Goal: Task Accomplishment & Management: Use online tool/utility

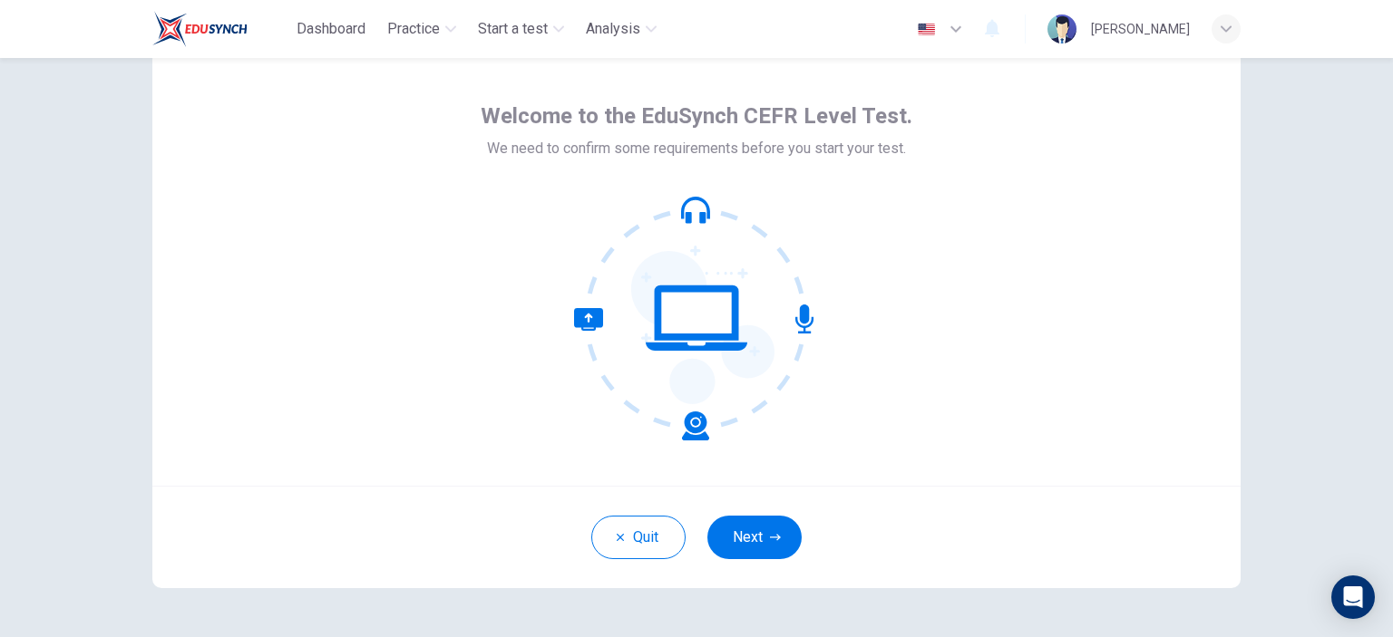
scroll to position [91, 0]
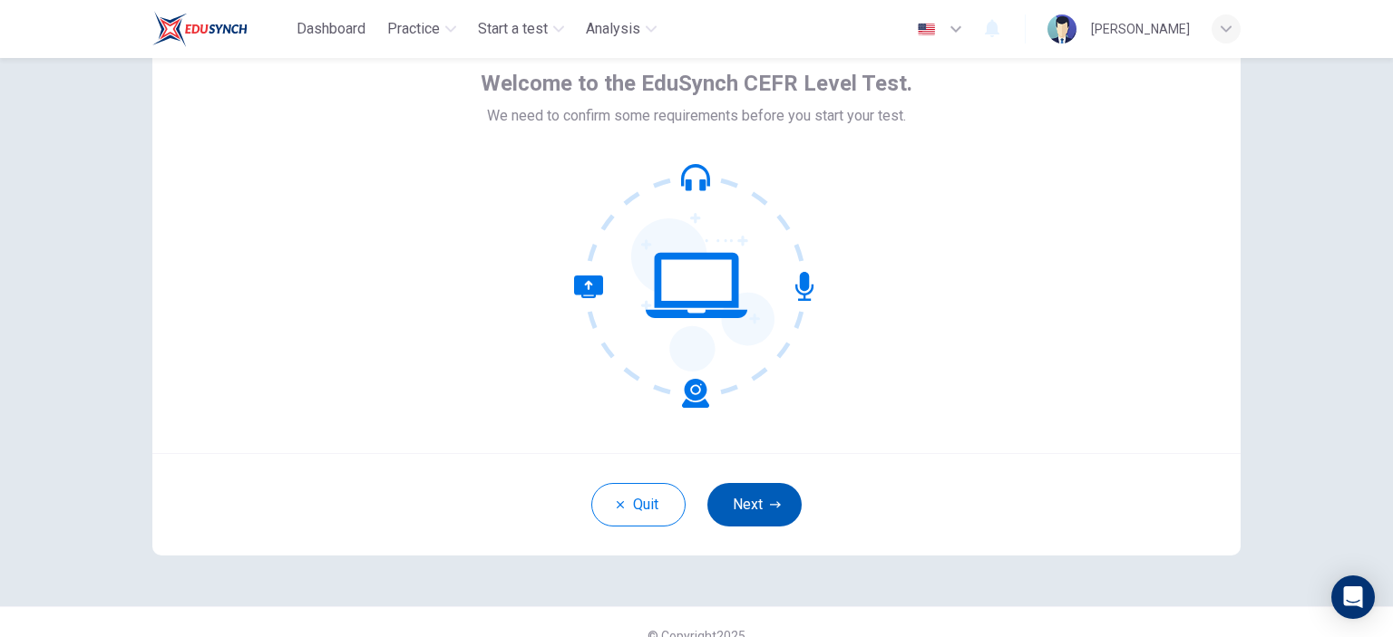
click at [770, 503] on icon "button" at bounding box center [775, 505] width 11 height 11
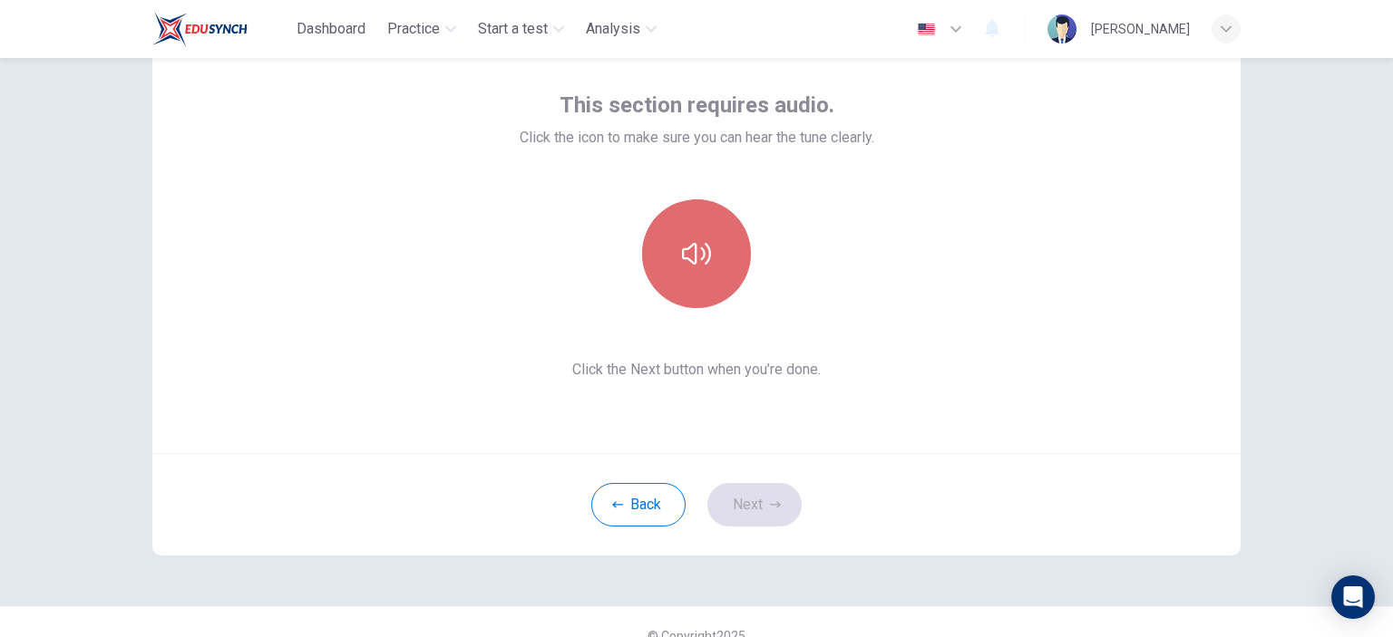
click at [676, 244] on button "button" at bounding box center [696, 253] width 109 height 109
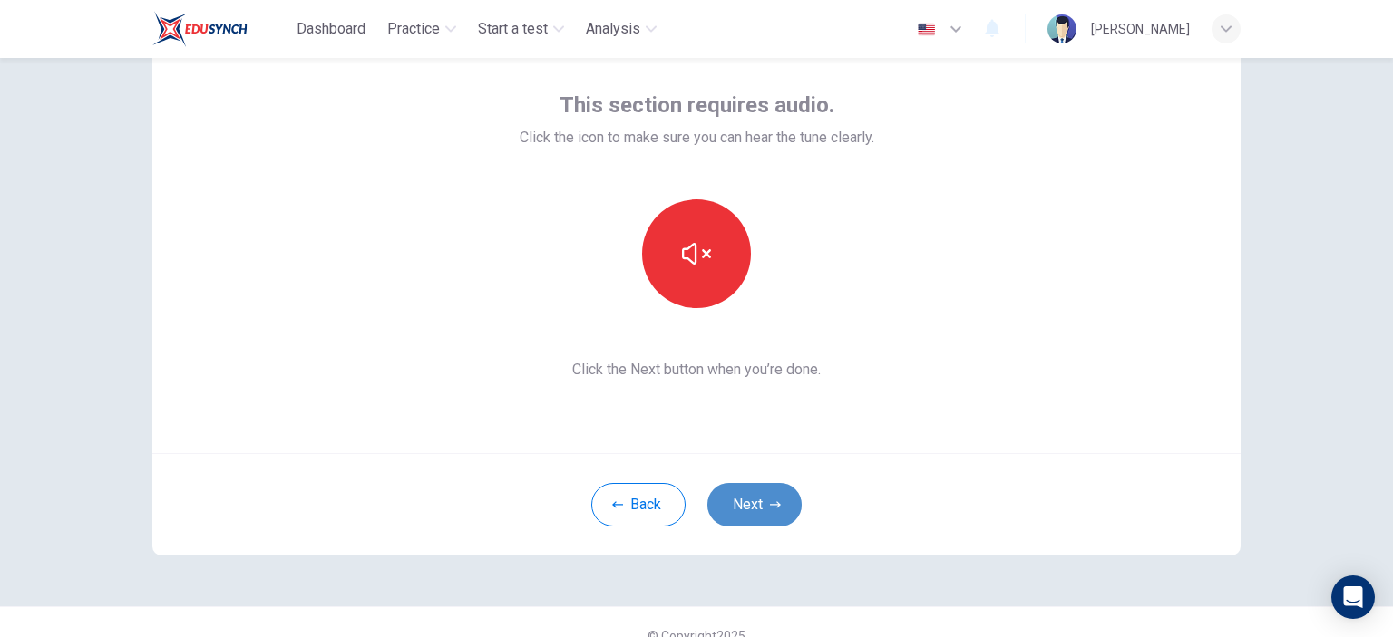
click at [758, 514] on button "Next" at bounding box center [754, 505] width 94 height 44
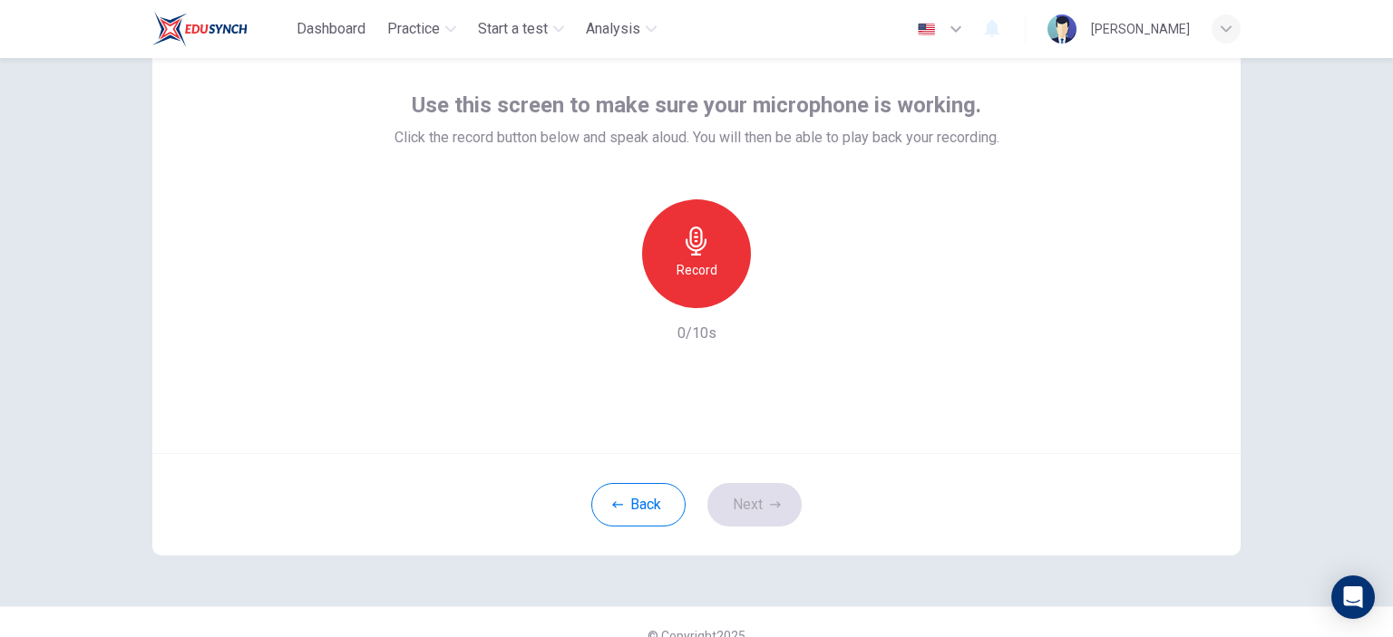
click at [690, 263] on h6 "Record" at bounding box center [696, 270] width 41 height 22
click at [781, 291] on icon "button" at bounding box center [780, 294] width 18 height 18
click at [776, 498] on button "Next" at bounding box center [754, 505] width 94 height 44
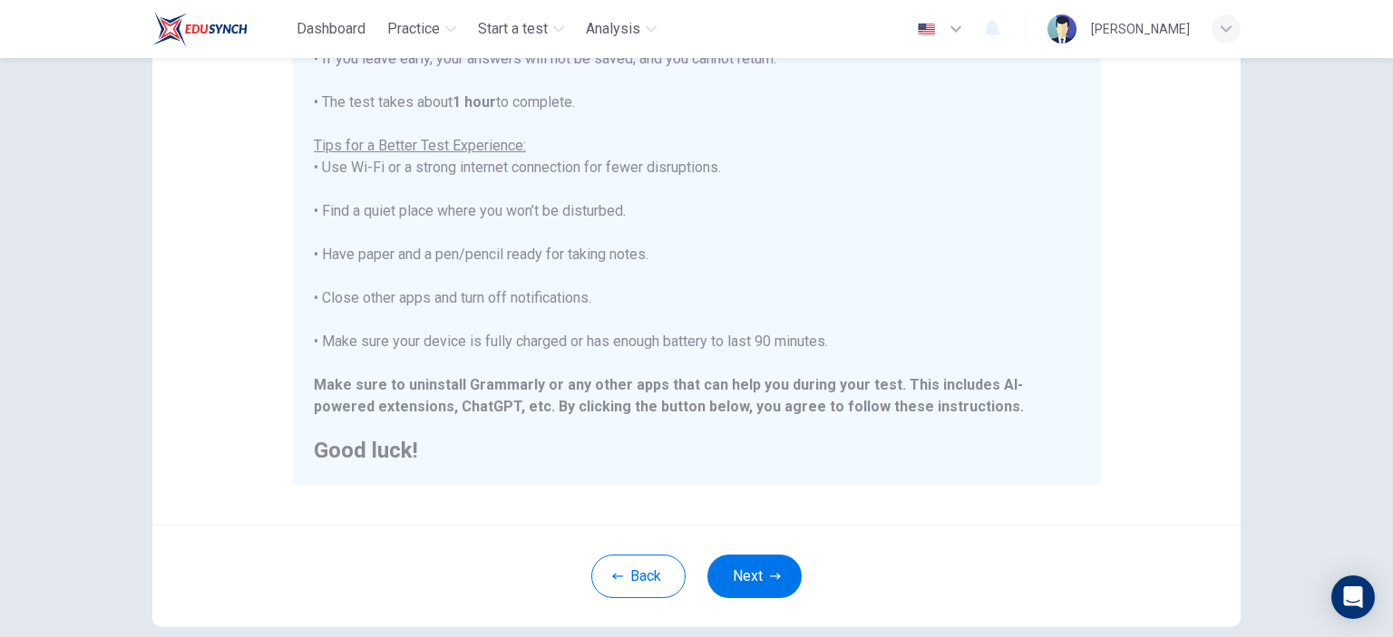
scroll to position [363, 0]
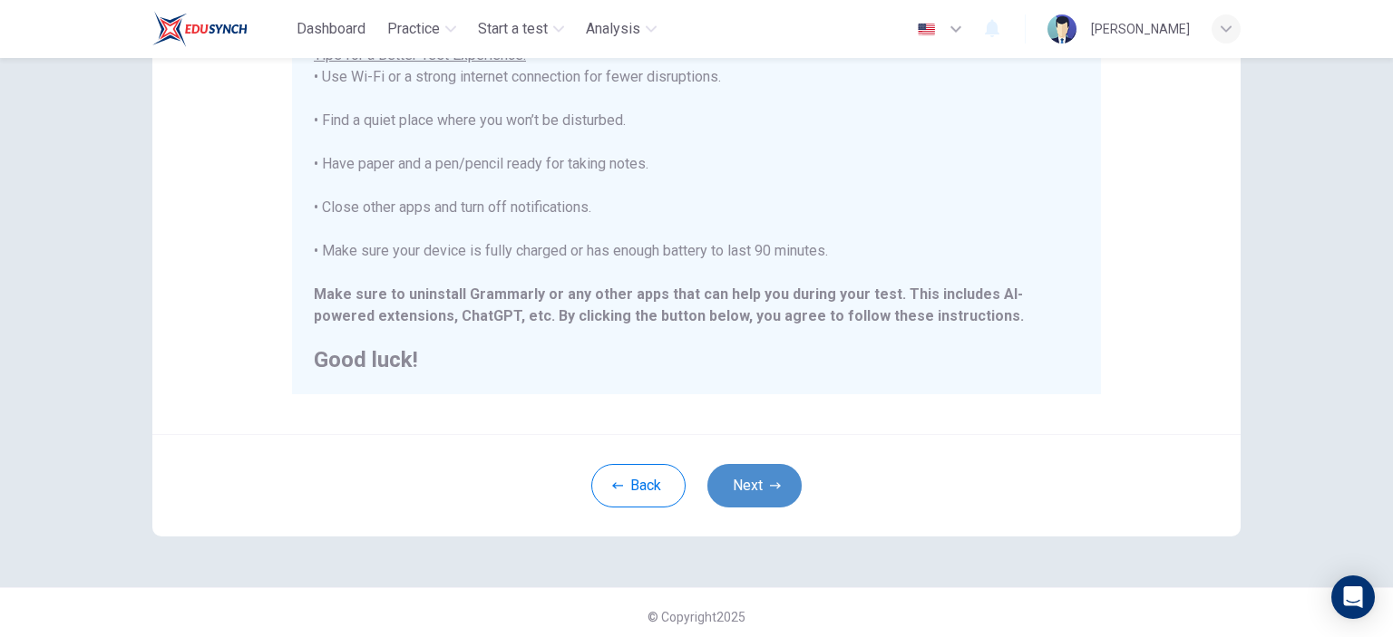
click at [773, 482] on icon "button" at bounding box center [775, 486] width 11 height 11
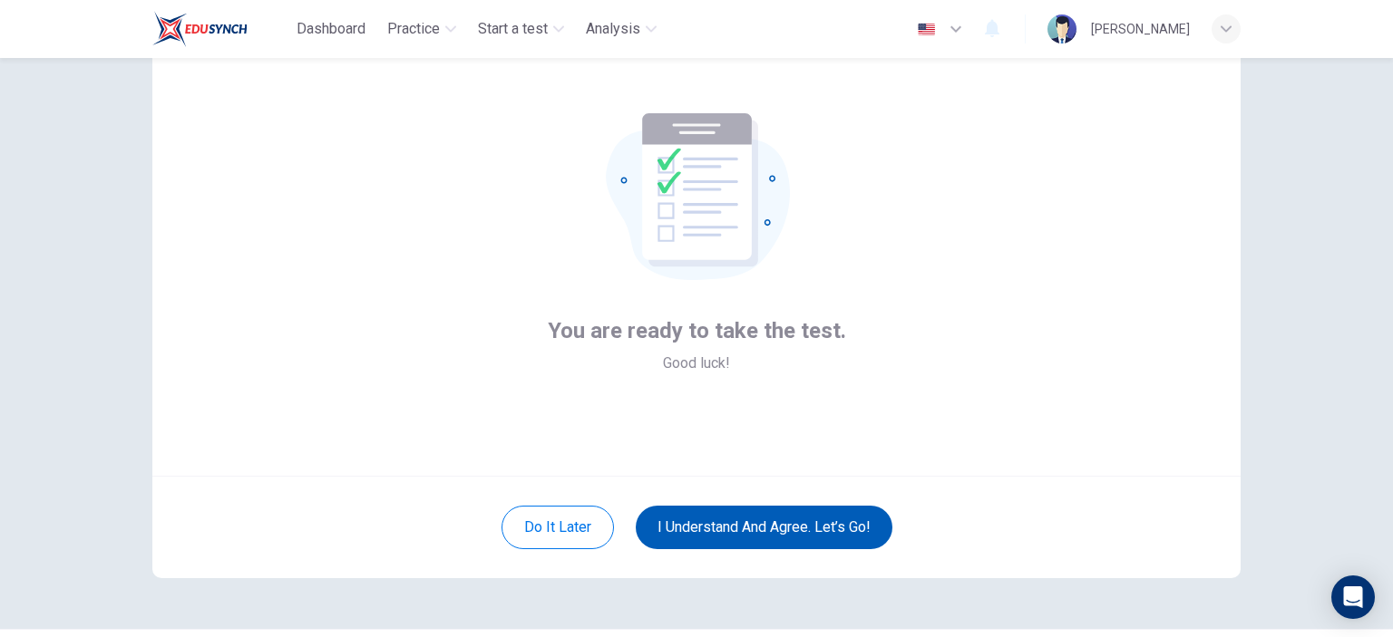
scroll to position [26, 0]
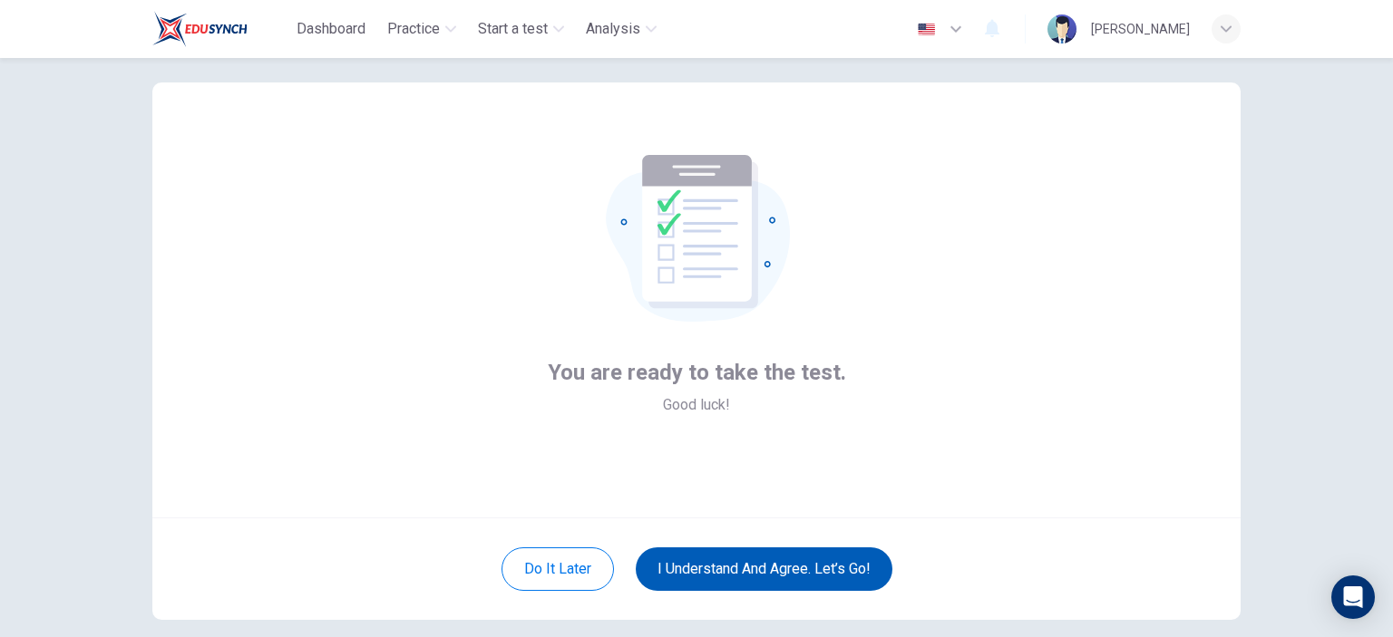
click at [859, 571] on button "I understand and agree. Let’s go!" at bounding box center [764, 570] width 257 height 44
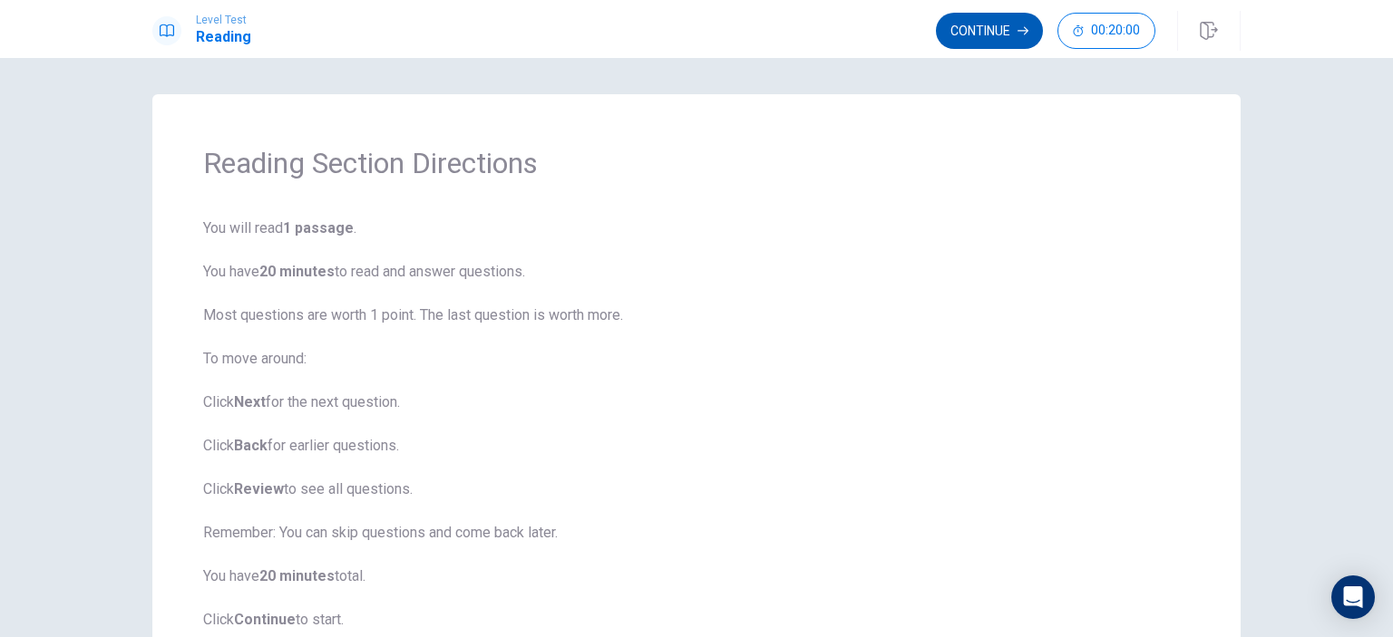
click at [970, 27] on button "Continue" at bounding box center [989, 31] width 107 height 36
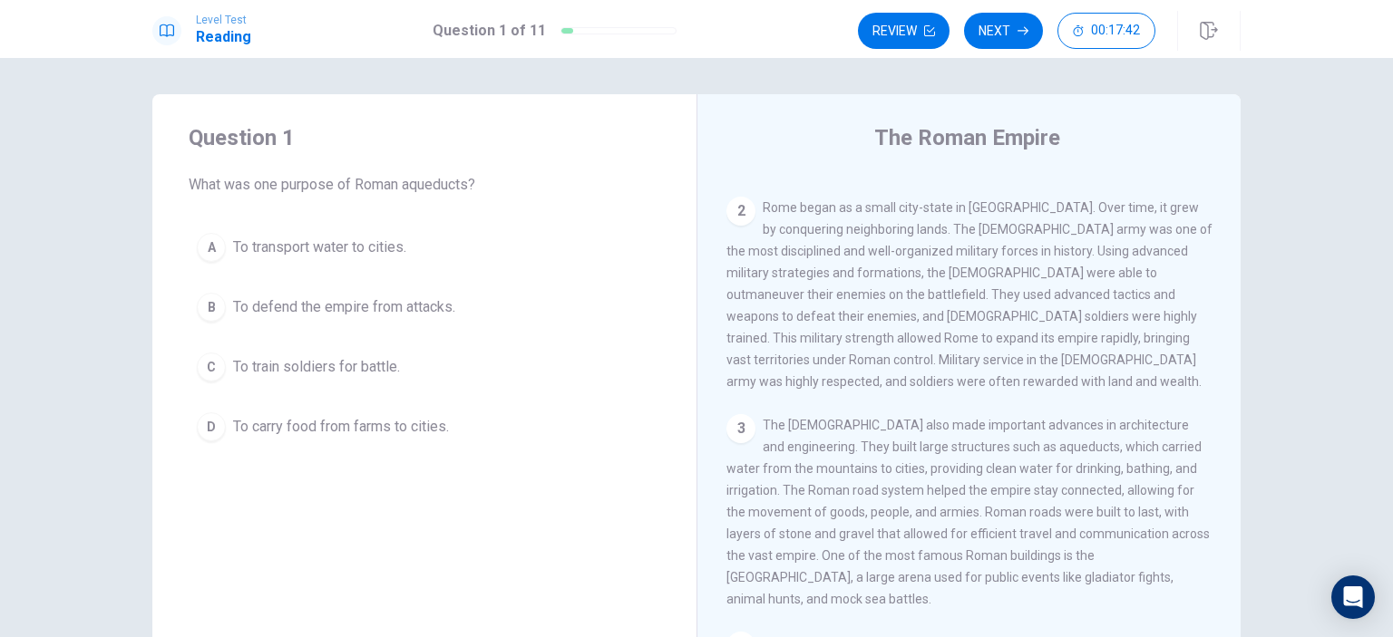
scroll to position [214, 0]
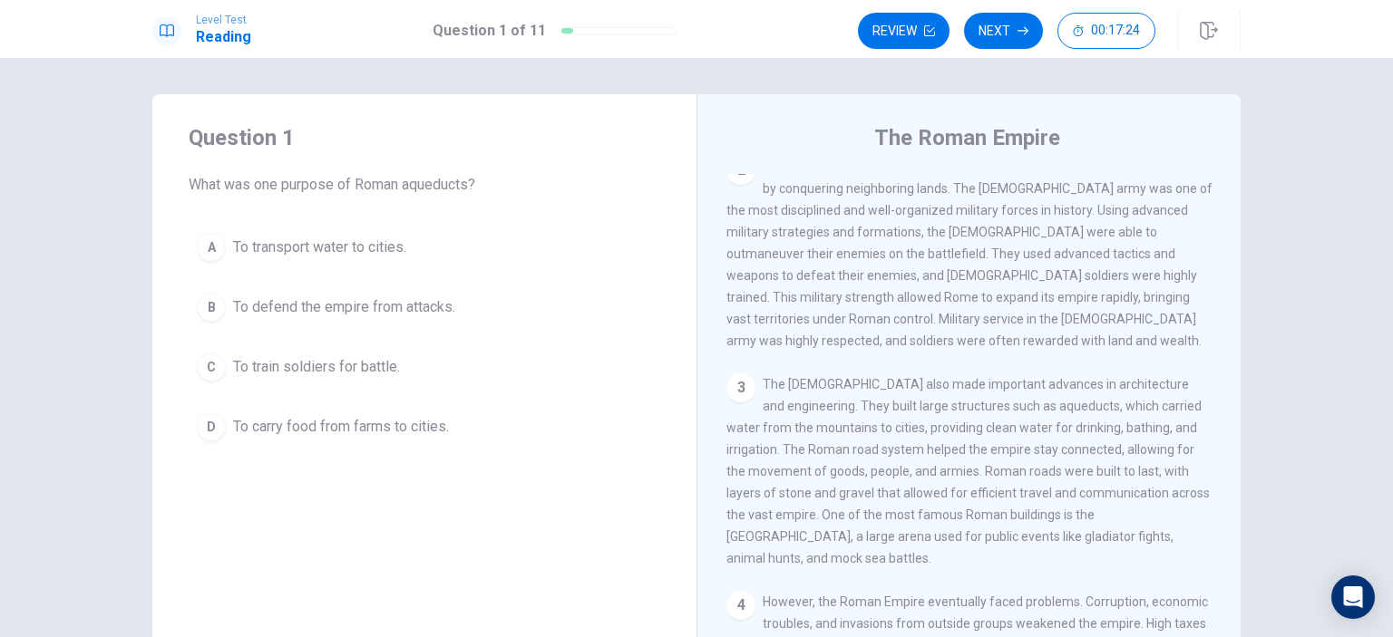
click at [287, 242] on span "To transport water to cities." at bounding box center [319, 248] width 173 height 22
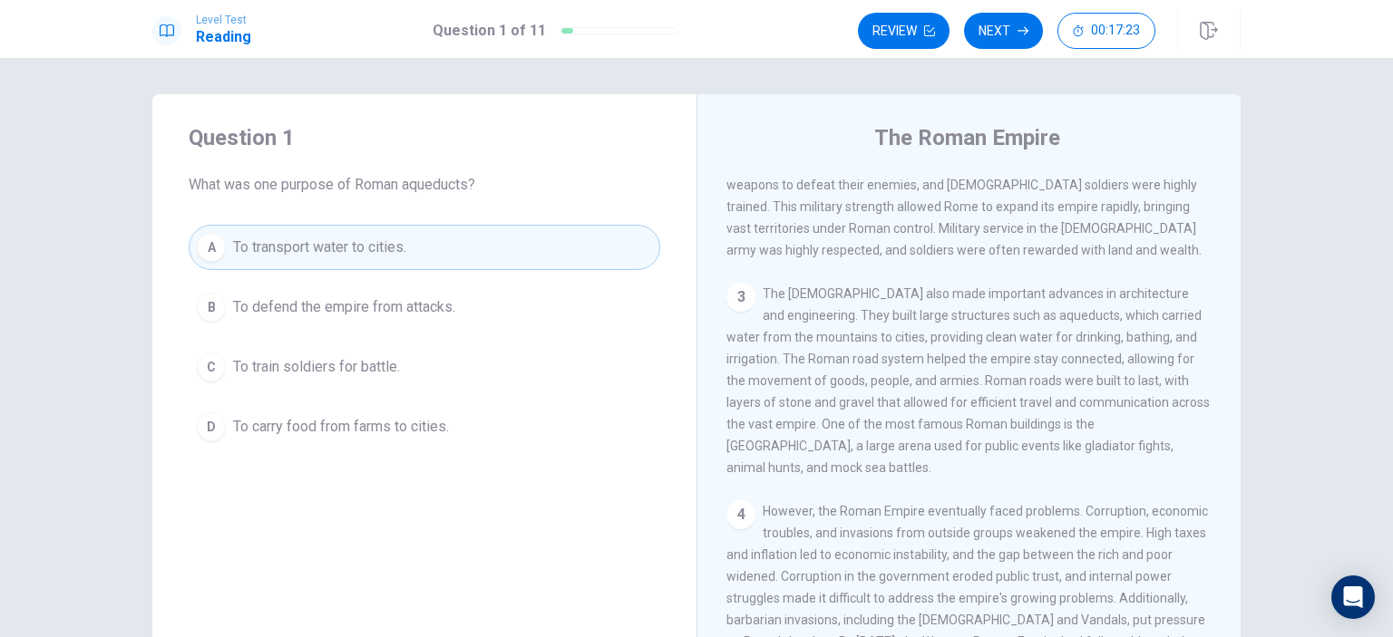
scroll to position [395, 0]
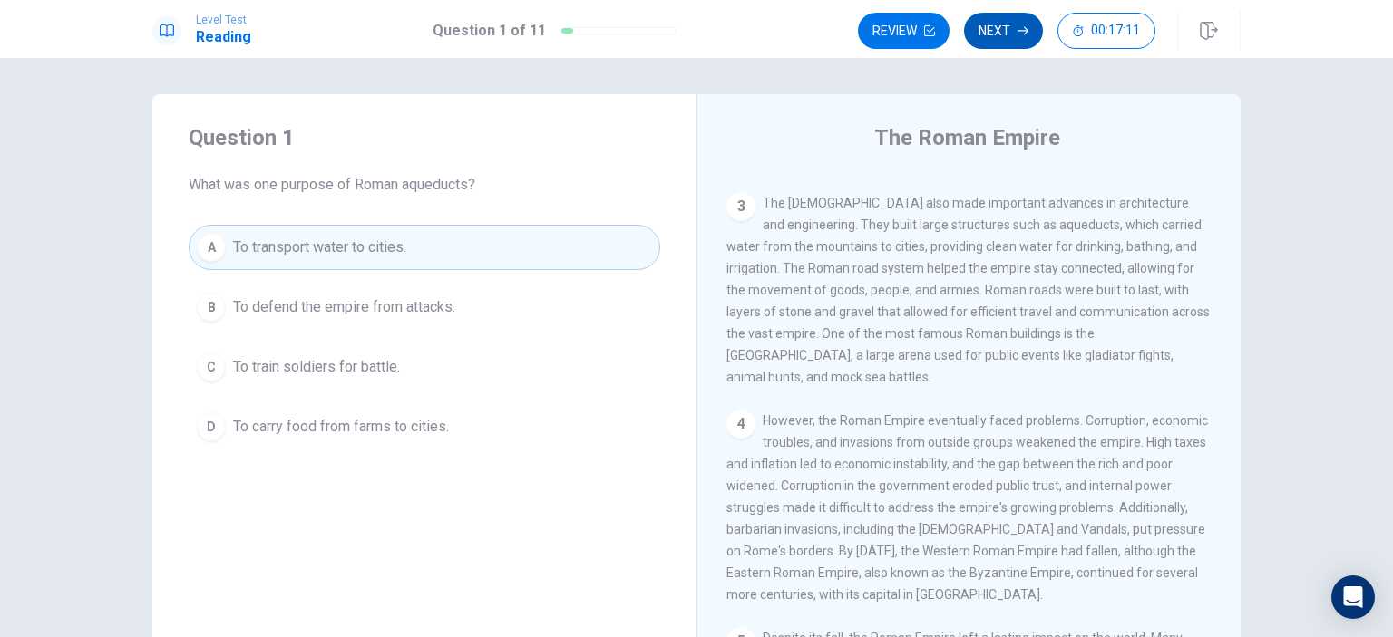
click at [1012, 29] on button "Next" at bounding box center [1003, 31] width 79 height 36
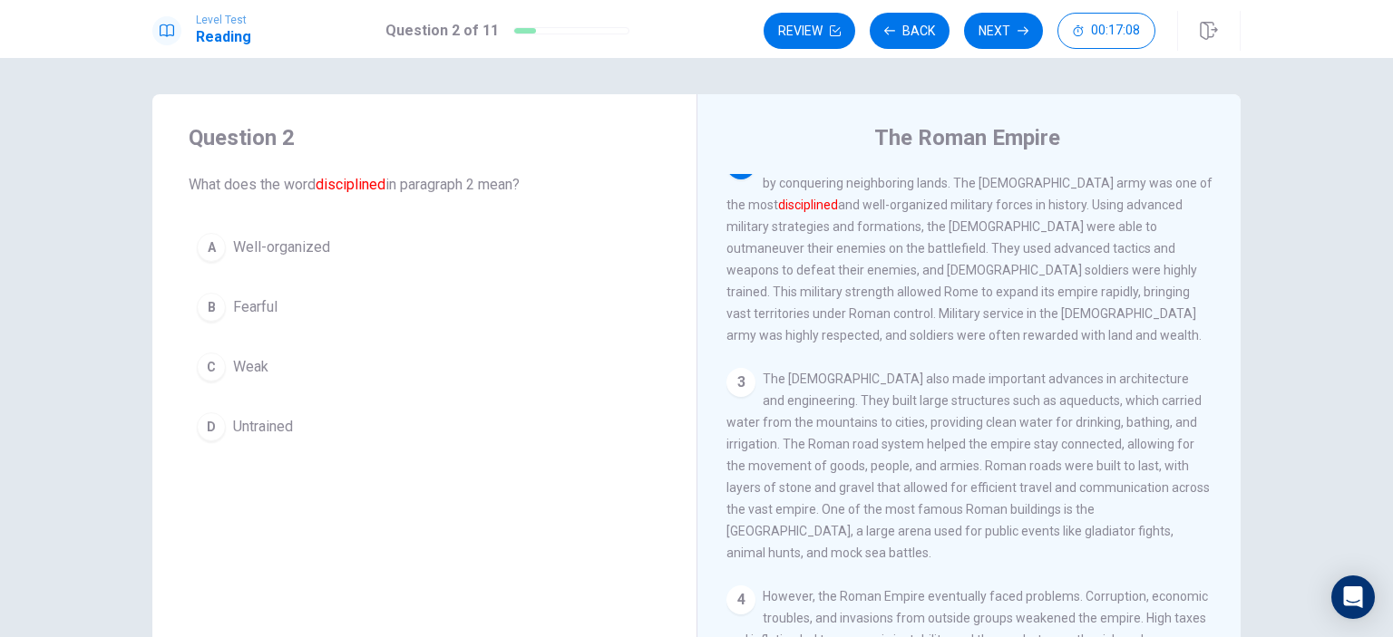
scroll to position [179, 0]
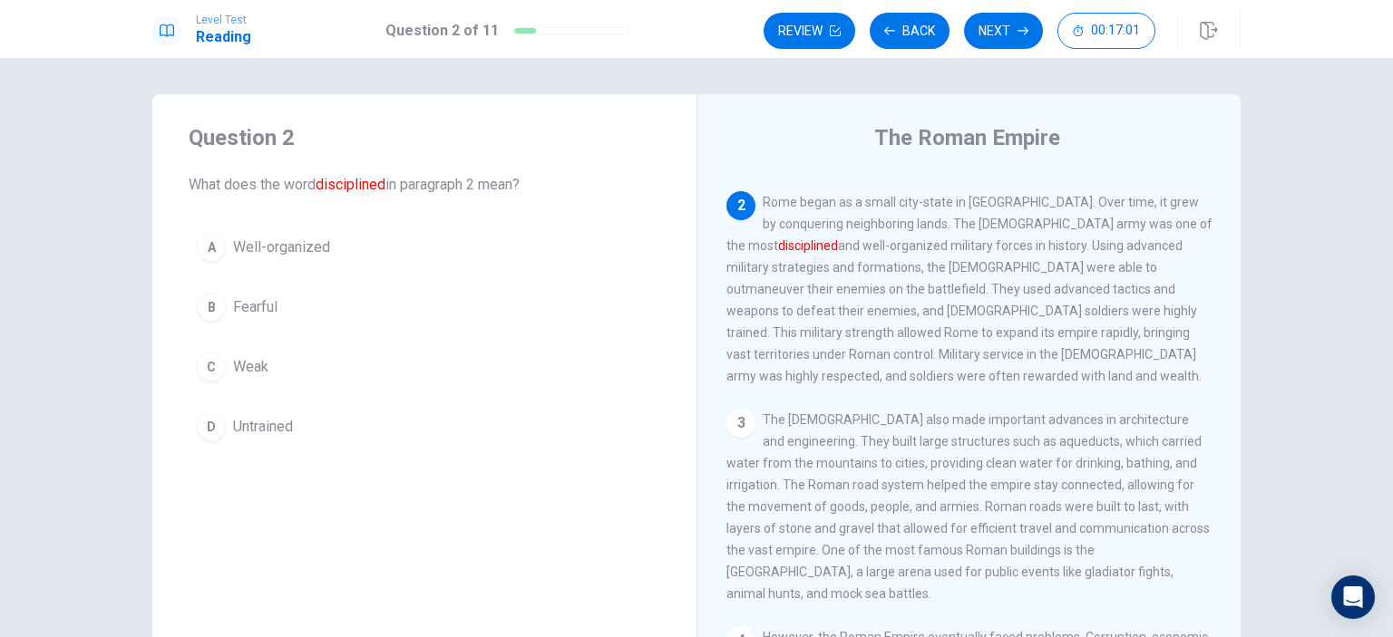
click at [308, 246] on span "Well-organized" at bounding box center [281, 248] width 97 height 22
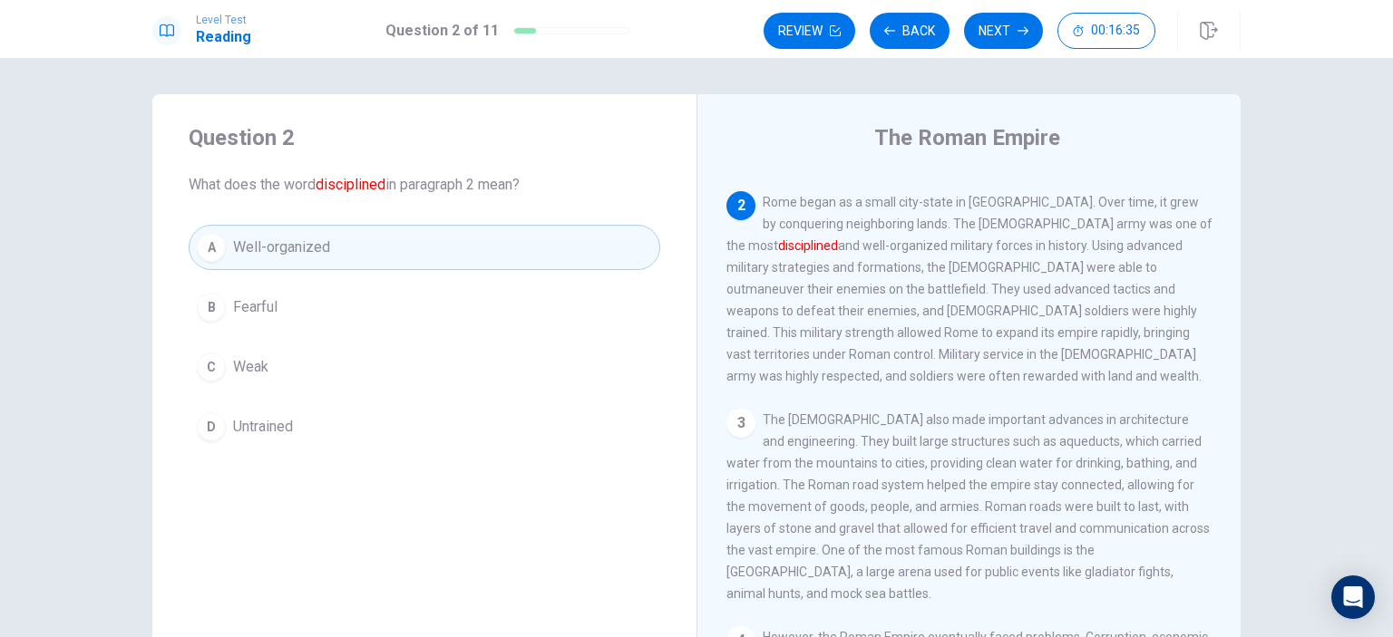
click at [292, 248] on span "Well-organized" at bounding box center [281, 248] width 97 height 22
click at [1007, 30] on button "Next" at bounding box center [1003, 31] width 79 height 36
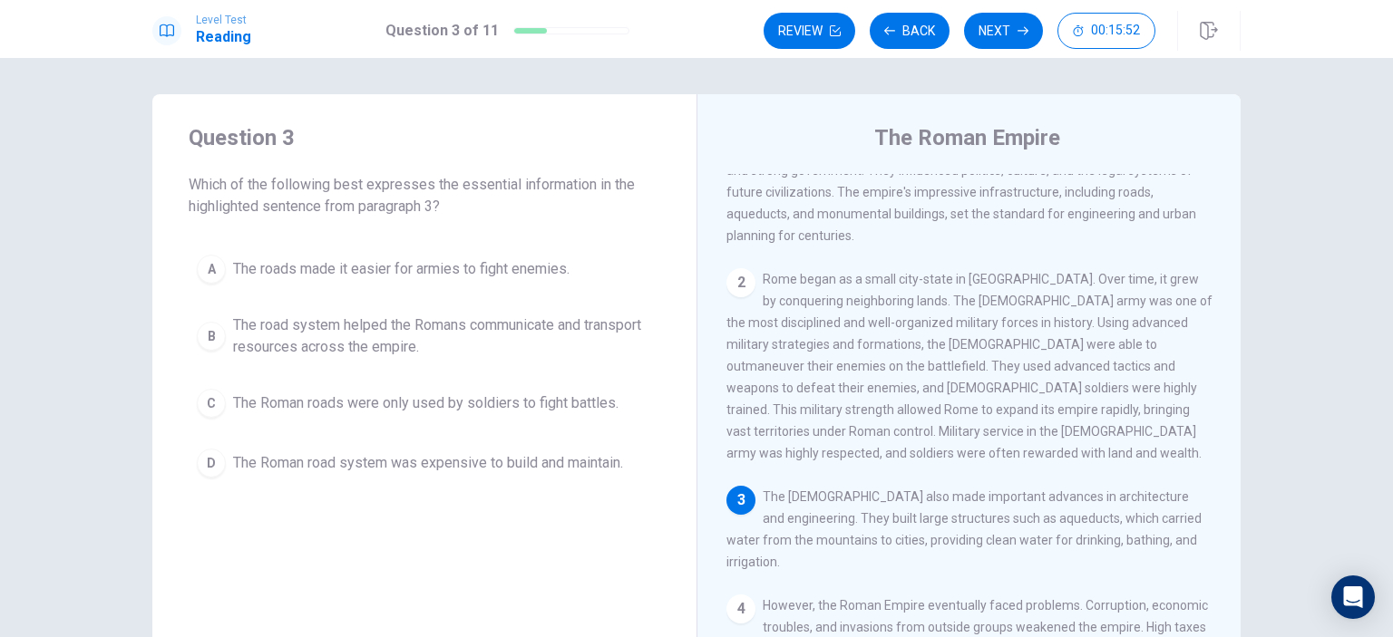
scroll to position [283, 0]
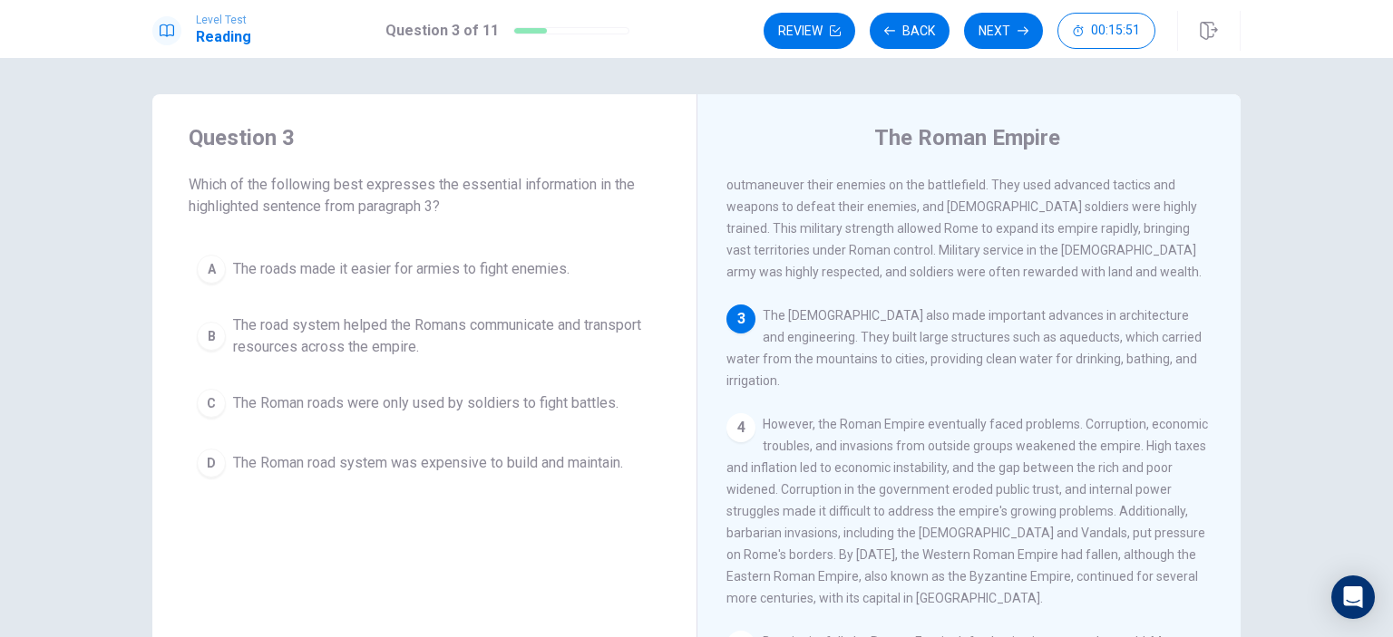
click at [954, 338] on div "3 The [DEMOGRAPHIC_DATA] also made important advances in architecture and engin…" at bounding box center [969, 348] width 486 height 87
click at [987, 338] on div "3 The [DEMOGRAPHIC_DATA] also made important advances in architecture and engin…" at bounding box center [969, 348] width 486 height 87
click at [987, 347] on span "The [DEMOGRAPHIC_DATA] also made important advances in architecture and enginee…" at bounding box center [963, 348] width 475 height 80
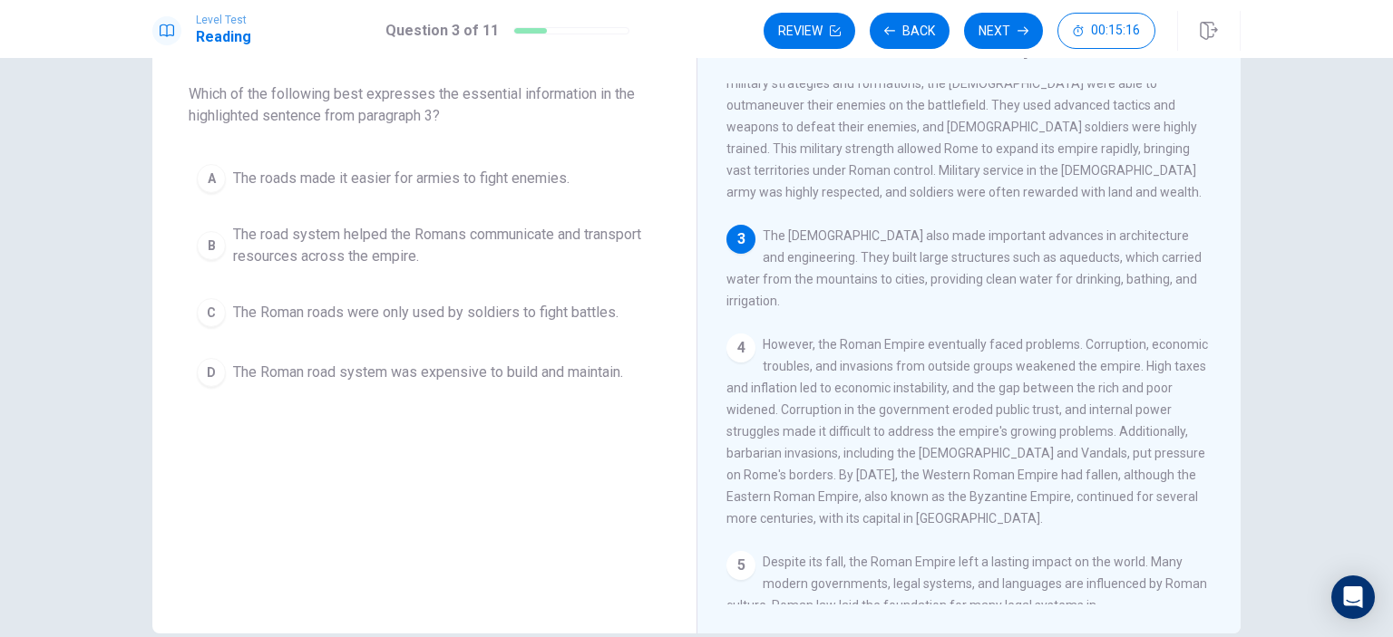
scroll to position [0, 0]
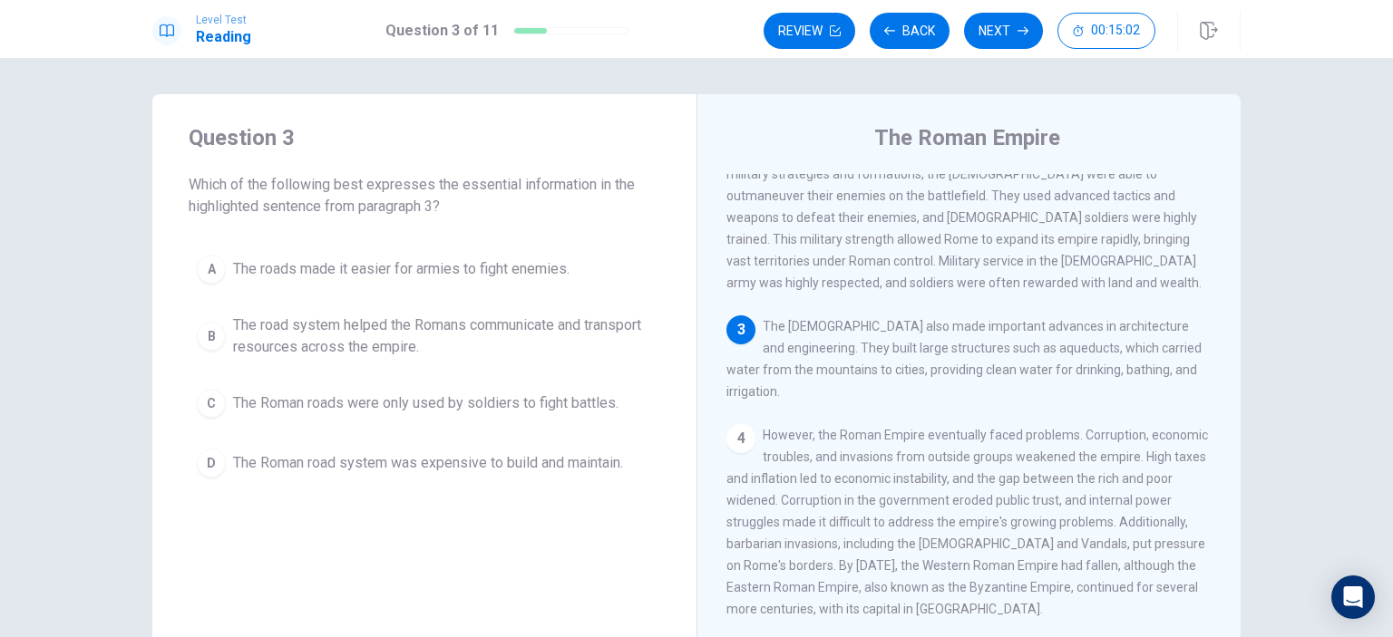
click at [233, 340] on span "The road system helped the Romans communicate and transport resources across th…" at bounding box center [442, 337] width 419 height 44
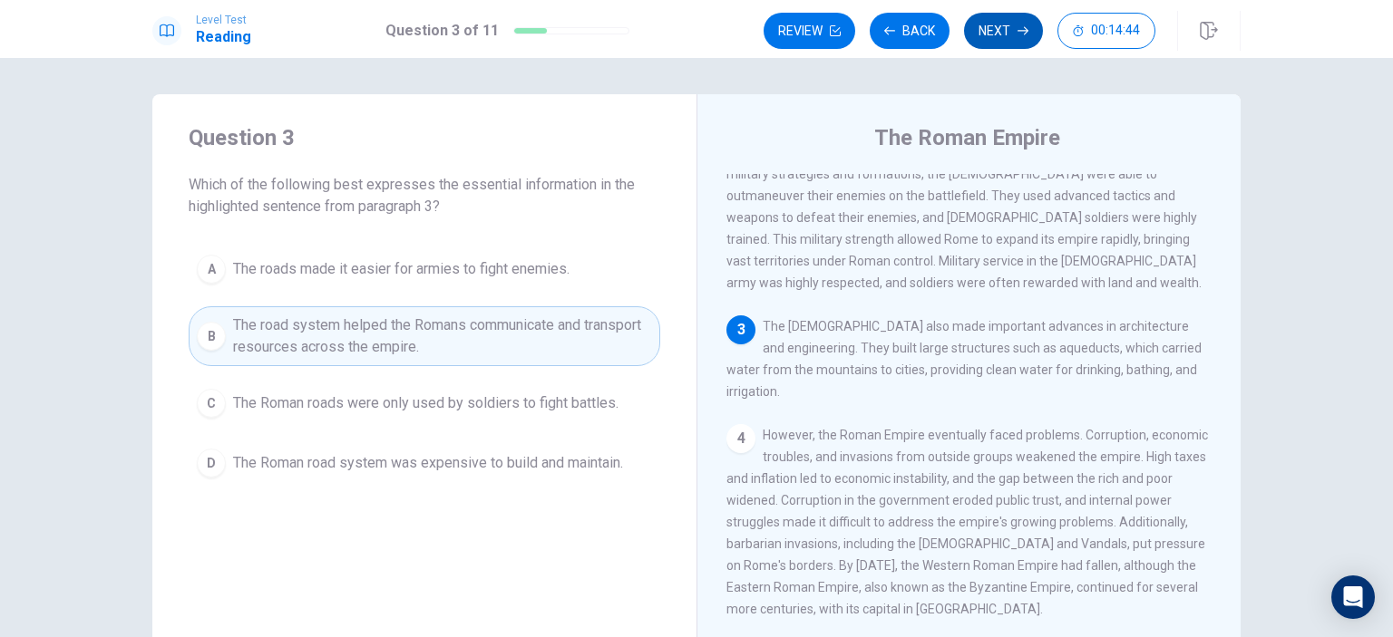
click at [1004, 30] on button "Next" at bounding box center [1003, 31] width 79 height 36
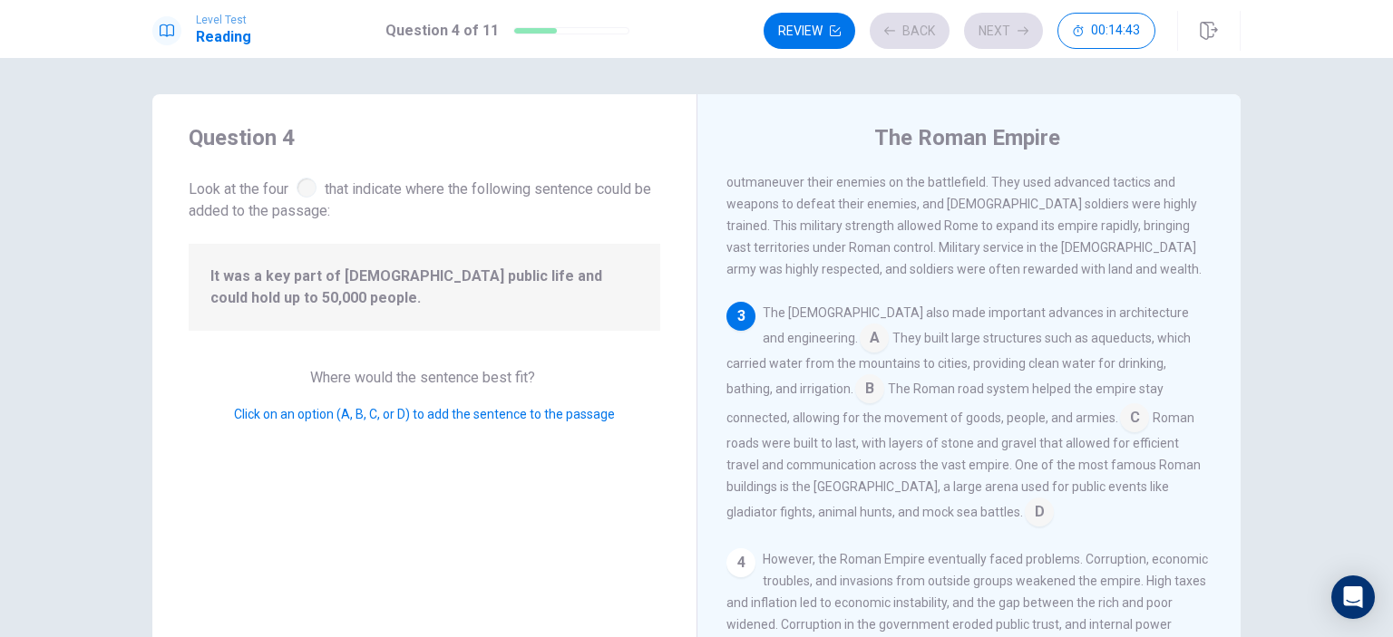
scroll to position [287, 0]
click at [1025, 498] on input at bounding box center [1039, 512] width 29 height 29
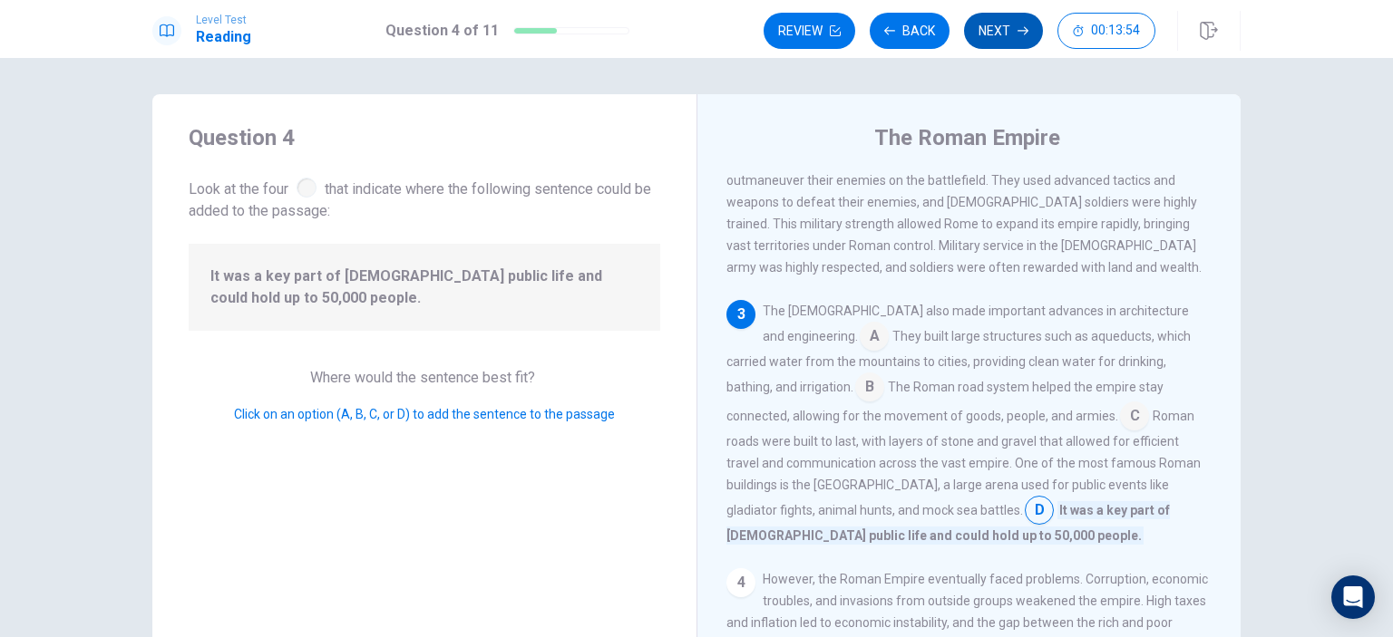
click at [1006, 28] on button "Next" at bounding box center [1003, 31] width 79 height 36
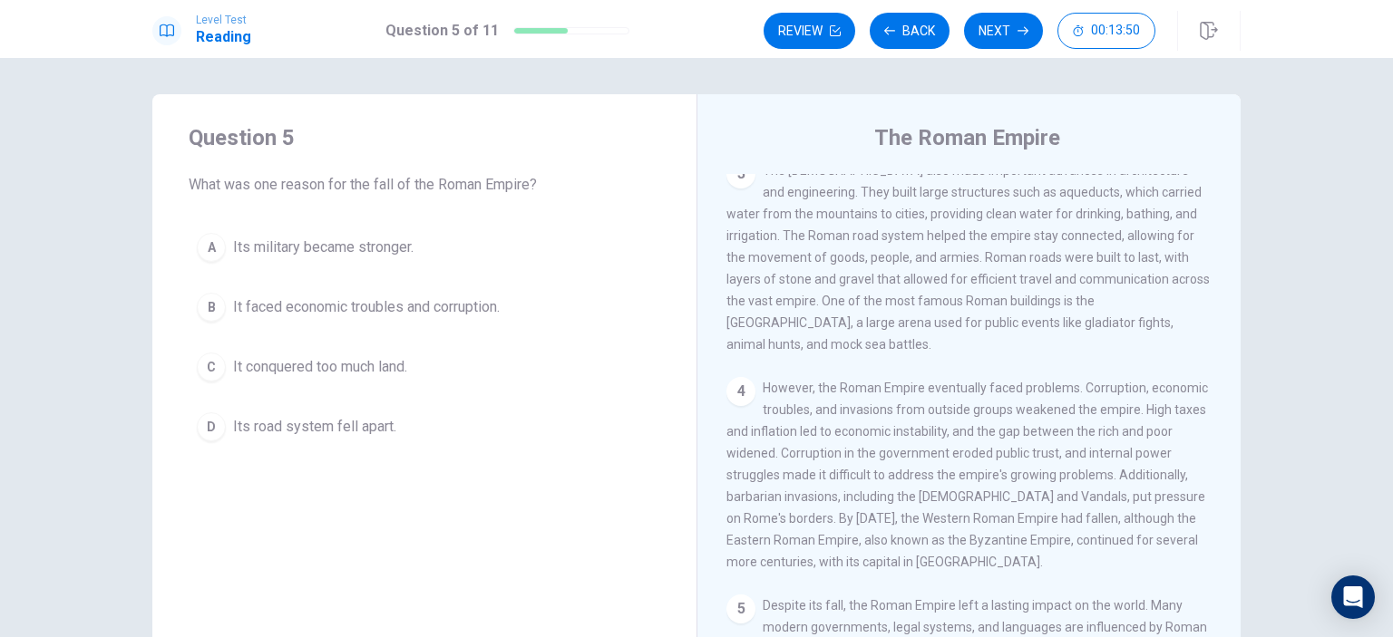
scroll to position [453, 0]
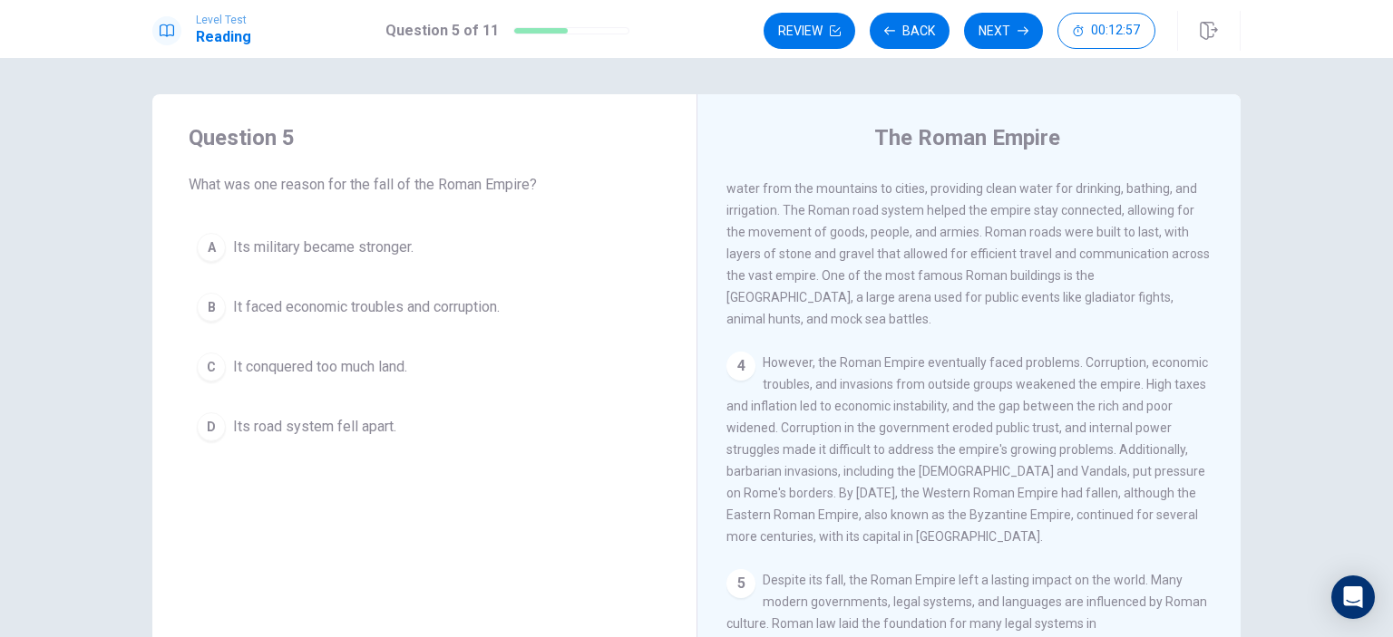
click at [328, 299] on span "It faced economic troubles and corruption." at bounding box center [366, 308] width 267 height 22
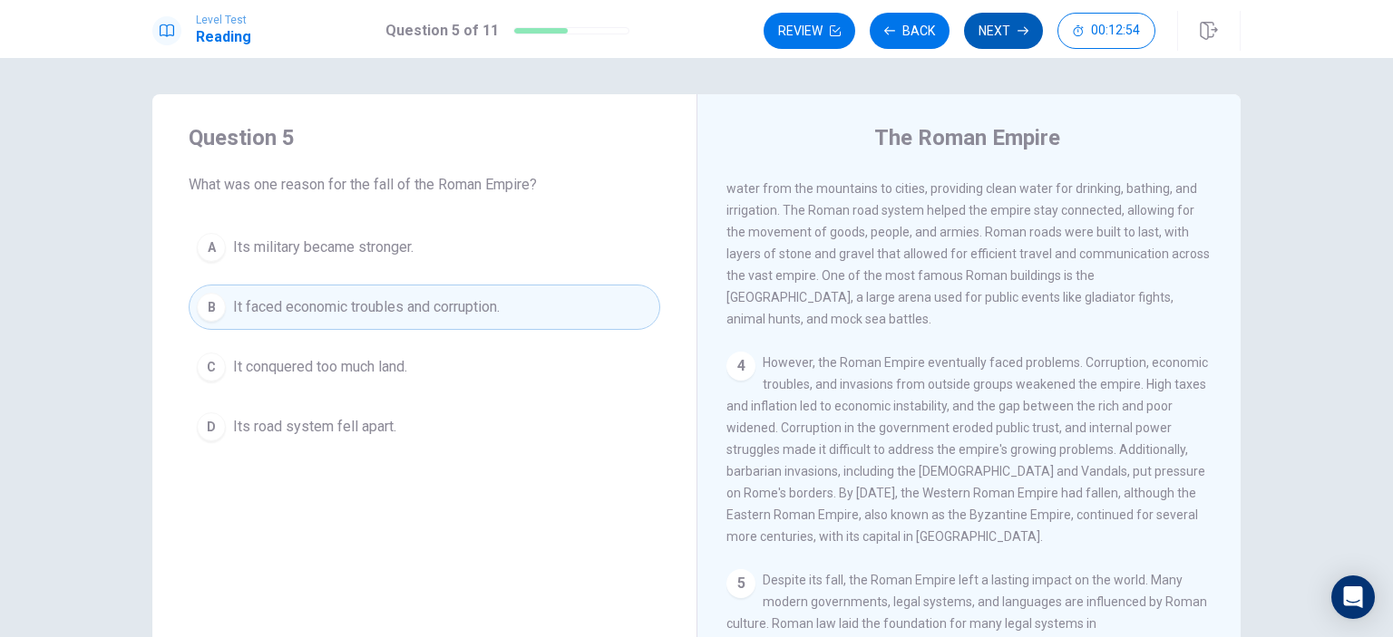
click at [992, 35] on button "Next" at bounding box center [1003, 31] width 79 height 36
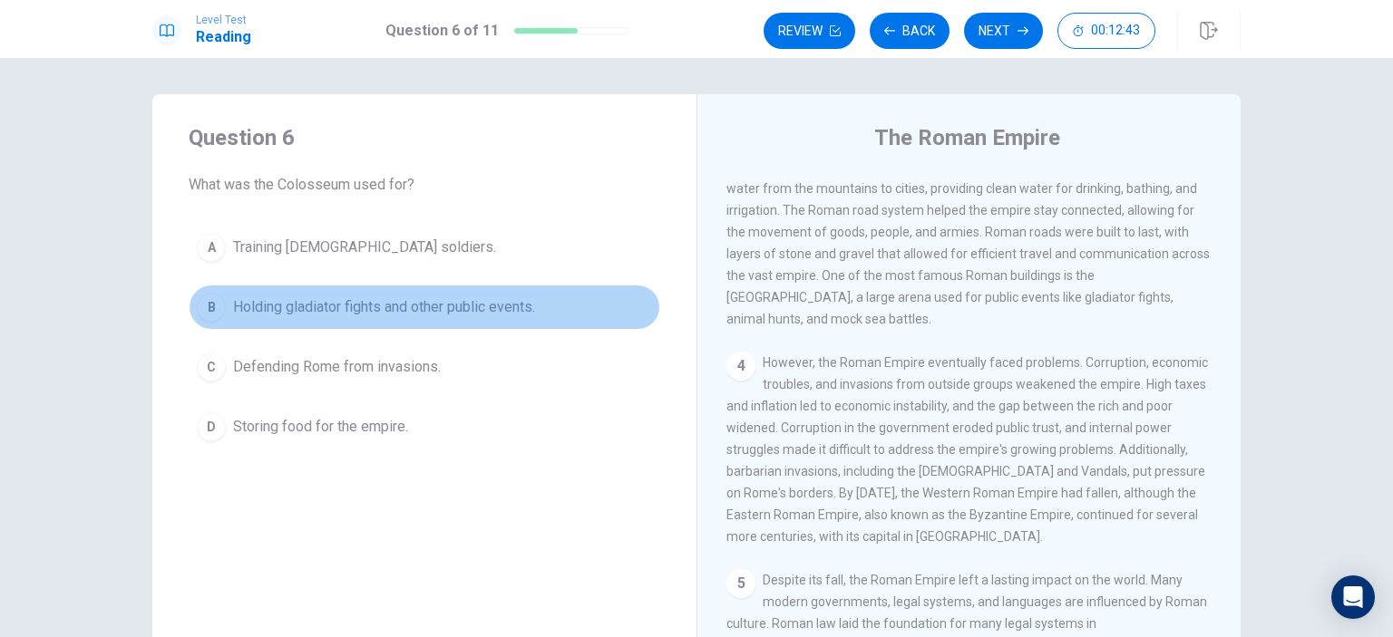
click at [330, 297] on span "Holding gladiator fights and other public events." at bounding box center [384, 308] width 302 height 22
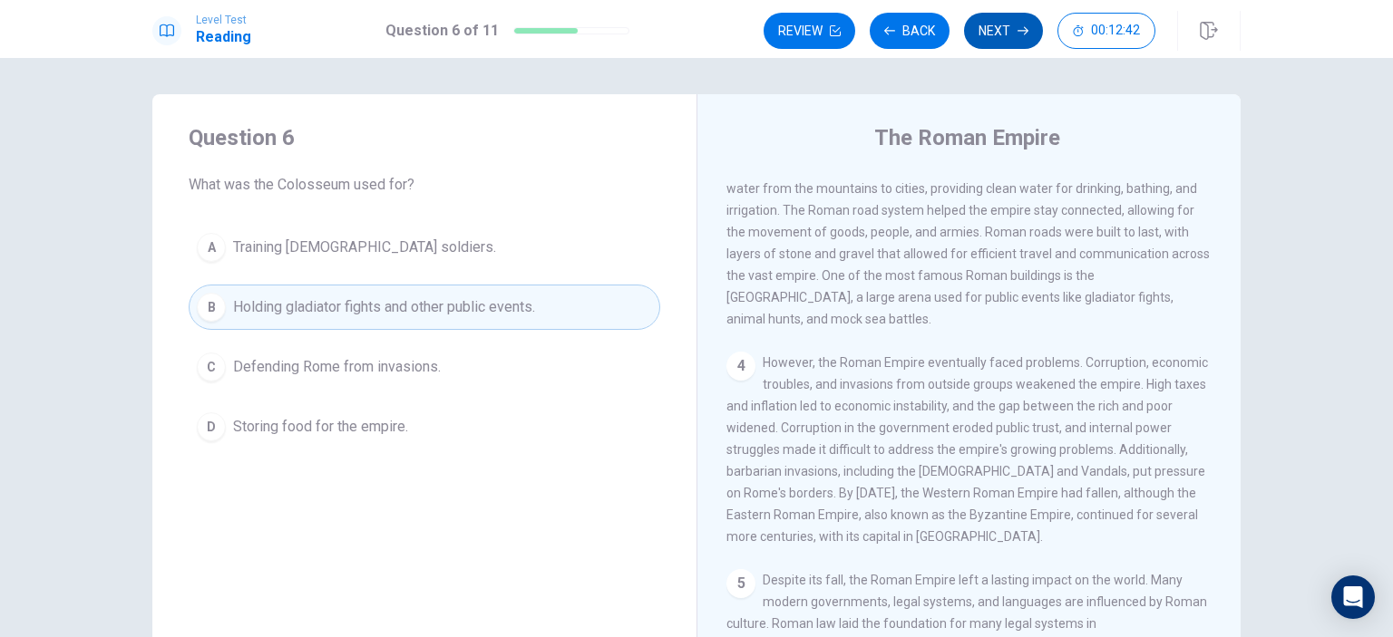
click at [982, 27] on button "Next" at bounding box center [1003, 31] width 79 height 36
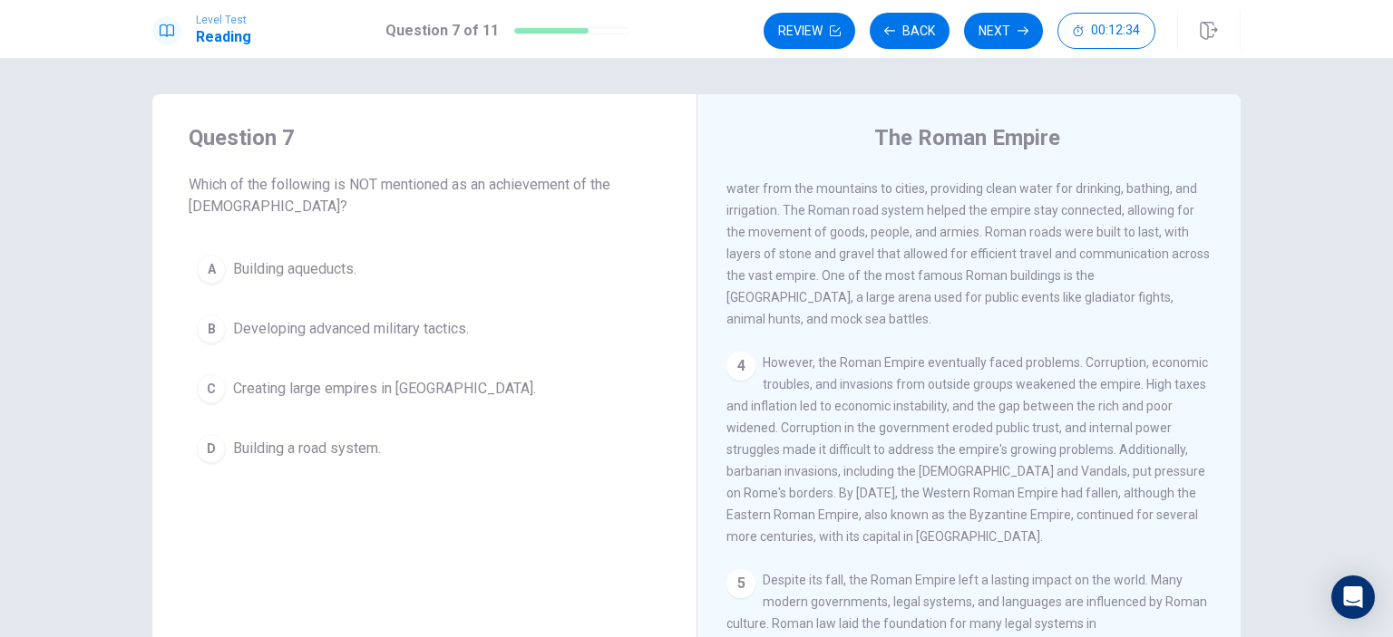
click at [292, 389] on span "Creating large empires in [GEOGRAPHIC_DATA]." at bounding box center [384, 389] width 303 height 22
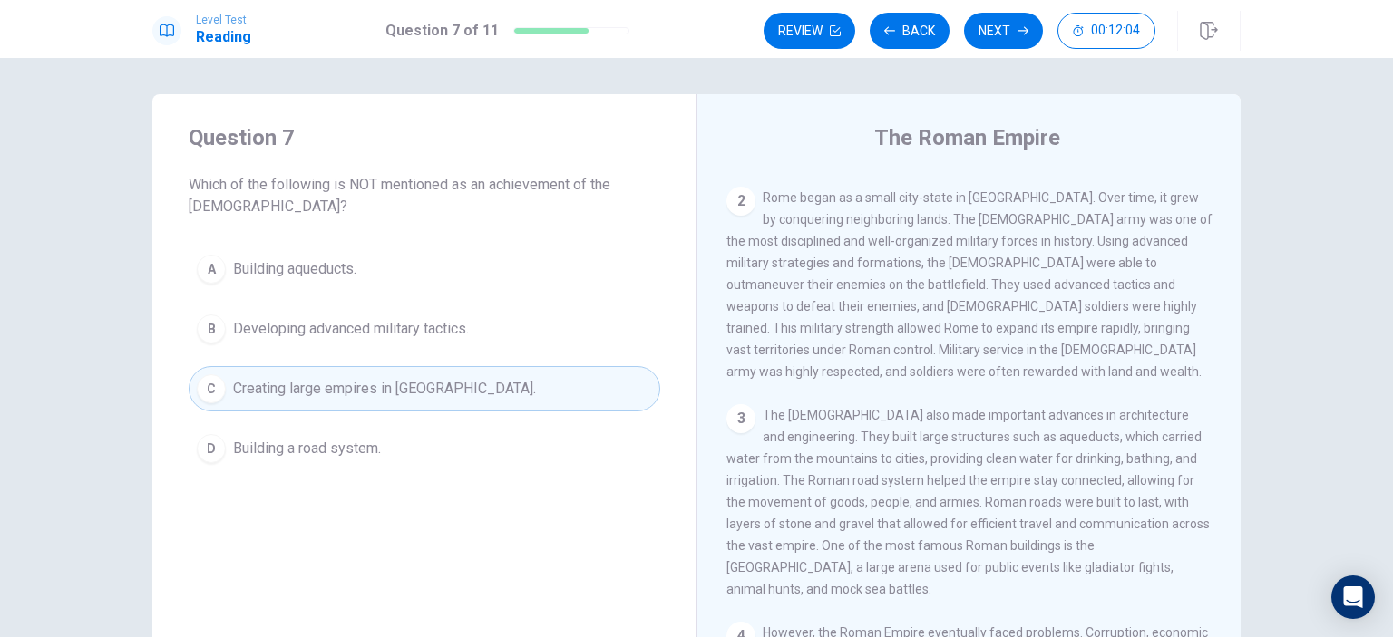
scroll to position [214, 0]
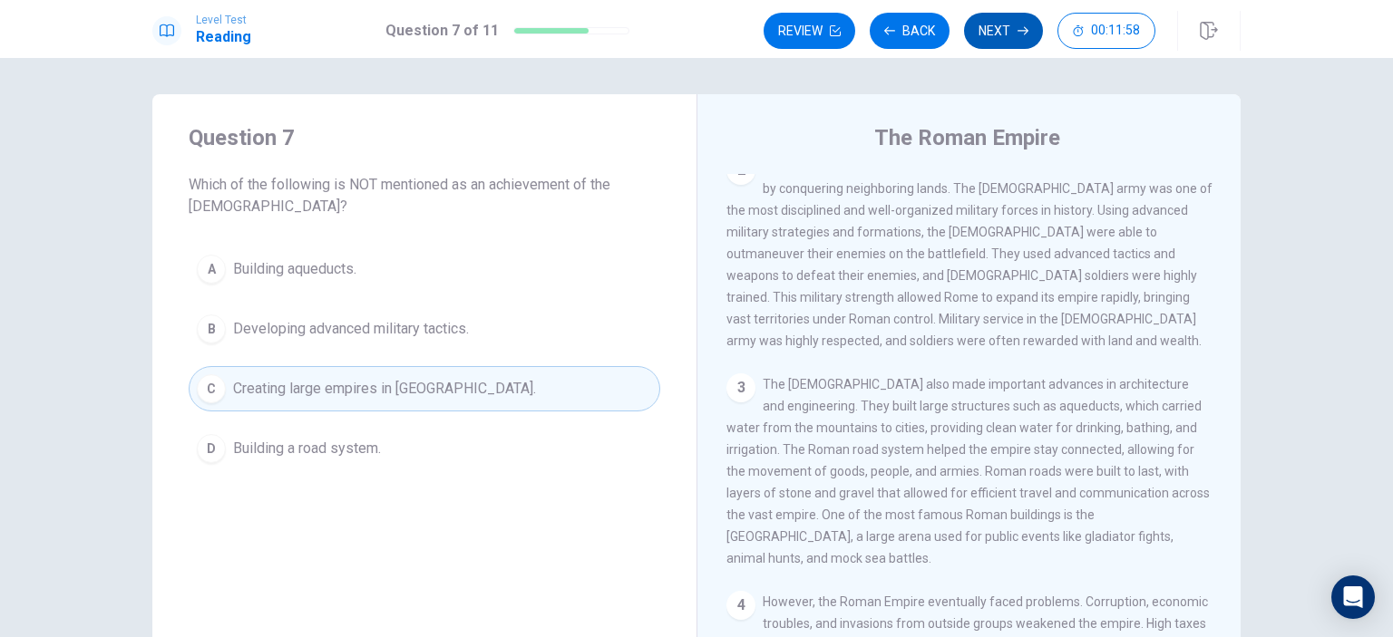
click at [1011, 33] on button "Next" at bounding box center [1003, 31] width 79 height 36
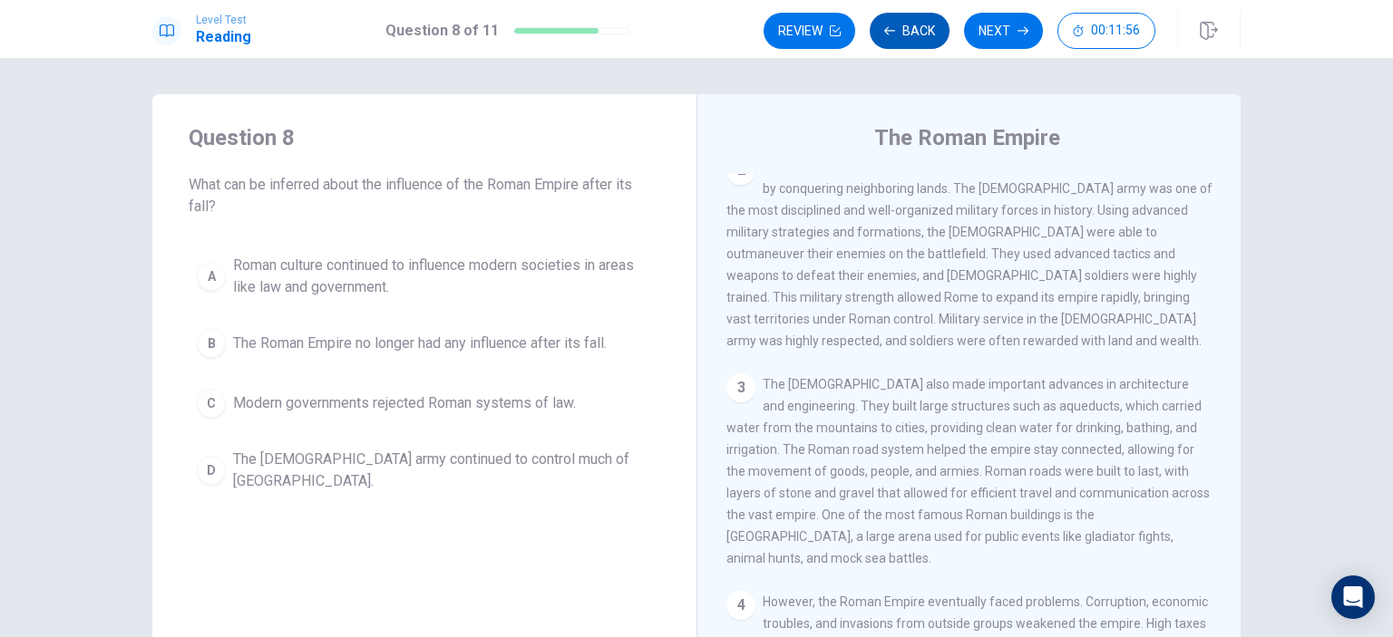
click at [925, 21] on button "Back" at bounding box center [910, 31] width 80 height 36
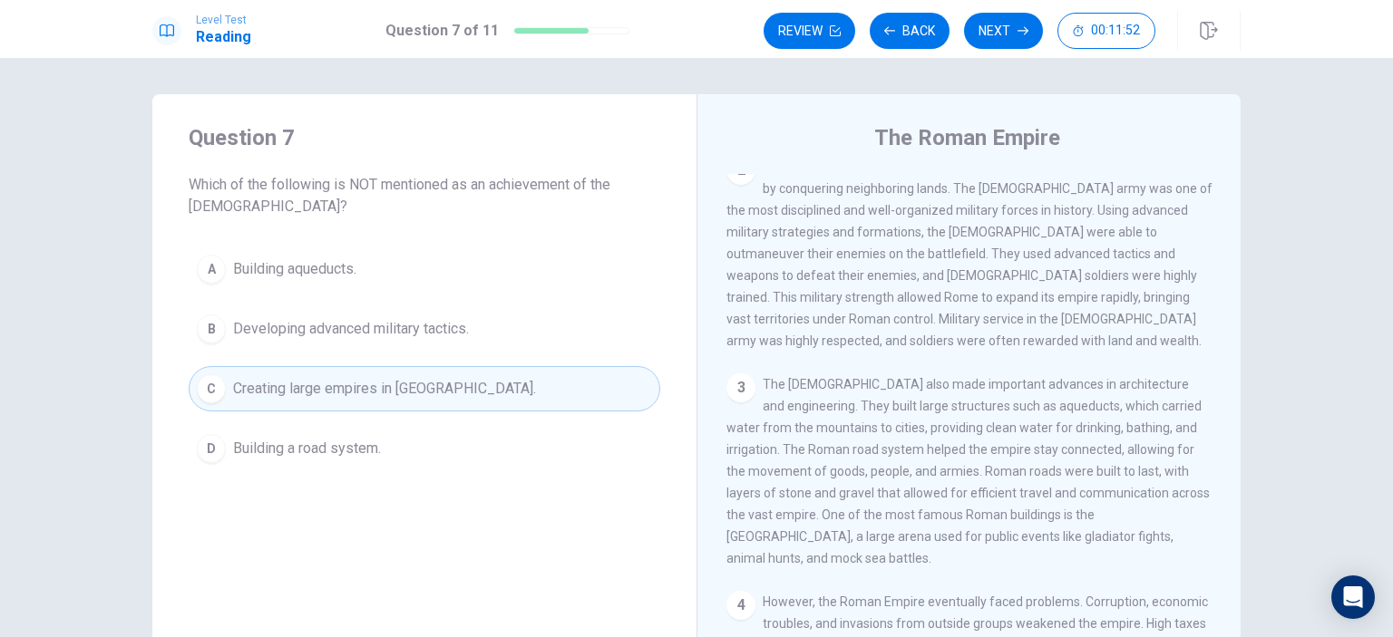
click at [1324, 315] on div "Question 7 Which of the following is NOT mentioned as an achievement of the [DE…" at bounding box center [696, 347] width 1393 height 579
click at [999, 35] on button "Next" at bounding box center [1003, 31] width 79 height 36
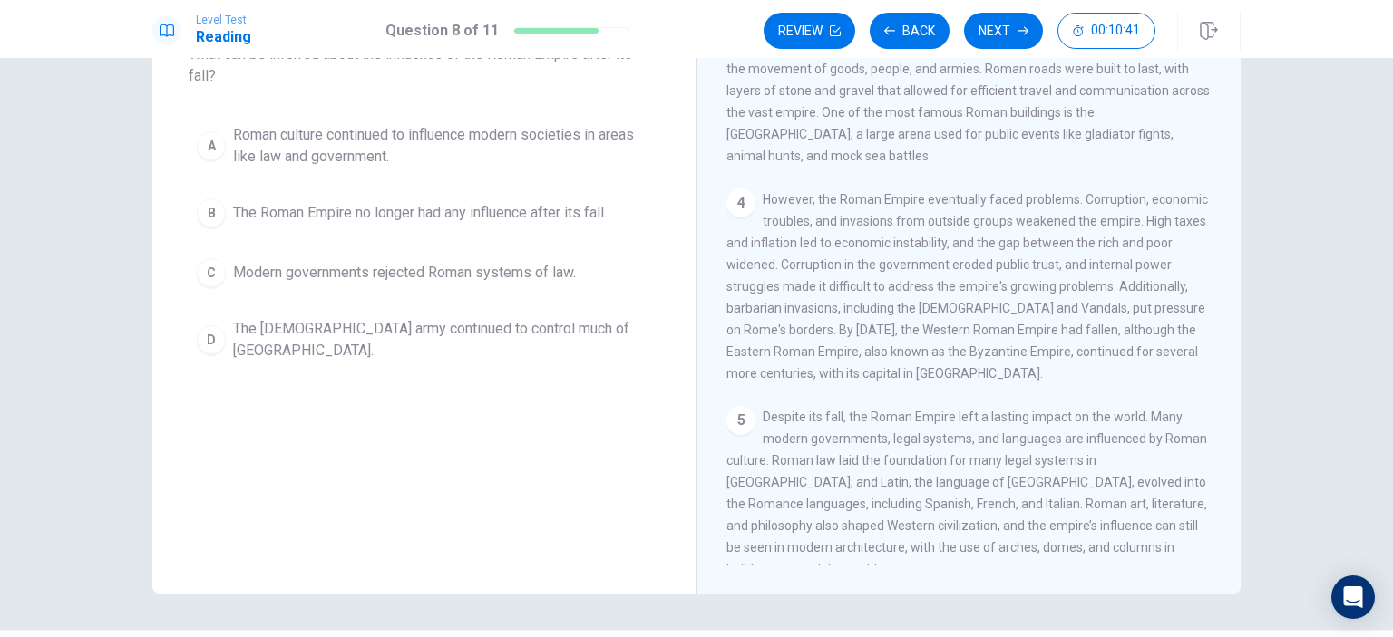
scroll to position [91, 0]
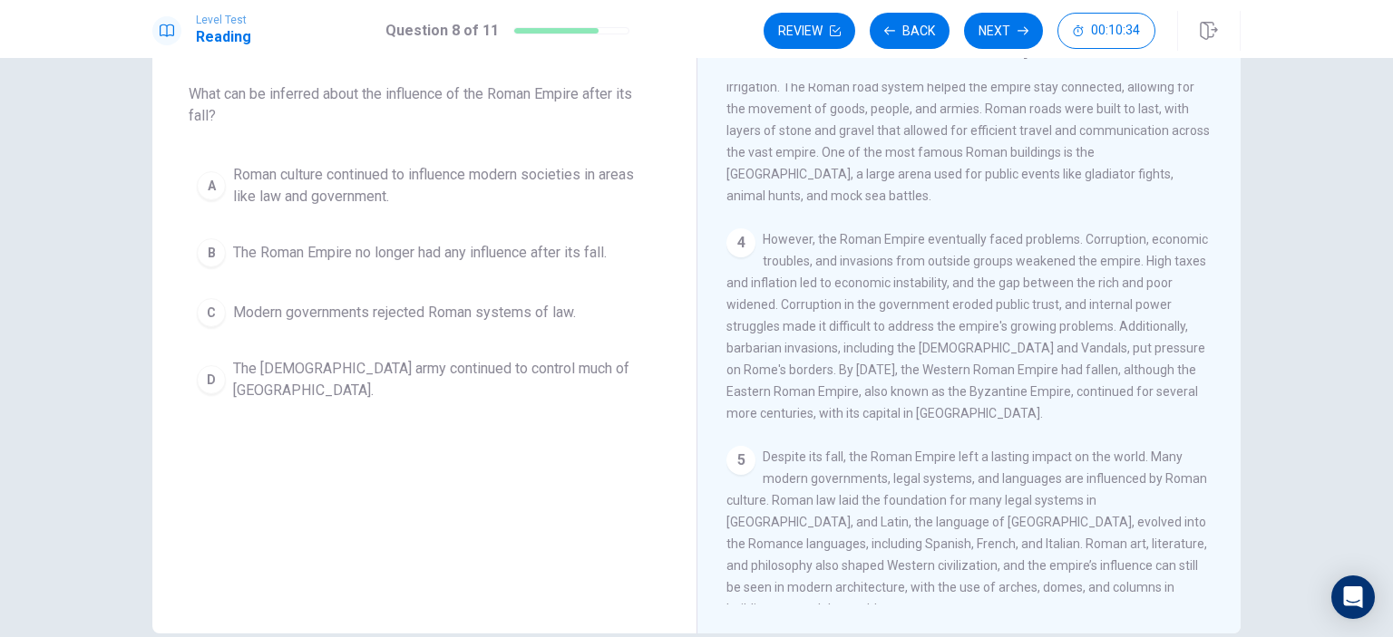
click at [249, 175] on span "Roman culture continued to influence modern societies in areas like law and gov…" at bounding box center [442, 186] width 419 height 44
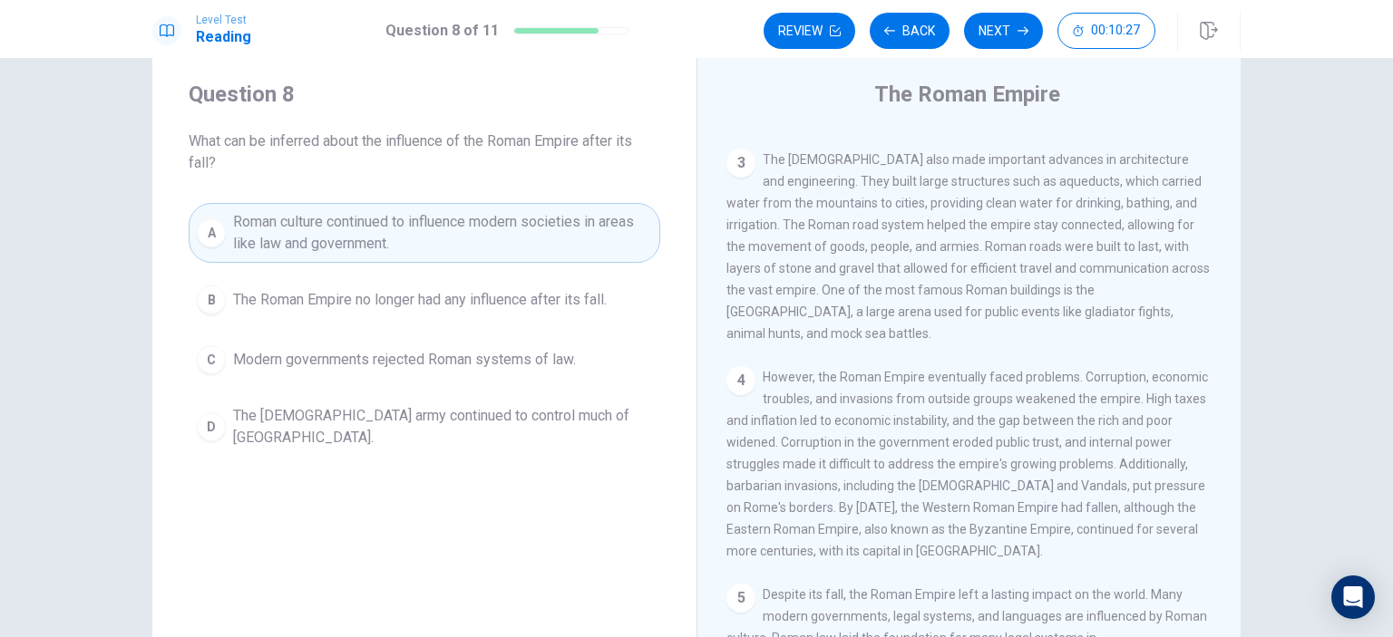
scroll to position [0, 0]
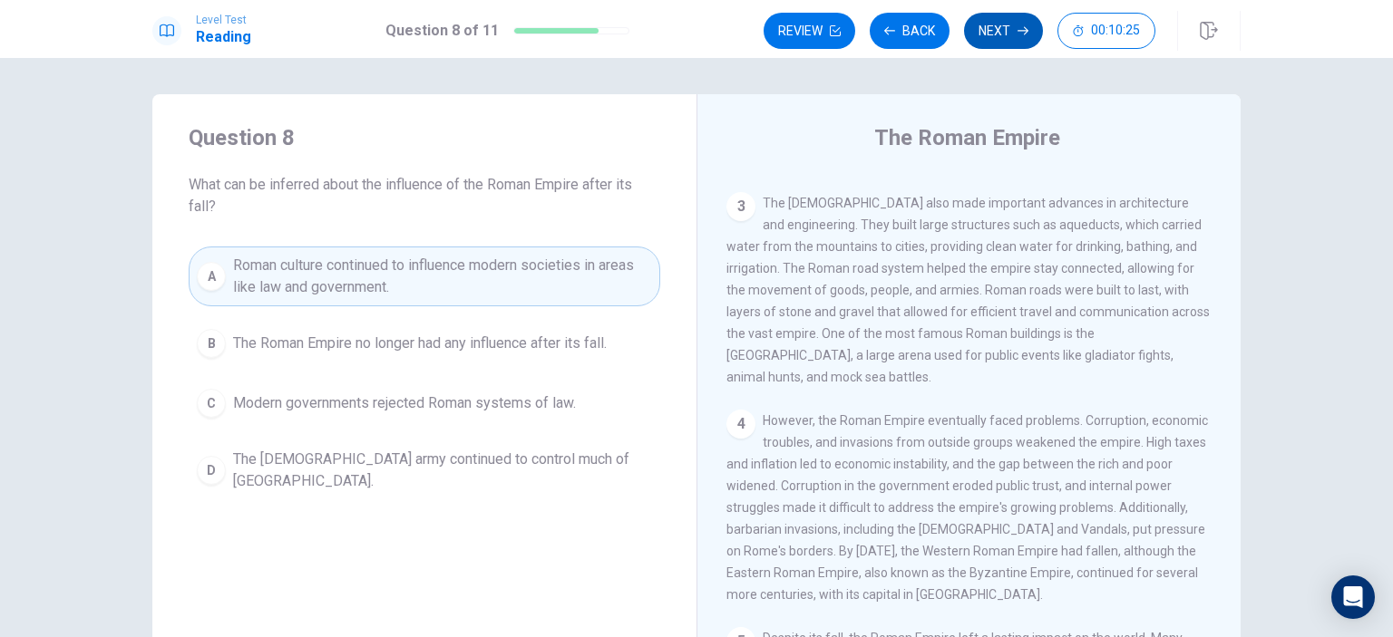
click at [1005, 34] on button "Next" at bounding box center [1003, 31] width 79 height 36
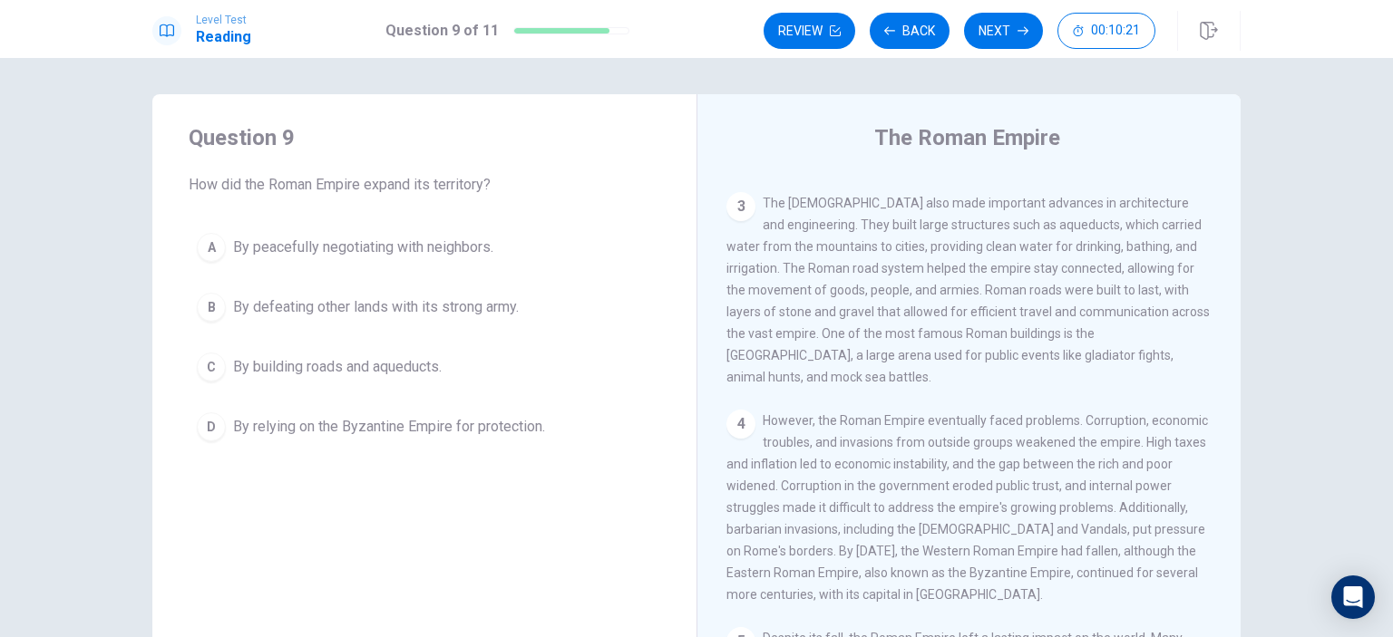
scroll to position [91, 0]
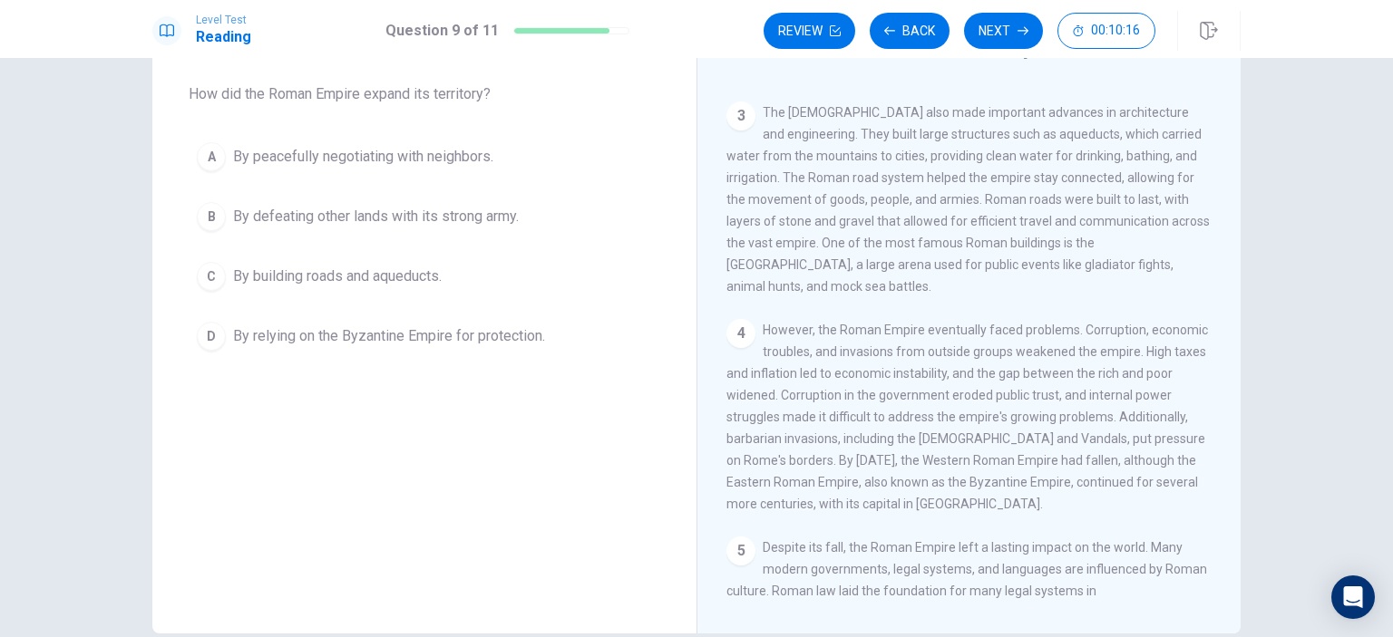
click at [250, 219] on span "By defeating other lands with its strong army." at bounding box center [376, 217] width 286 height 22
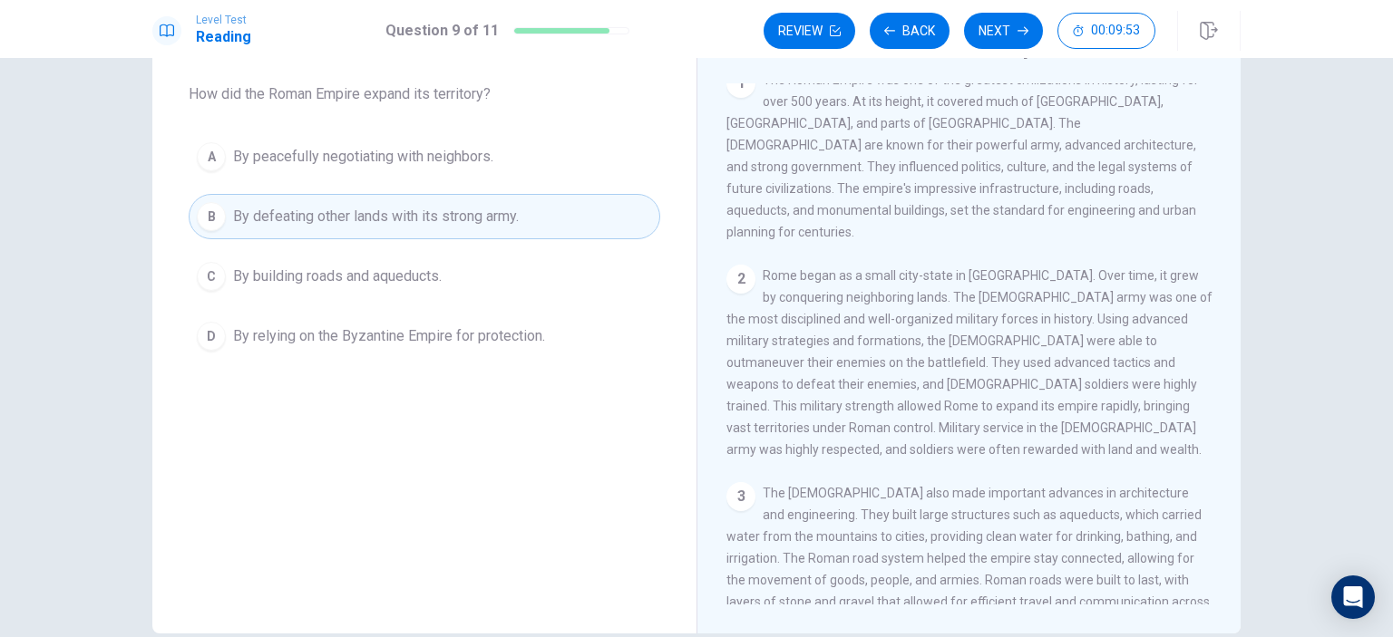
scroll to position [0, 0]
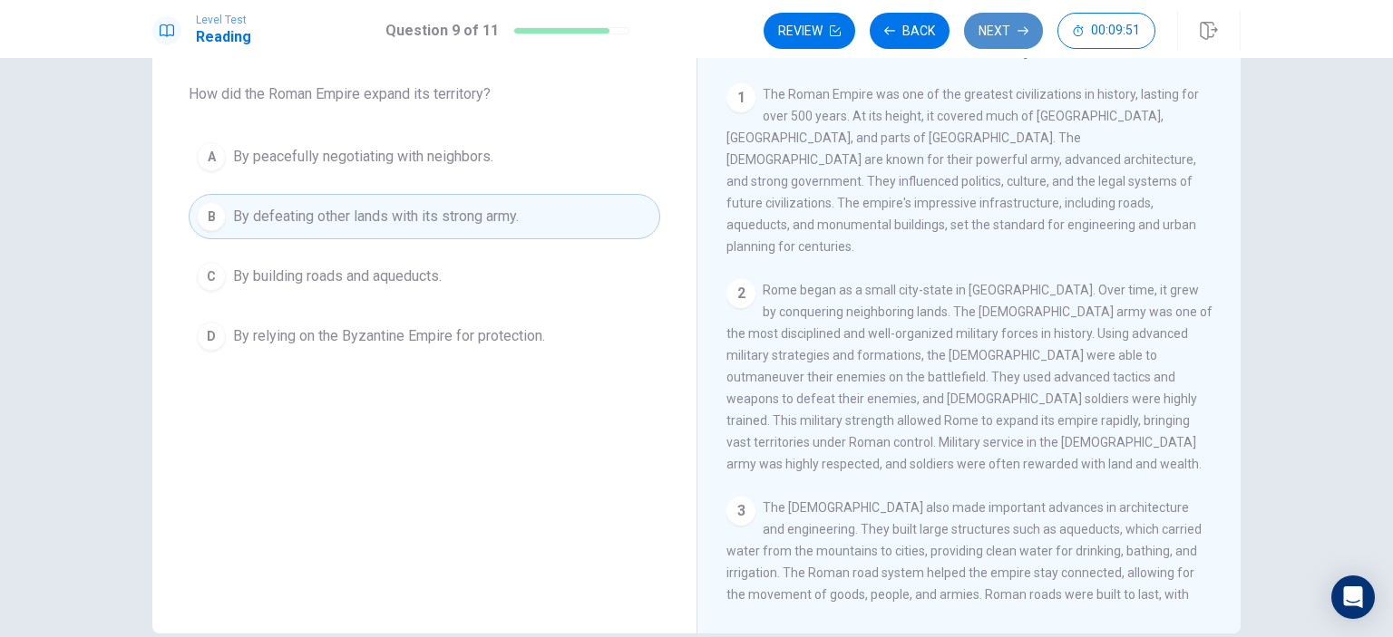
click at [1007, 33] on button "Next" at bounding box center [1003, 31] width 79 height 36
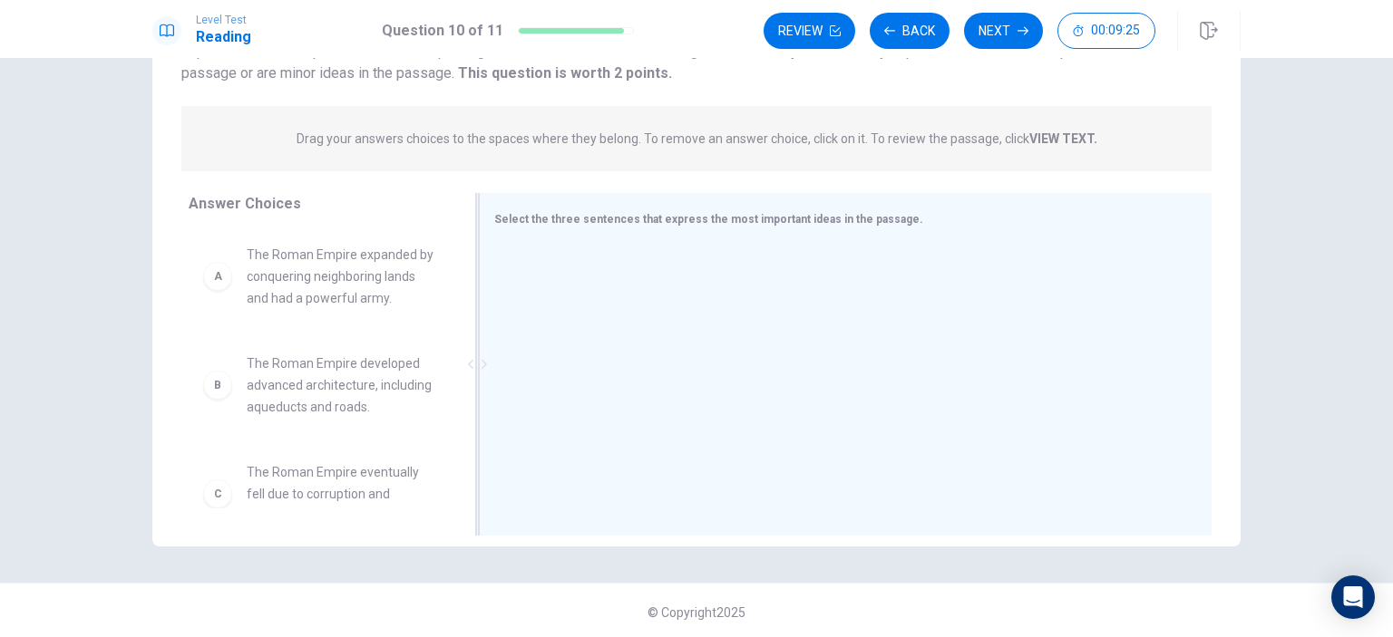
scroll to position [181, 0]
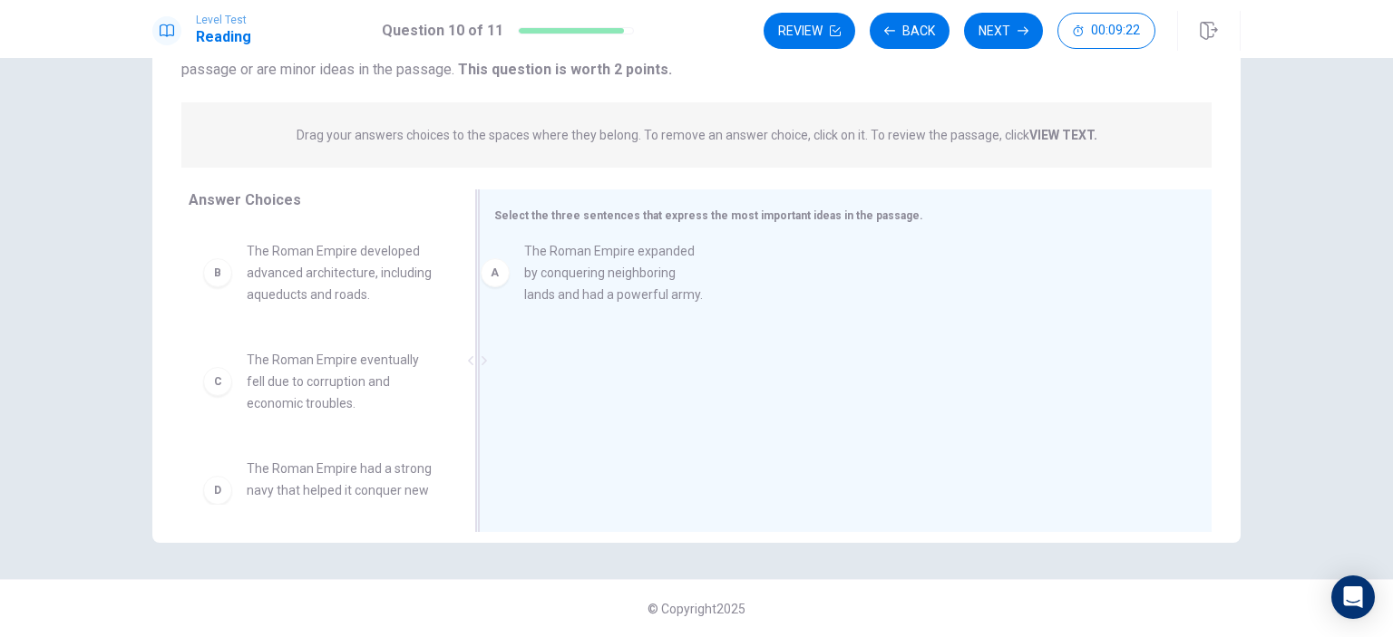
drag, startPoint x: 355, startPoint y: 275, endPoint x: 652, endPoint y: 275, distance: 296.5
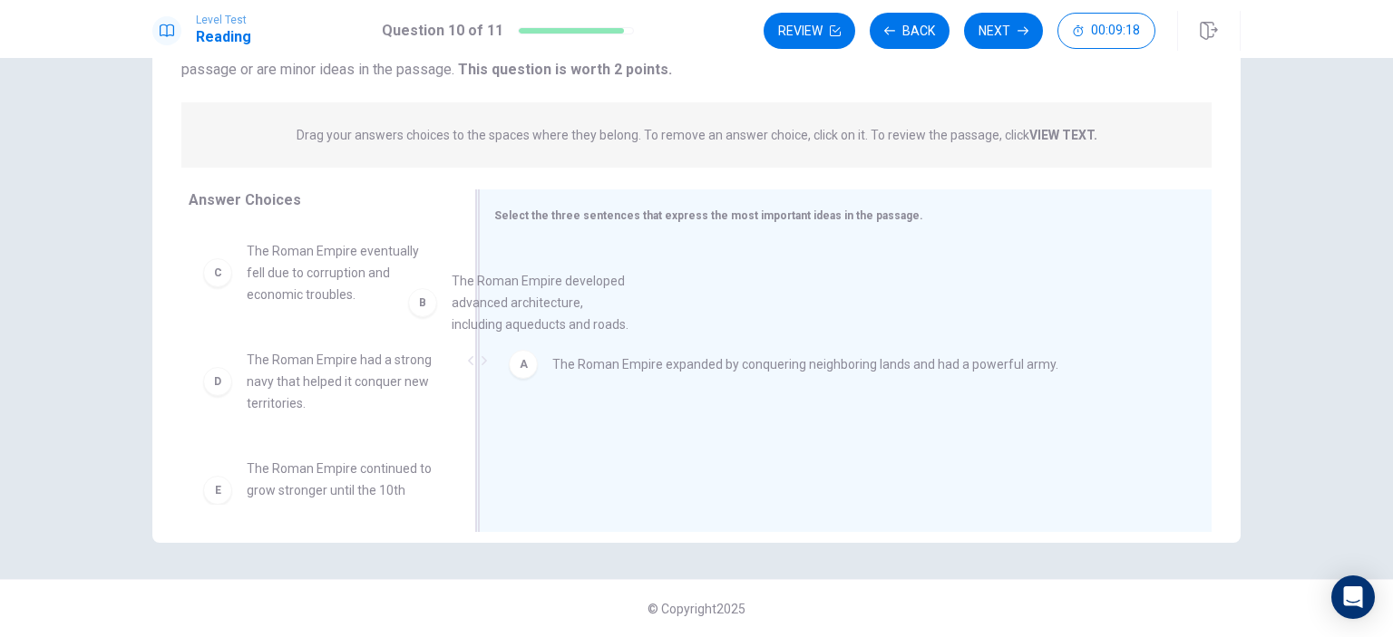
drag, startPoint x: 316, startPoint y: 284, endPoint x: 573, endPoint y: 312, distance: 258.2
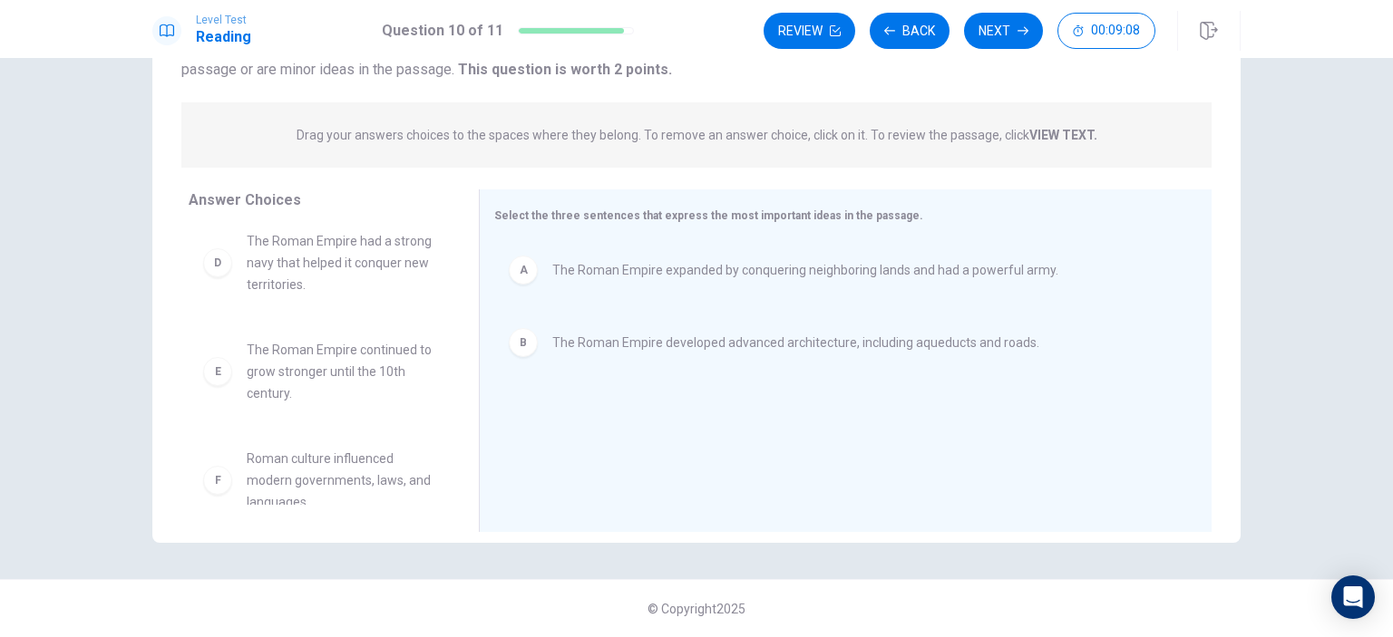
scroll to position [141, 0]
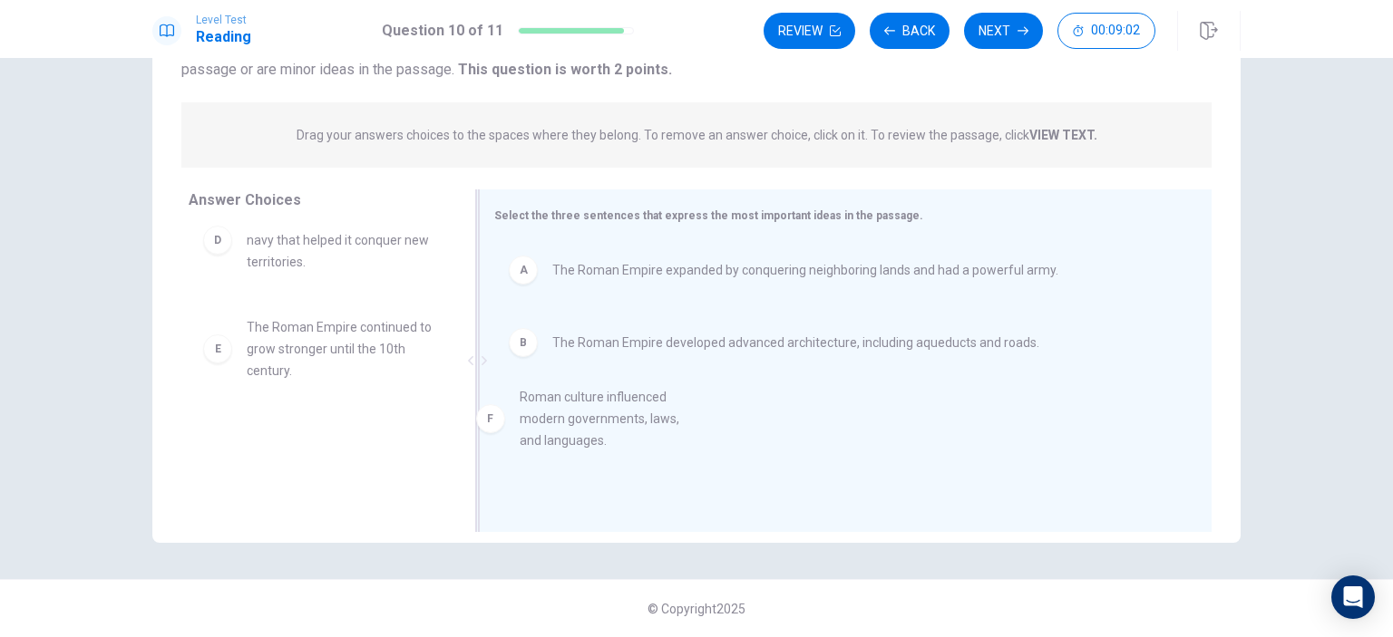
drag, startPoint x: 313, startPoint y: 463, endPoint x: 637, endPoint y: 413, distance: 327.7
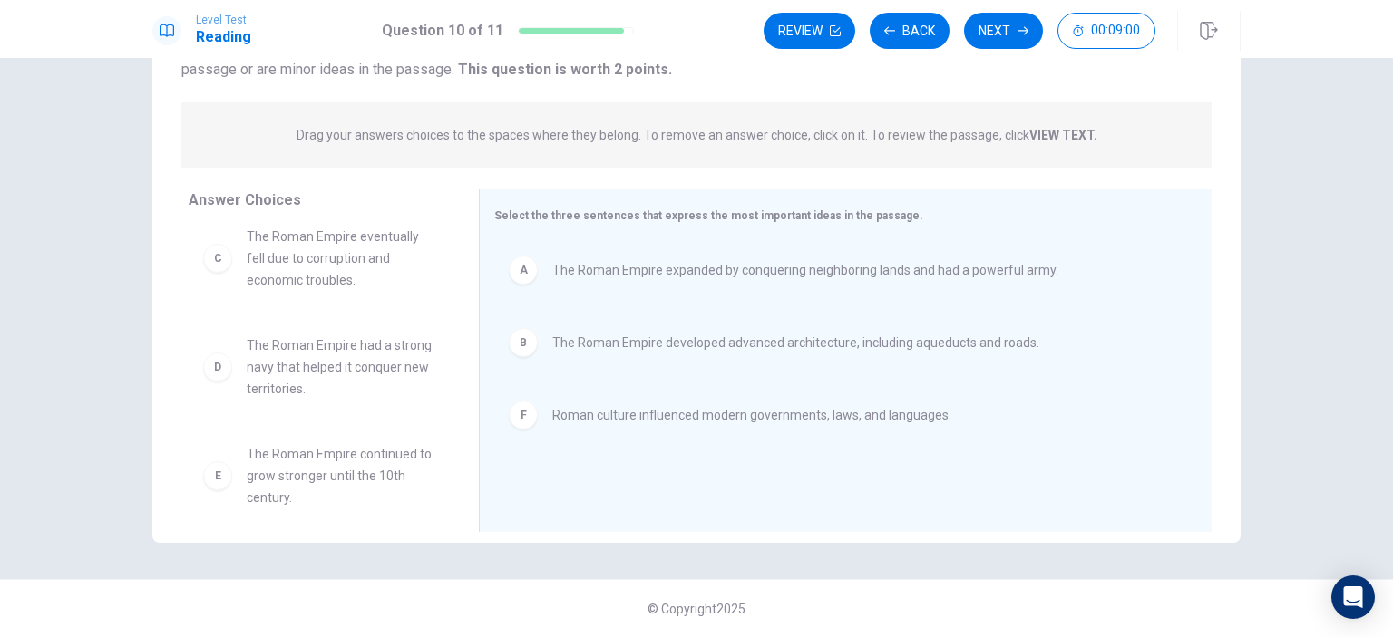
scroll to position [0, 0]
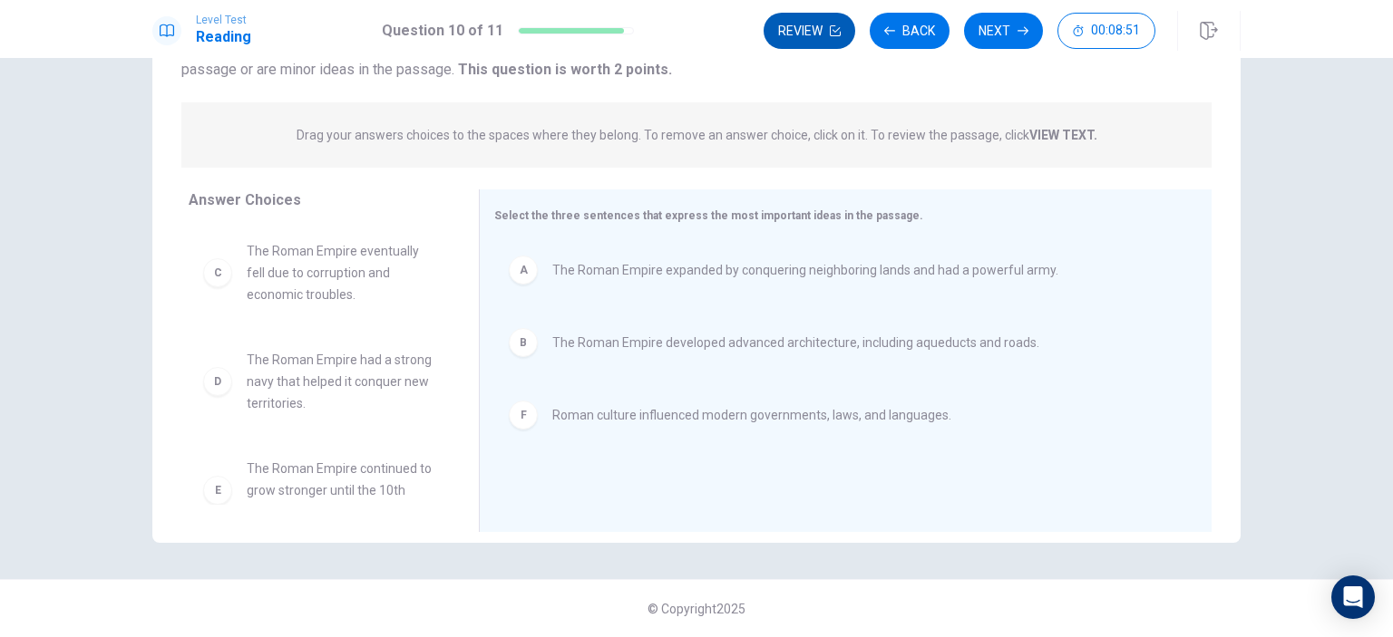
click at [832, 27] on icon "button" at bounding box center [835, 30] width 11 height 11
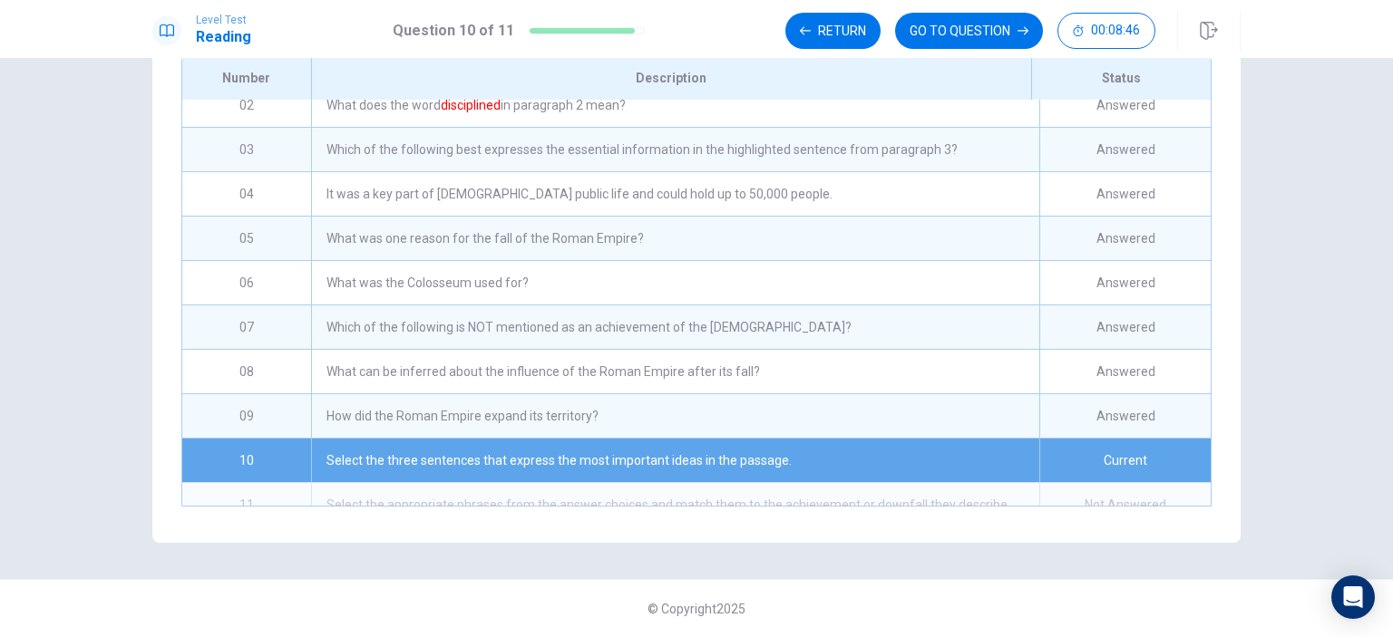
scroll to position [103, 0]
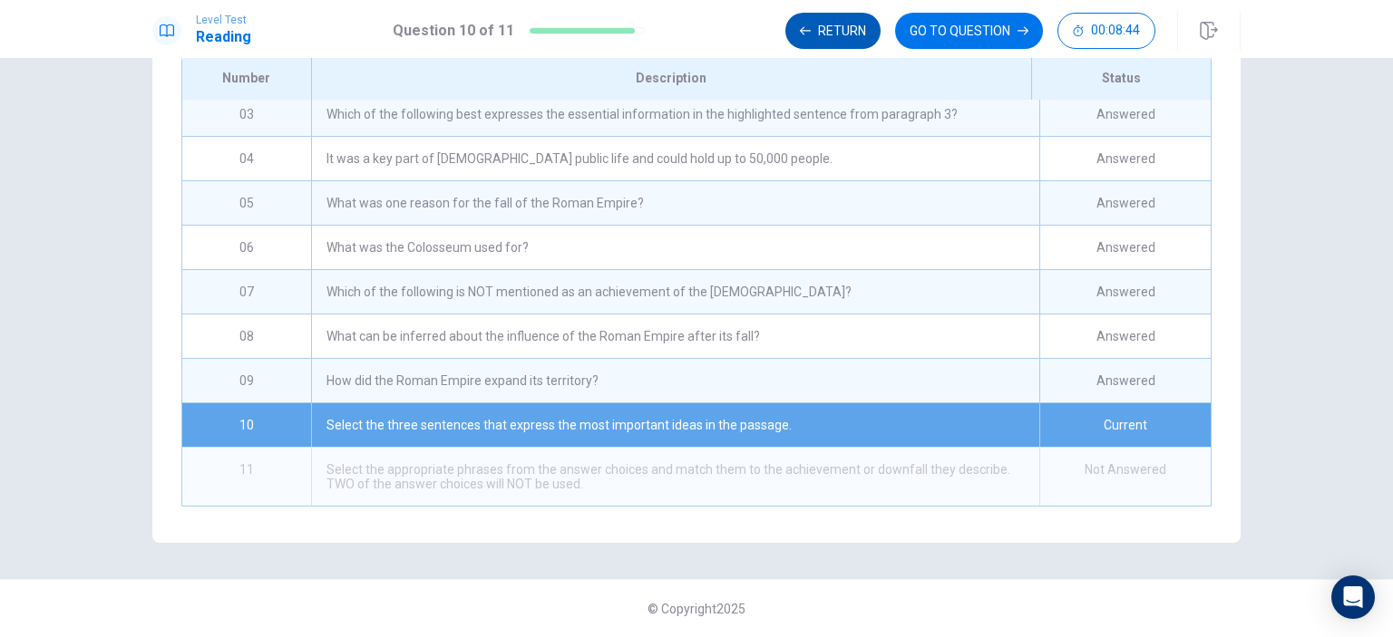
click at [821, 39] on button "Return" at bounding box center [832, 31] width 95 height 36
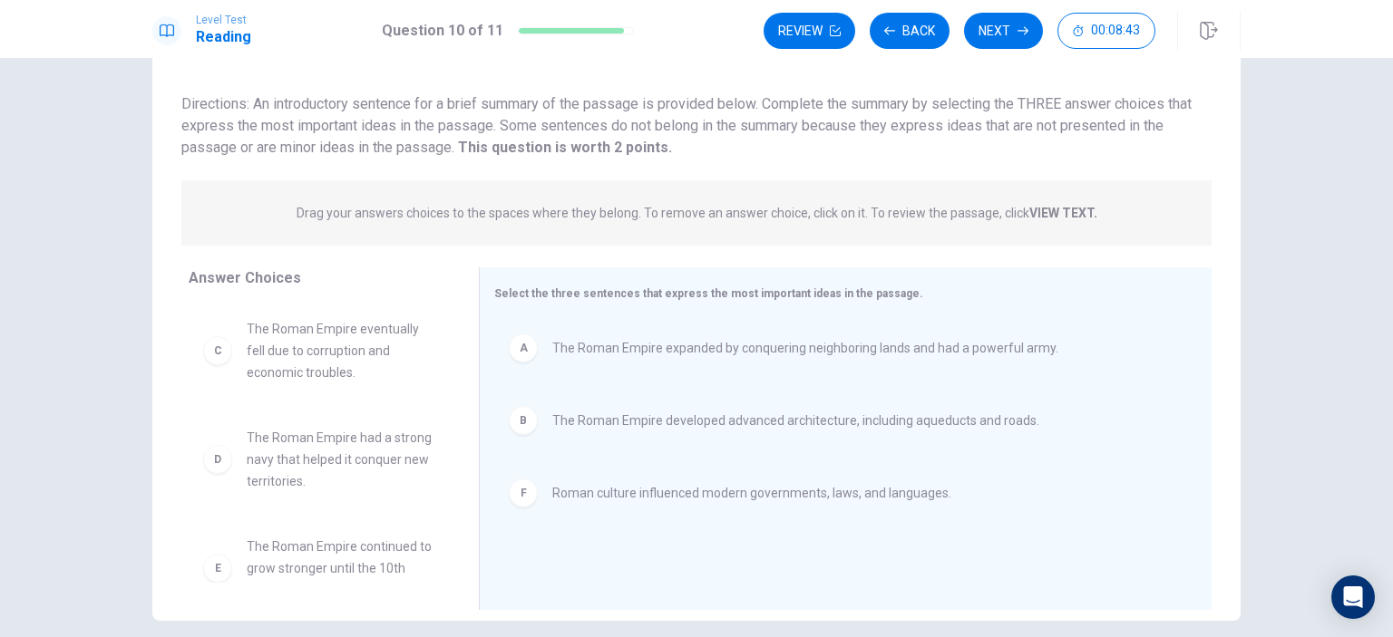
scroll to position [0, 0]
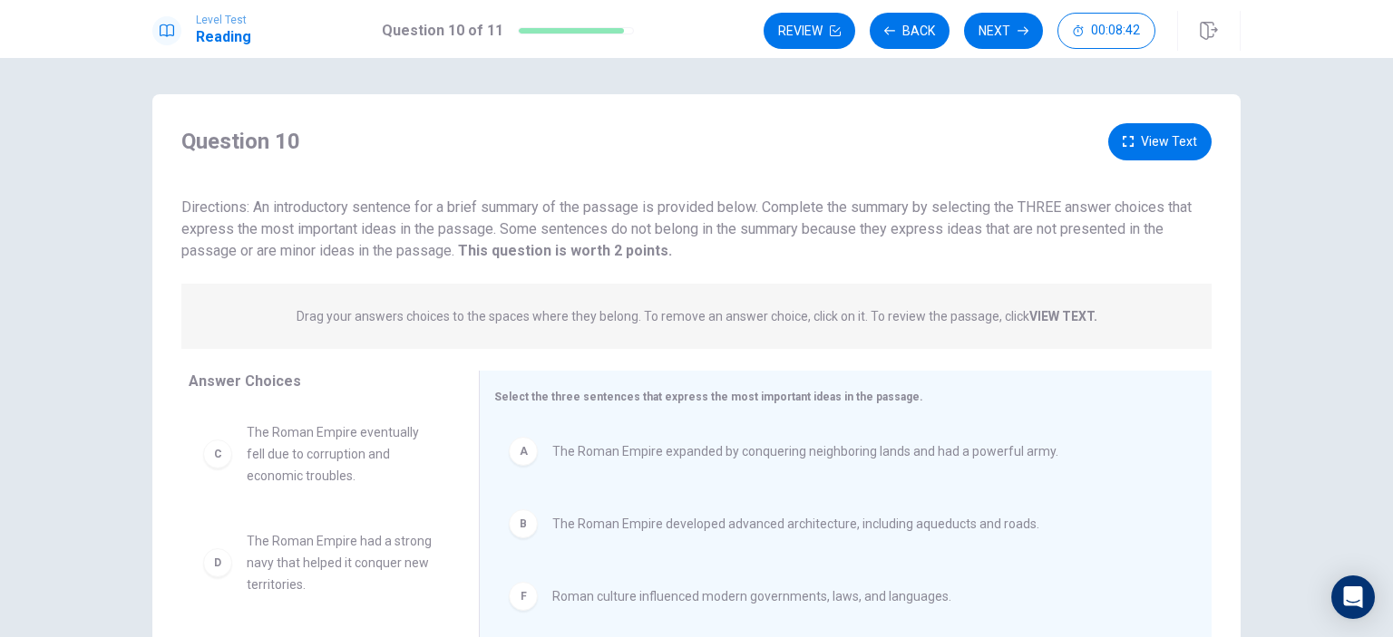
click at [1140, 137] on button "View Text" at bounding box center [1159, 141] width 103 height 37
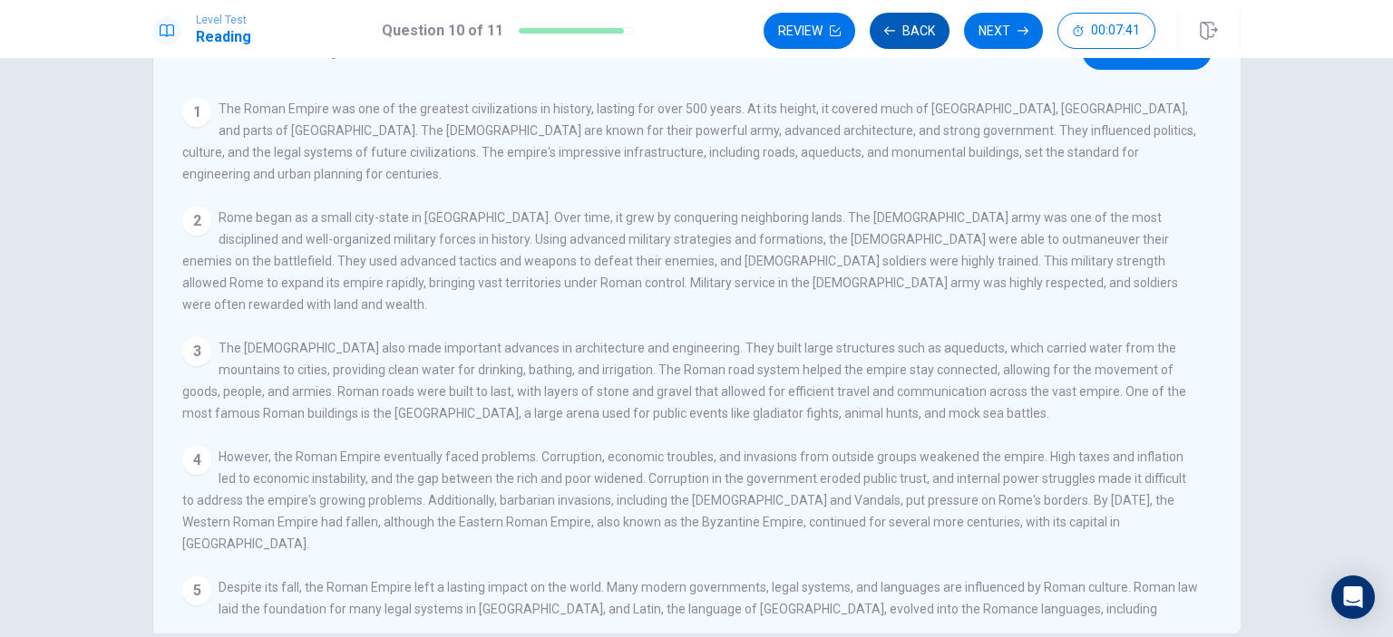
click at [876, 29] on button "Back" at bounding box center [910, 31] width 80 height 36
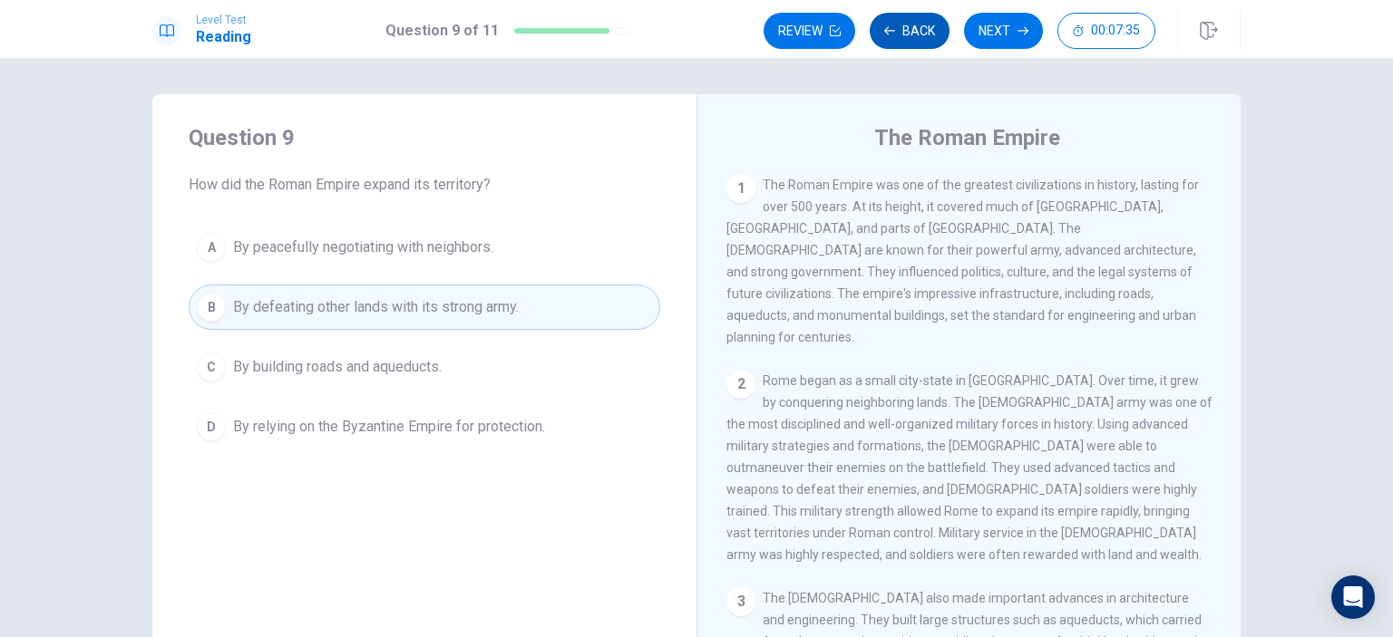
click at [908, 29] on button "Back" at bounding box center [910, 31] width 80 height 36
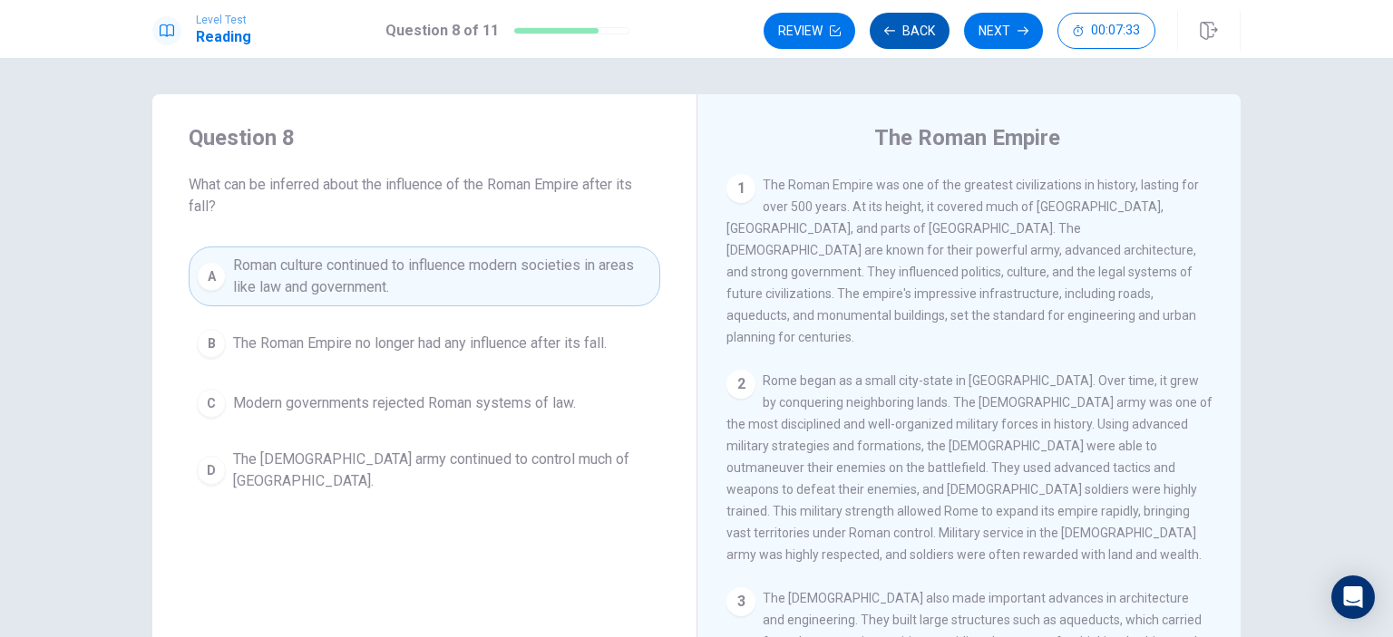
click at [908, 29] on button "Back" at bounding box center [910, 31] width 80 height 36
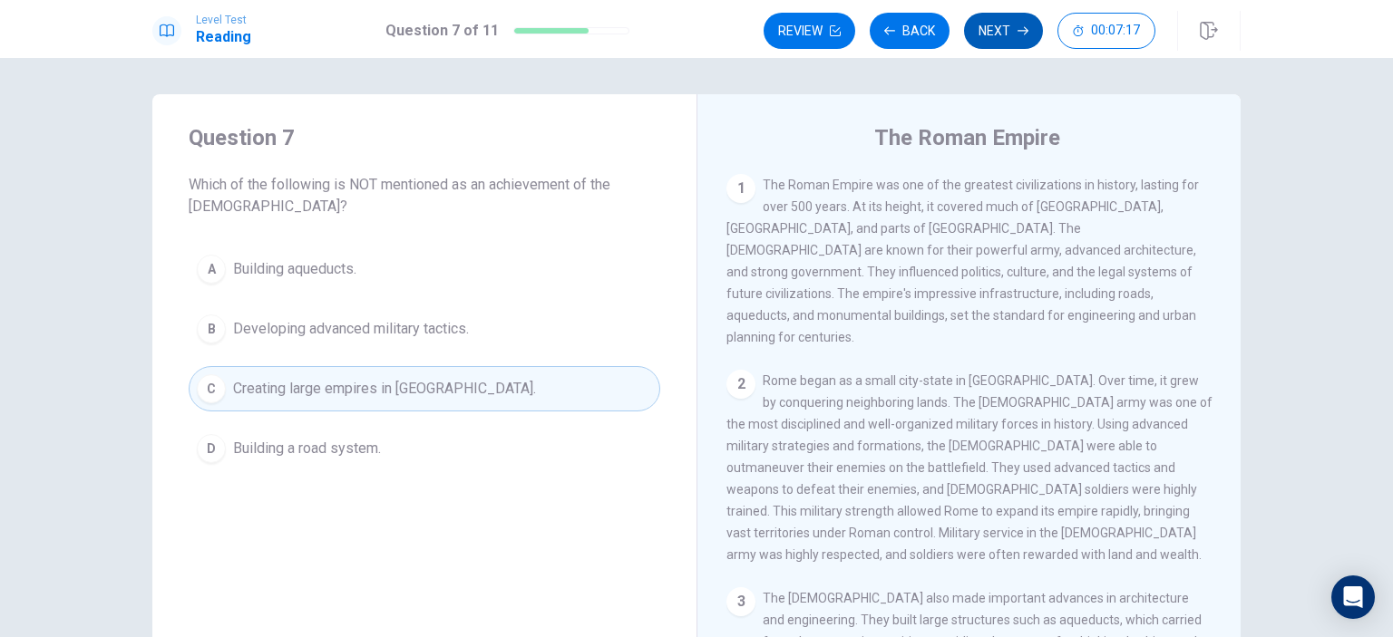
click at [1005, 28] on button "Next" at bounding box center [1003, 31] width 79 height 36
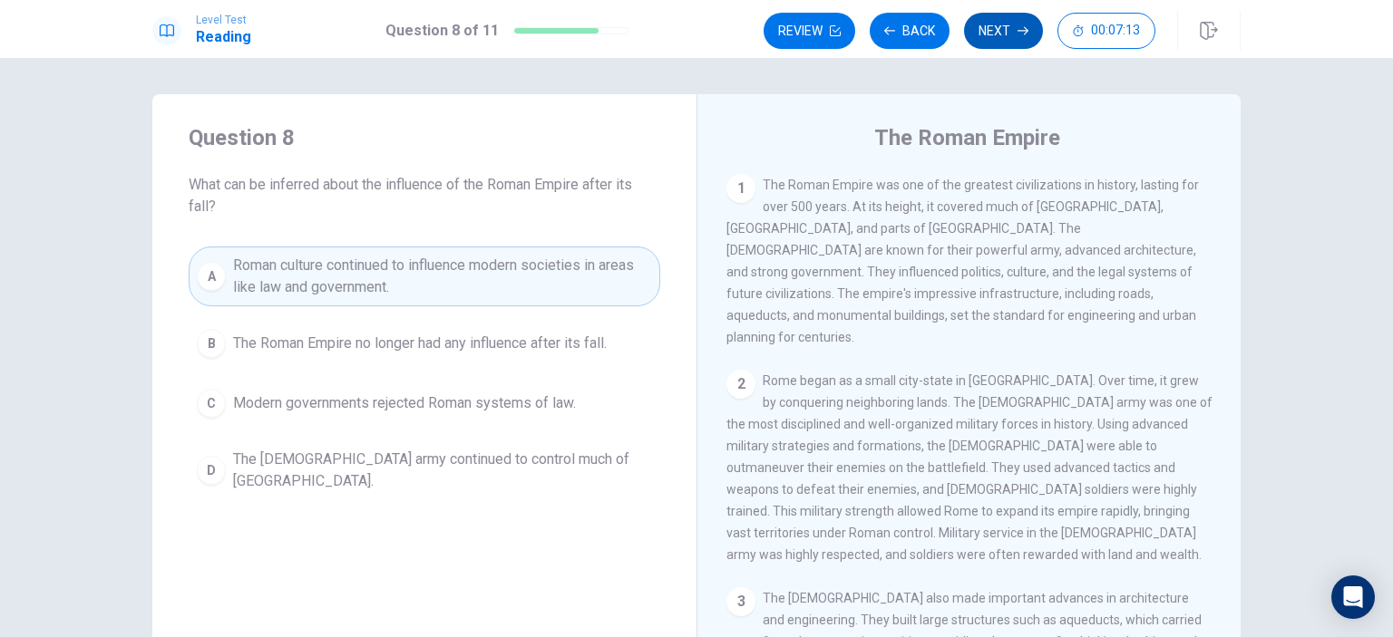
click at [1017, 28] on icon "button" at bounding box center [1022, 30] width 11 height 11
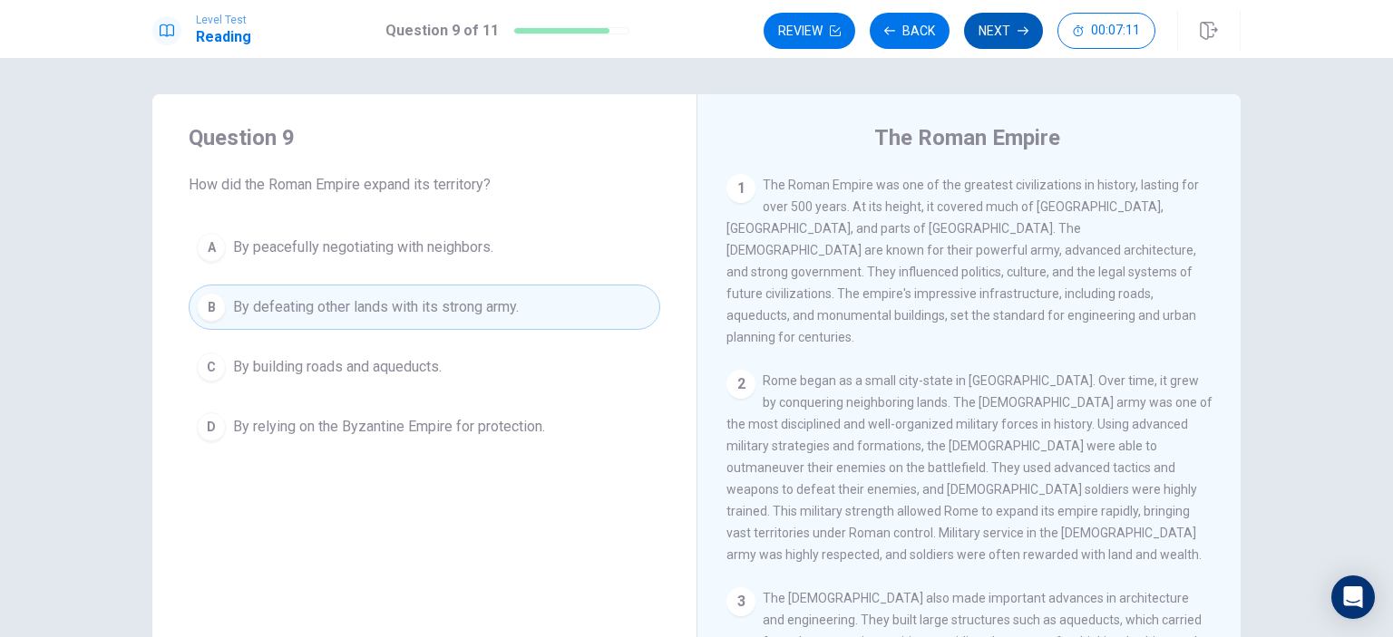
click at [1010, 28] on button "Next" at bounding box center [1003, 31] width 79 height 36
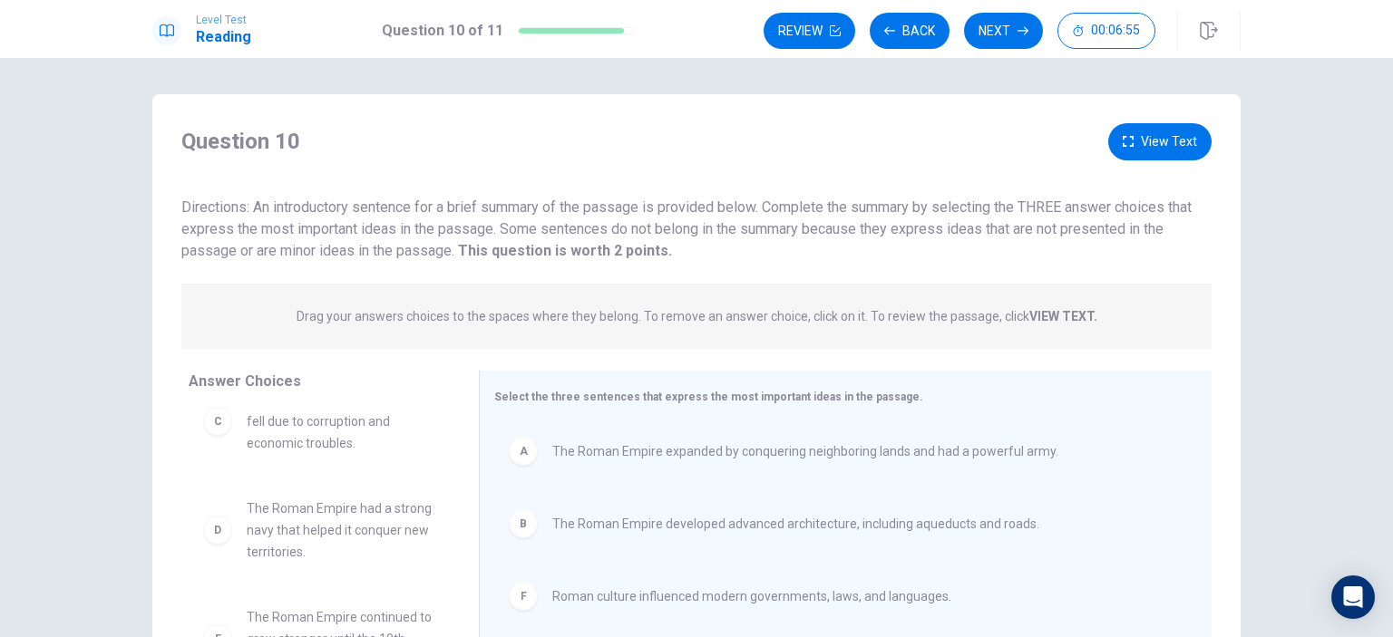
click at [1191, 138] on button "View Text" at bounding box center [1159, 141] width 103 height 37
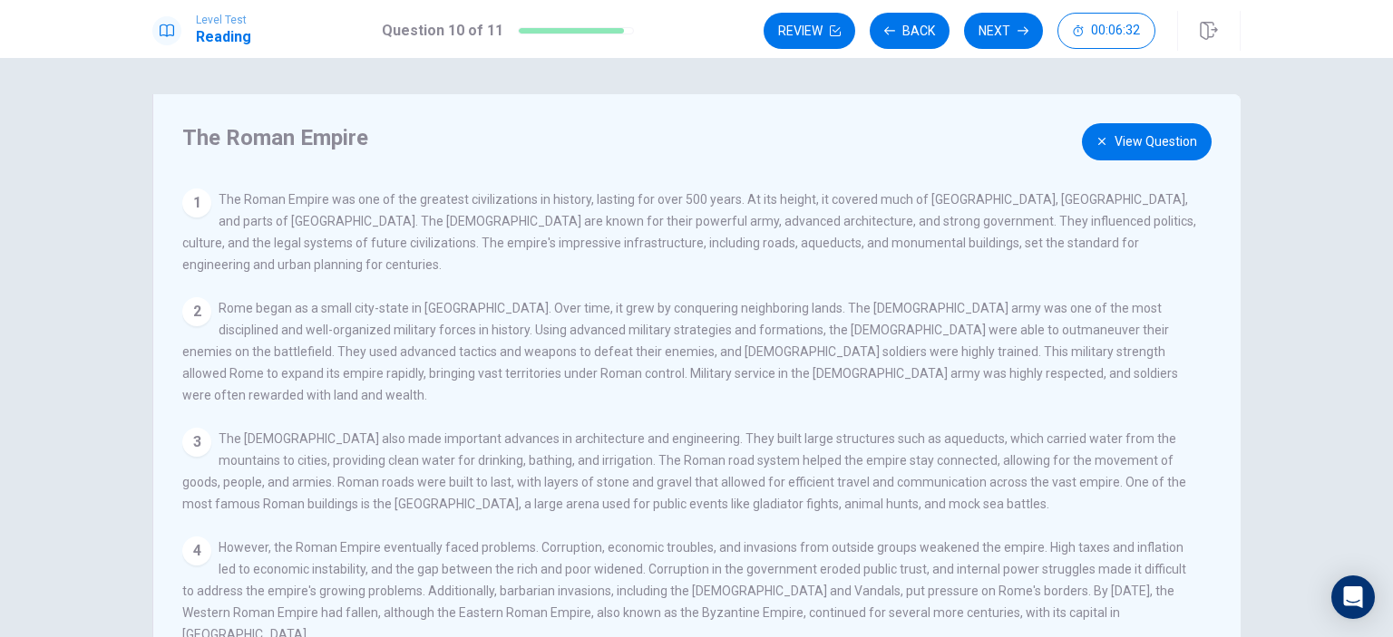
click at [1103, 141] on icon "button" at bounding box center [1101, 141] width 11 height 11
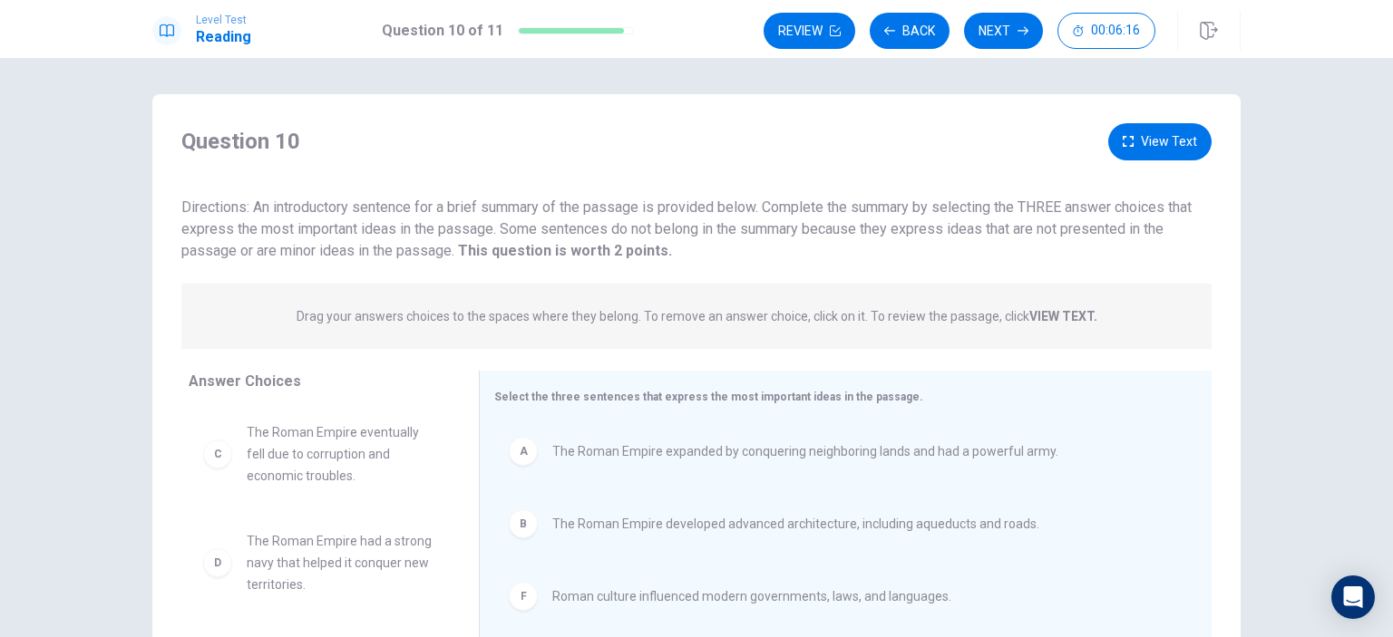
scroll to position [91, 0]
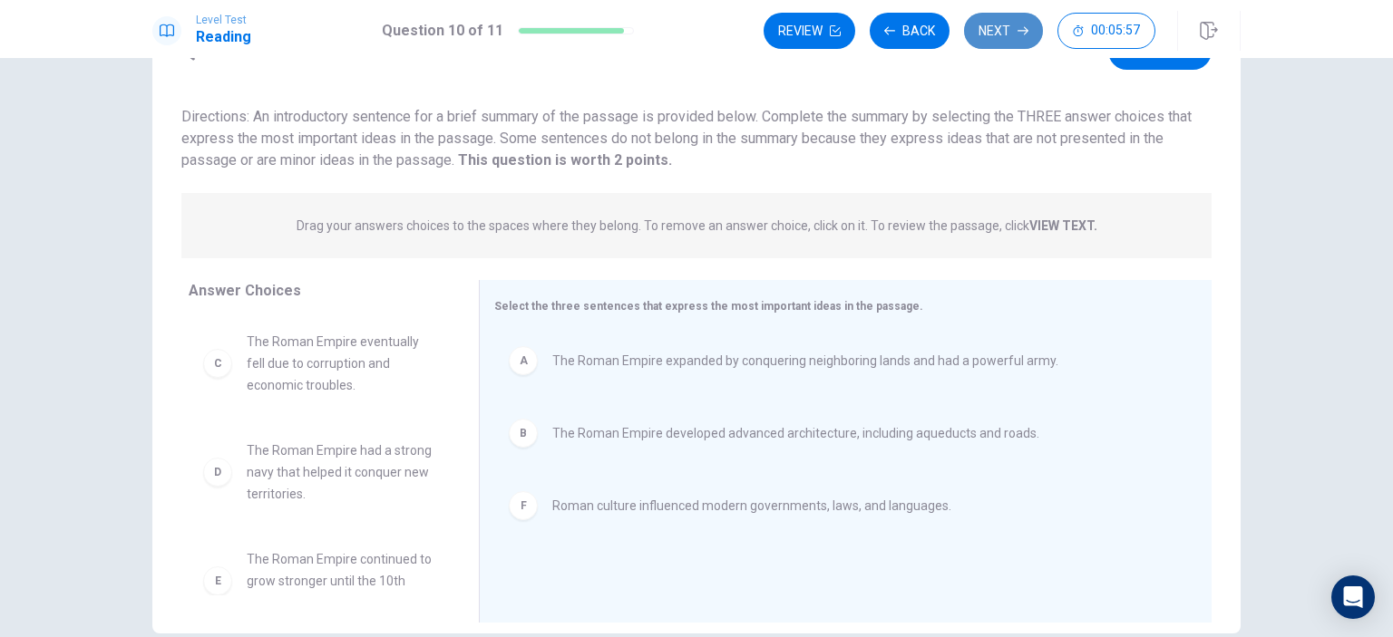
click at [997, 24] on button "Next" at bounding box center [1003, 31] width 79 height 36
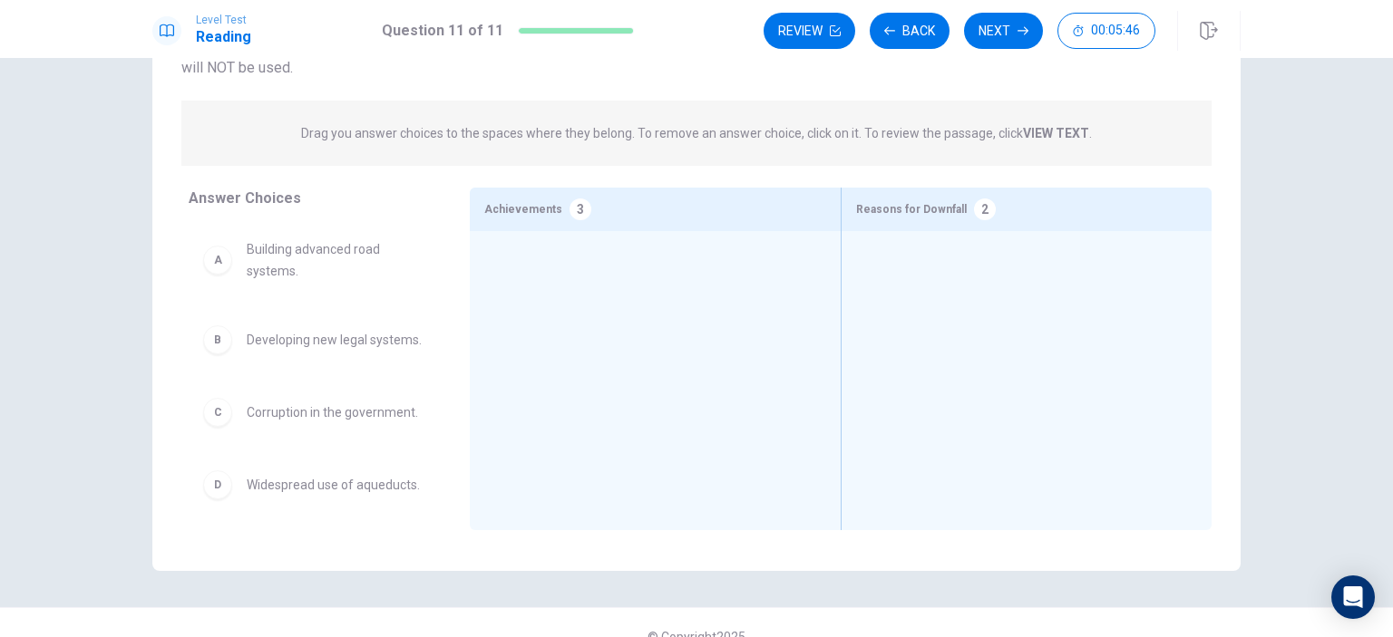
scroll to position [181, 0]
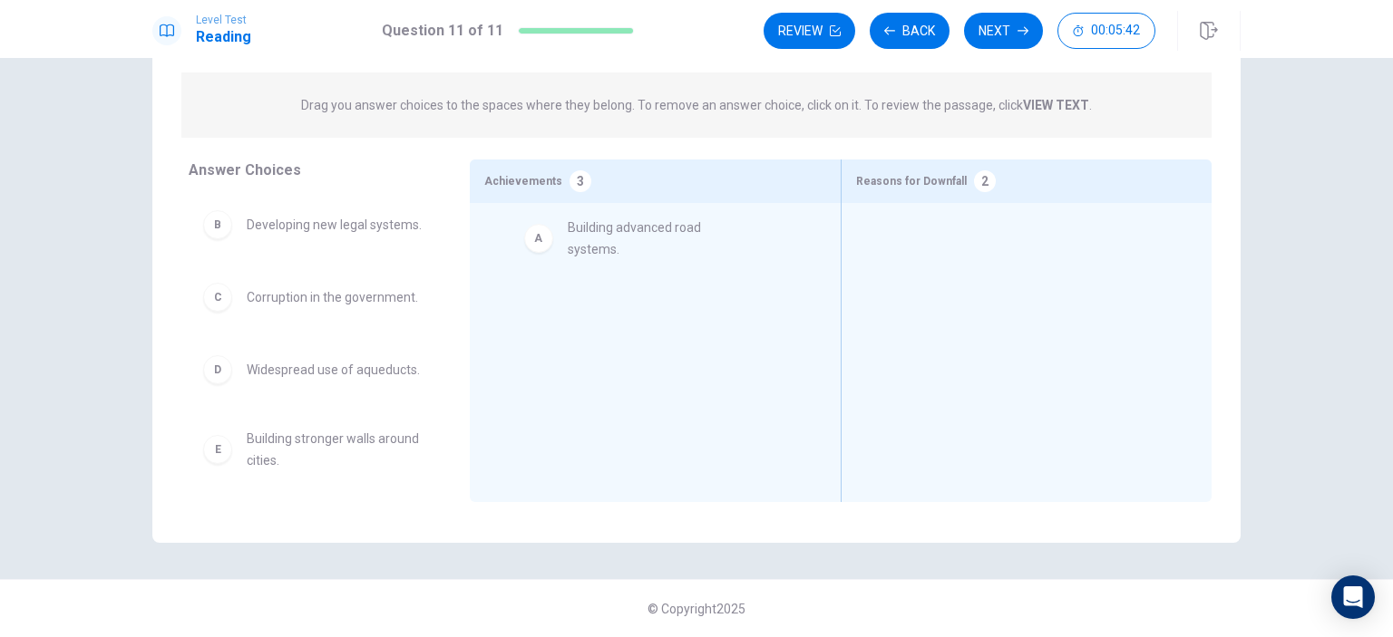
drag, startPoint x: 239, startPoint y: 229, endPoint x: 577, endPoint y: 235, distance: 337.4
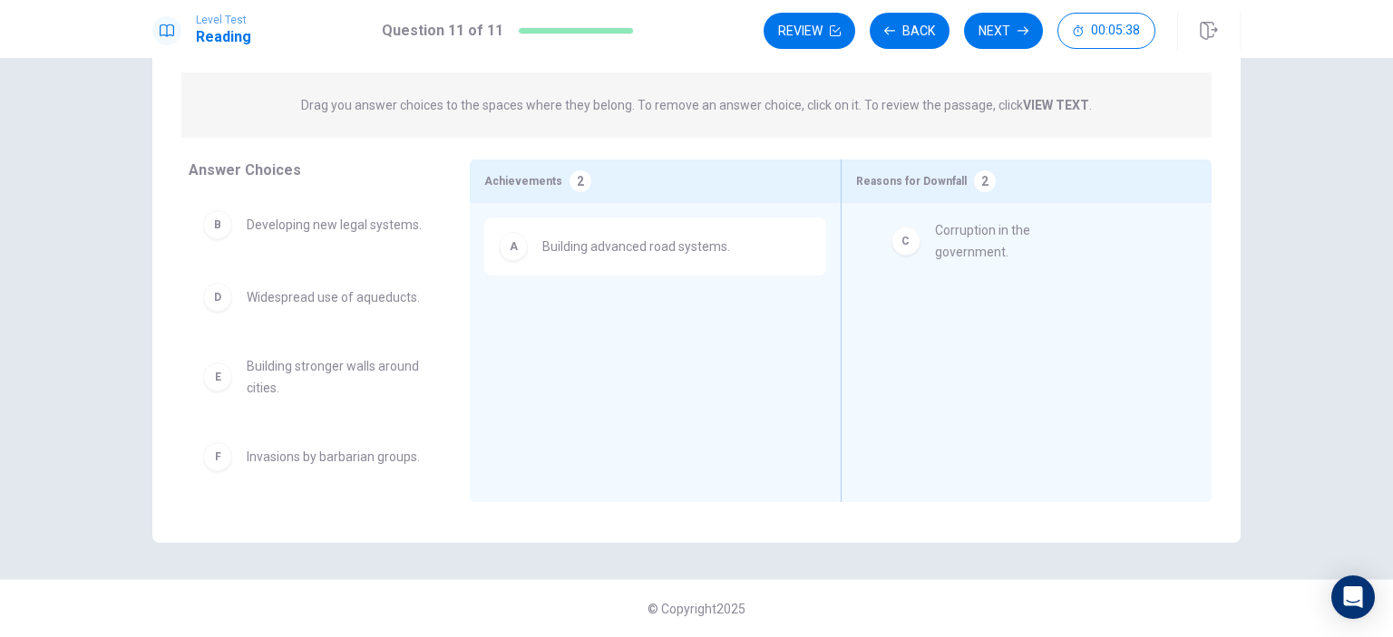
drag, startPoint x: 311, startPoint y: 316, endPoint x: 1008, endPoint y: 237, distance: 701.8
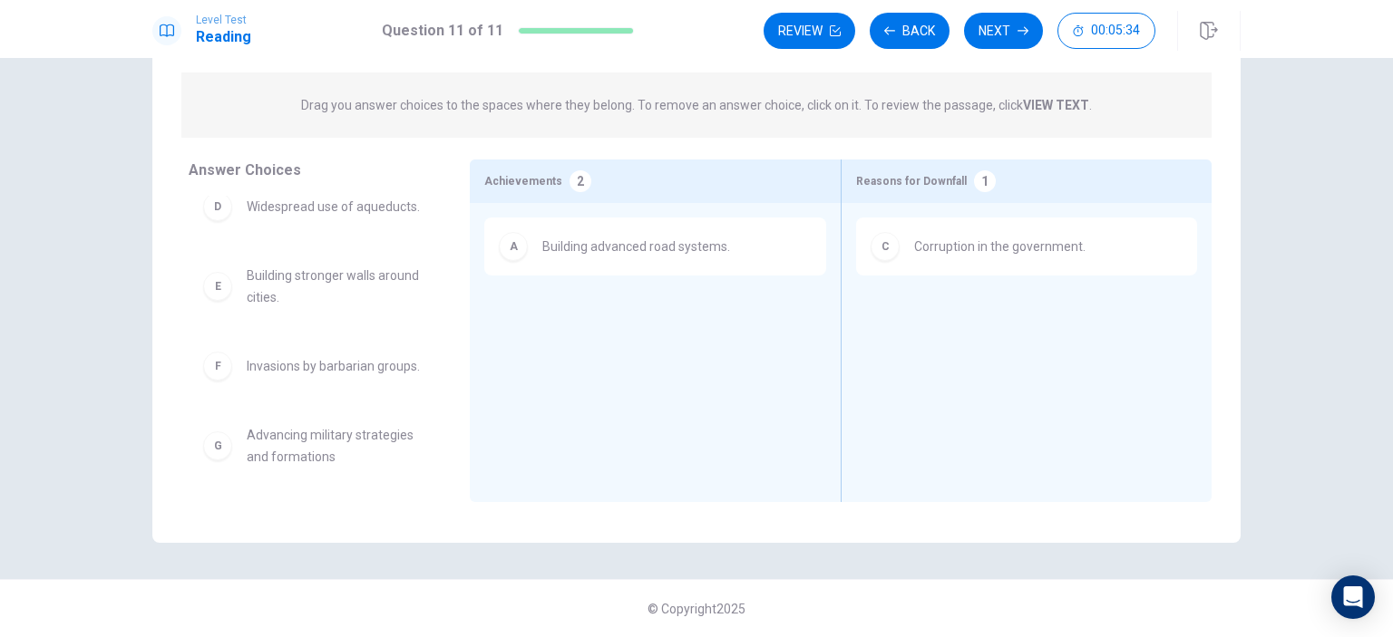
scroll to position [0, 0]
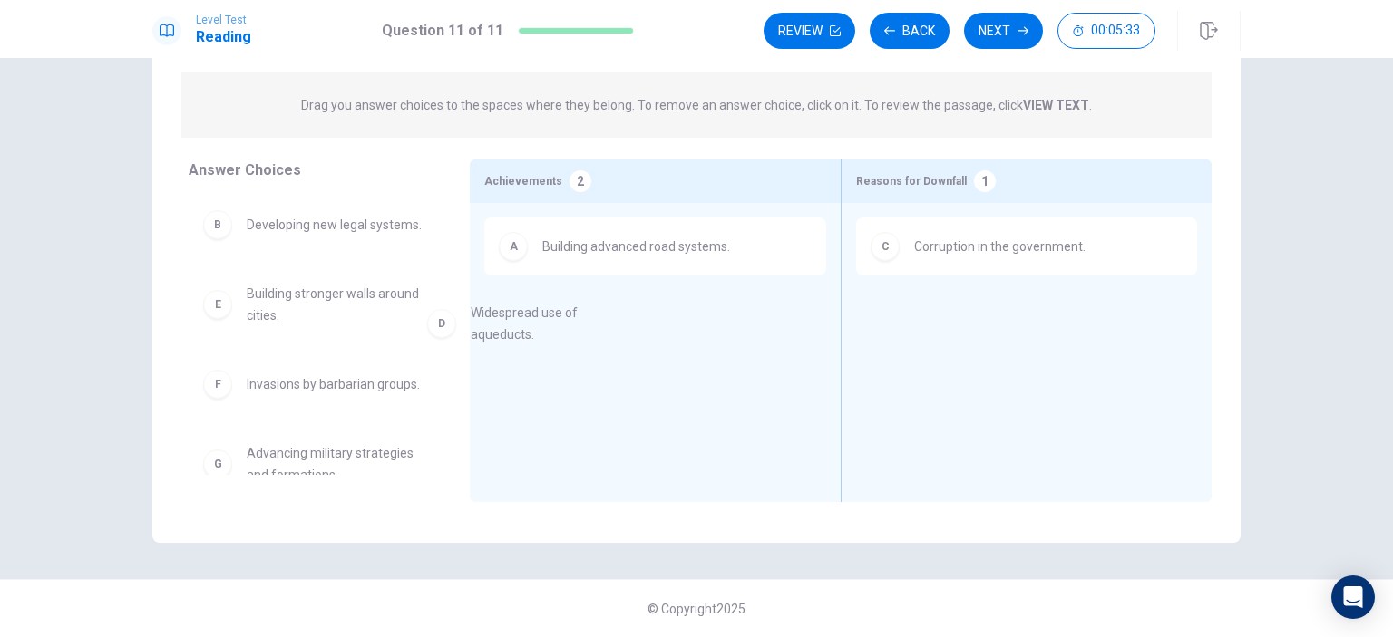
drag, startPoint x: 297, startPoint y: 324, endPoint x: 560, endPoint y: 319, distance: 263.9
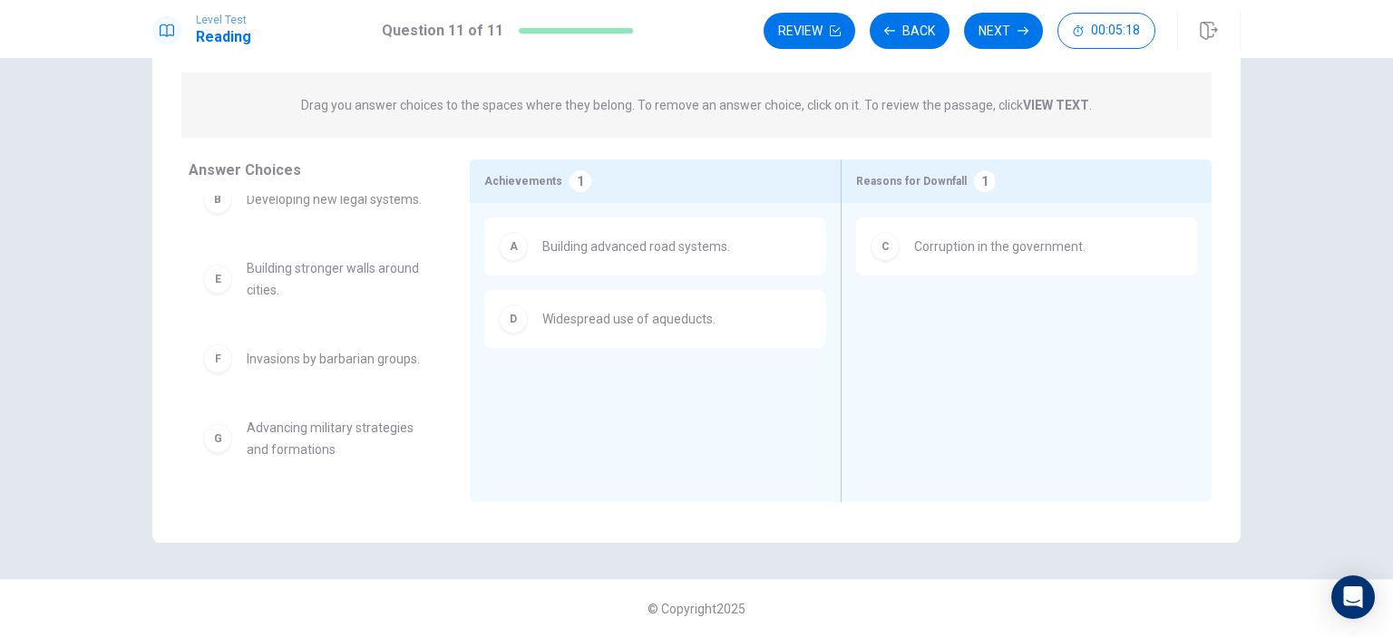
scroll to position [54, 0]
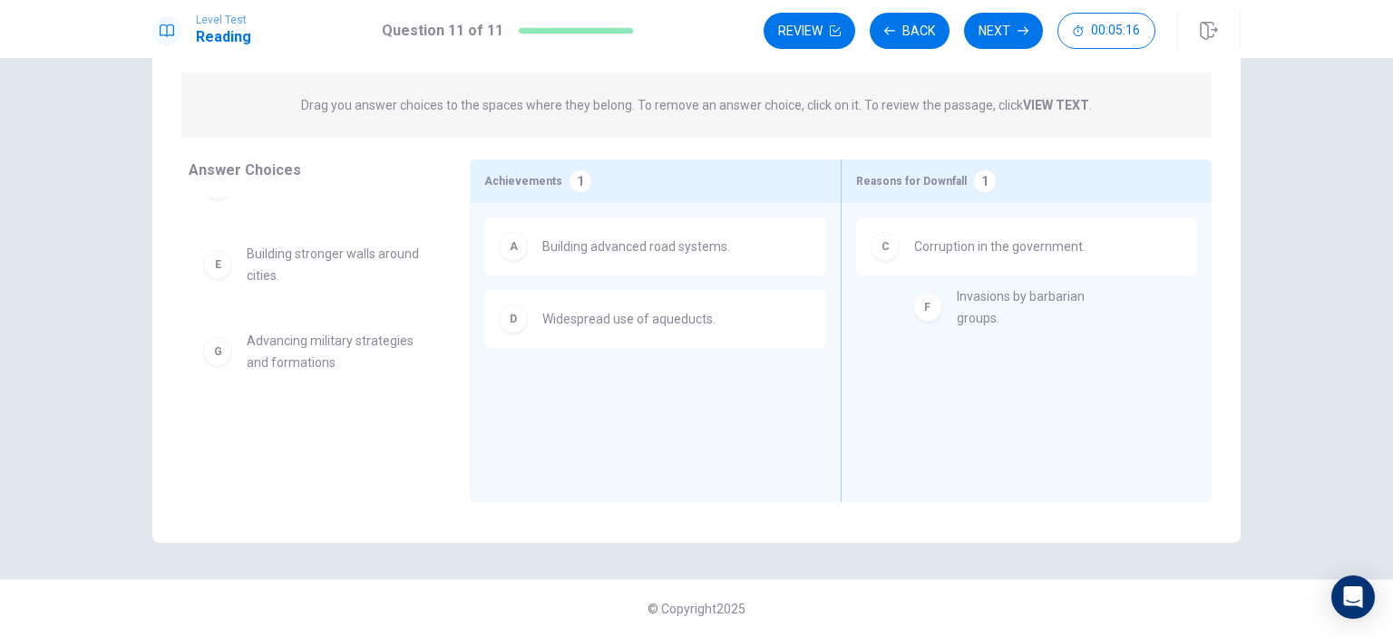
drag, startPoint x: 292, startPoint y: 359, endPoint x: 1019, endPoint y: 315, distance: 728.6
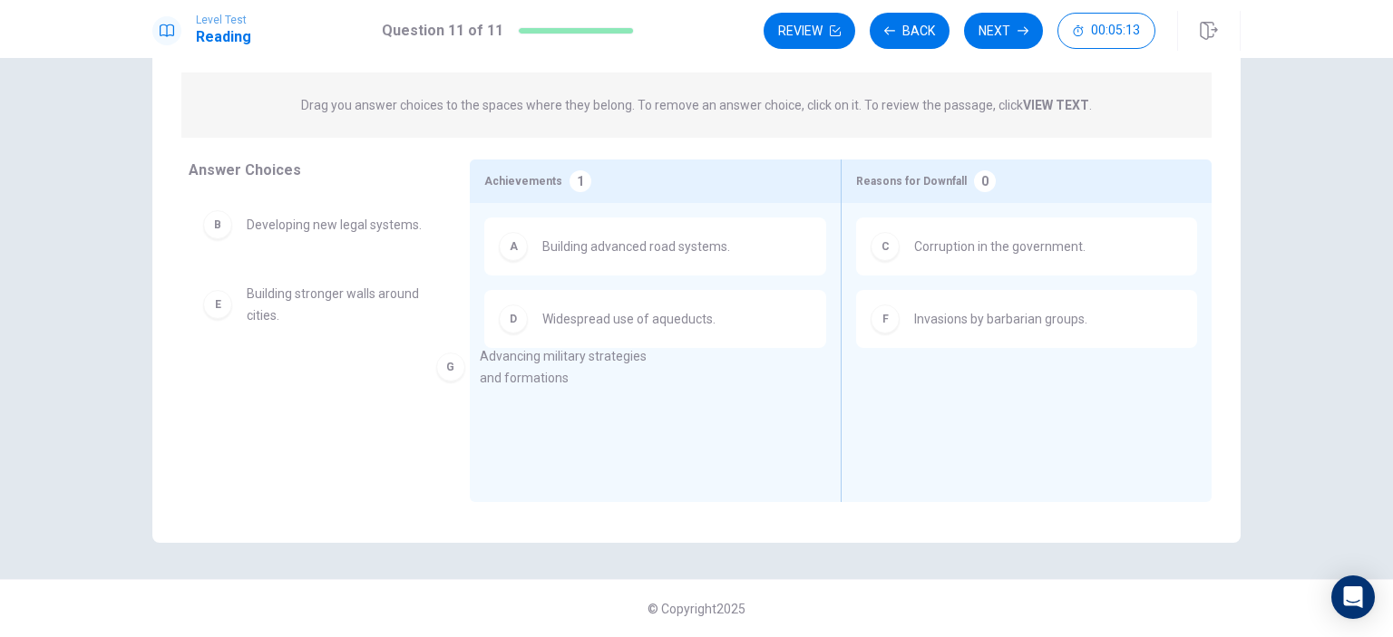
drag, startPoint x: 323, startPoint y: 394, endPoint x: 584, endPoint y: 375, distance: 261.9
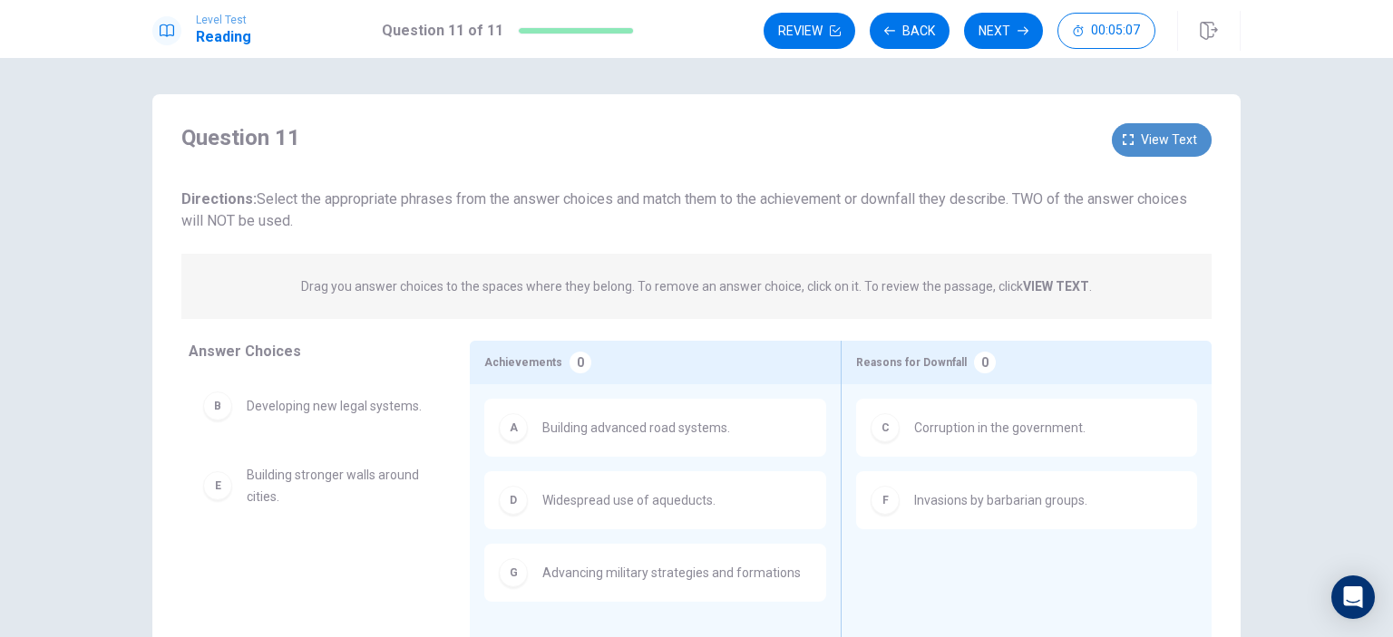
click at [1172, 133] on span "View text" at bounding box center [1169, 140] width 56 height 23
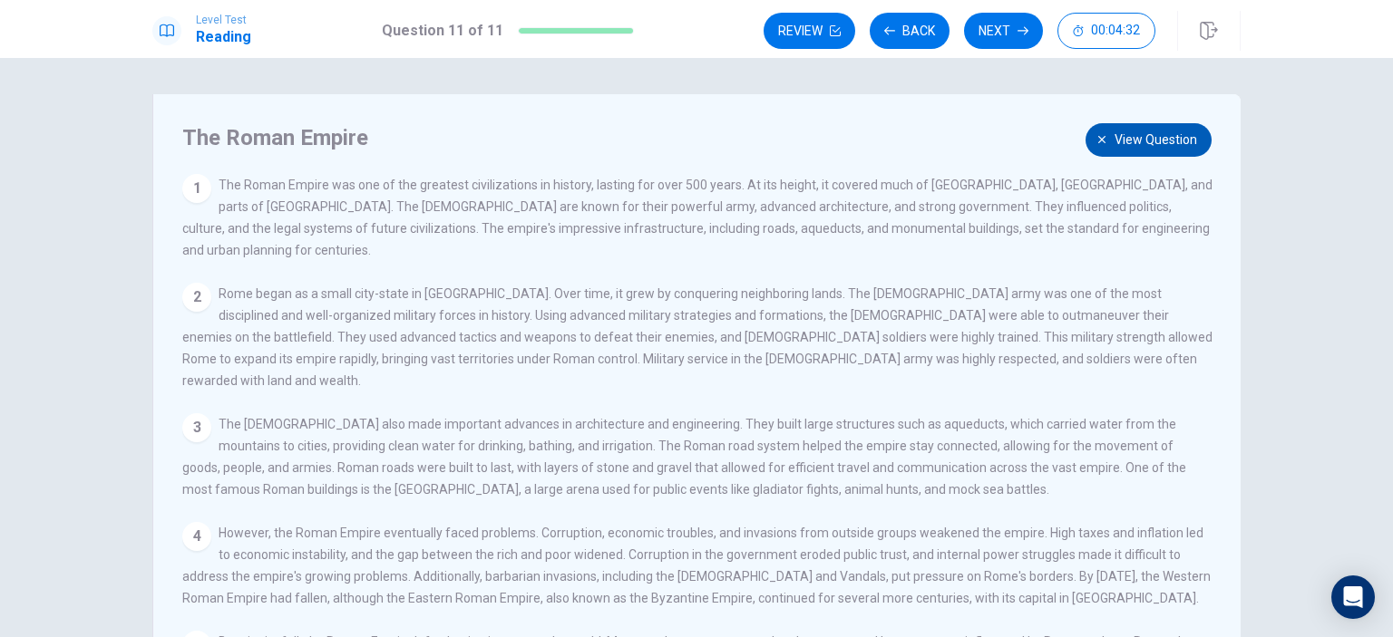
click at [1110, 140] on button "View question" at bounding box center [1148, 140] width 126 height 34
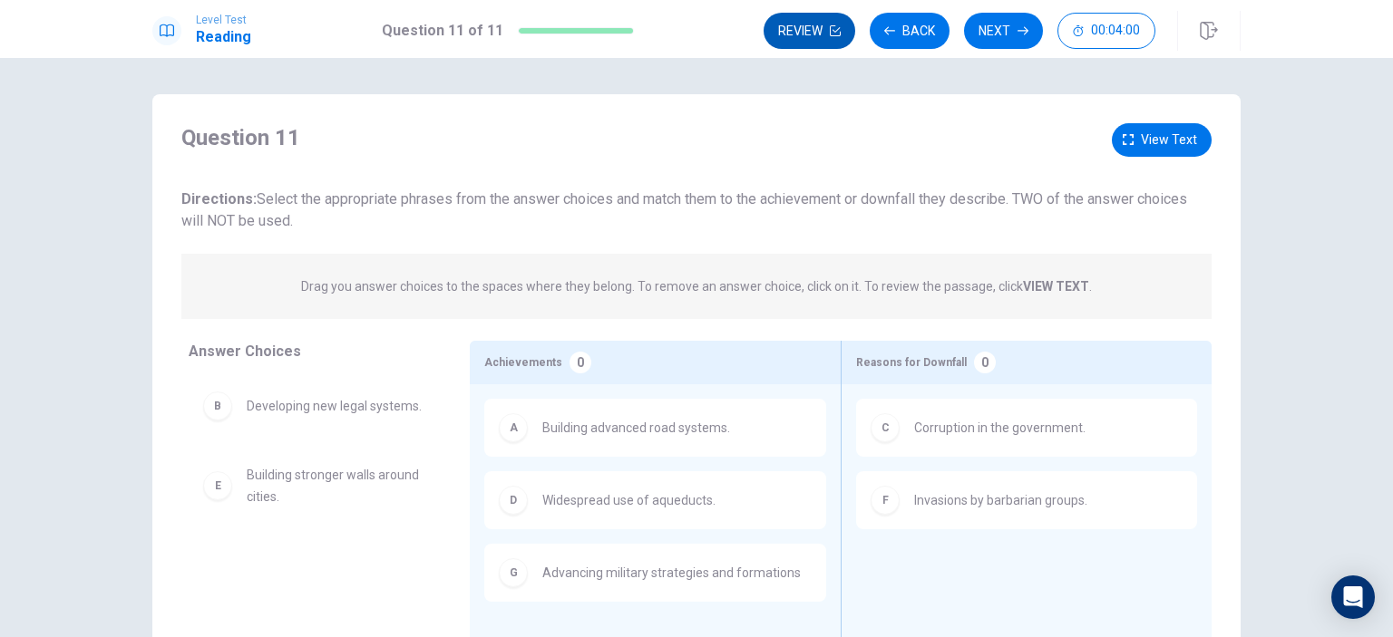
click at [812, 34] on button "Review" at bounding box center [810, 31] width 92 height 36
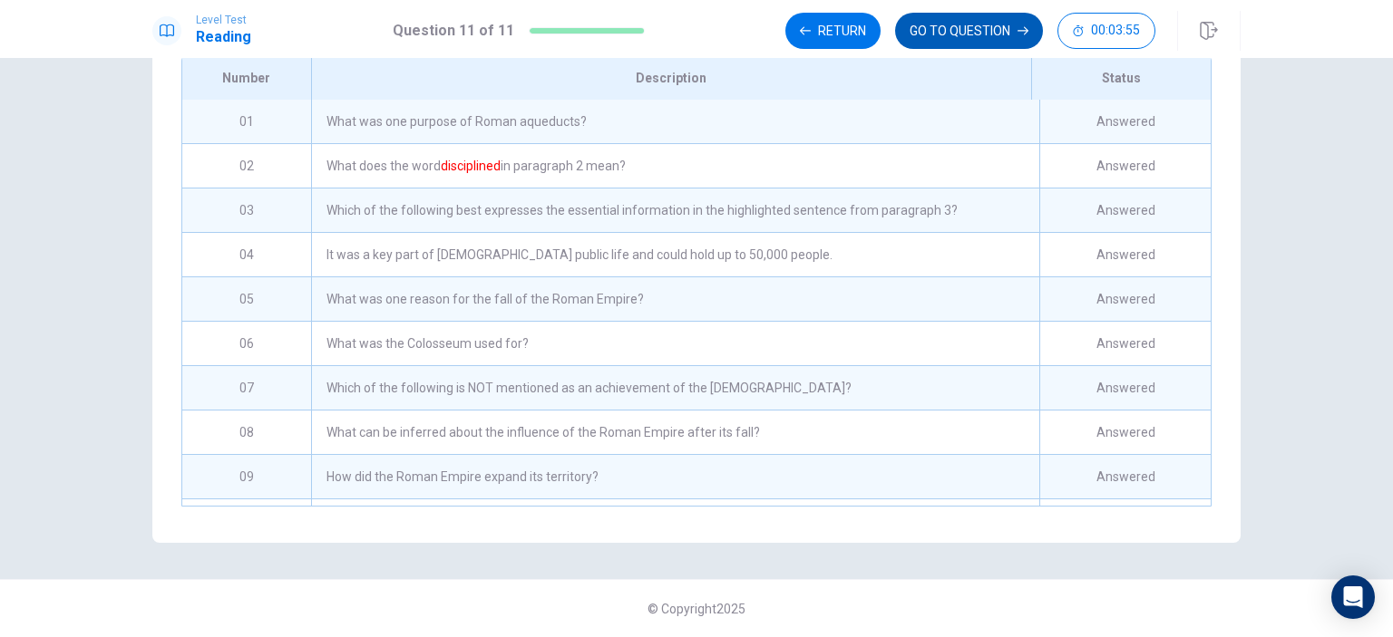
click at [920, 28] on button "GO TO QUESTION" at bounding box center [969, 31] width 148 height 36
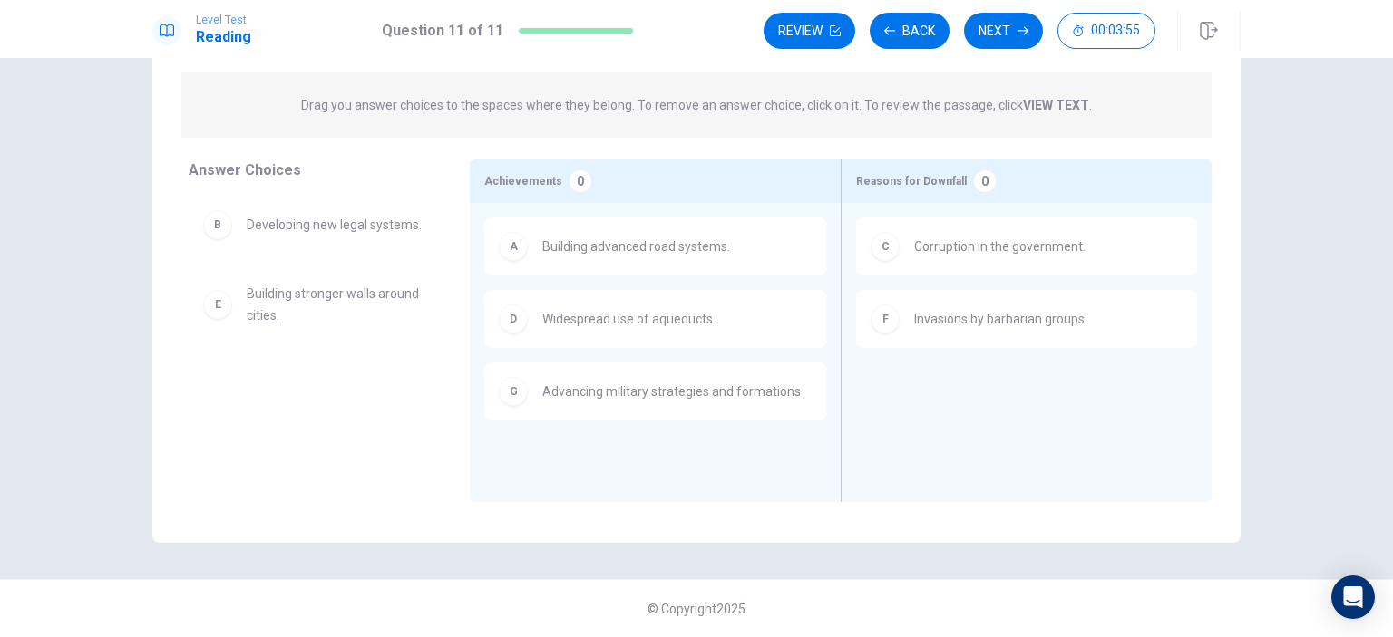
scroll to position [181, 0]
click at [1006, 34] on button "Next" at bounding box center [1003, 31] width 79 height 36
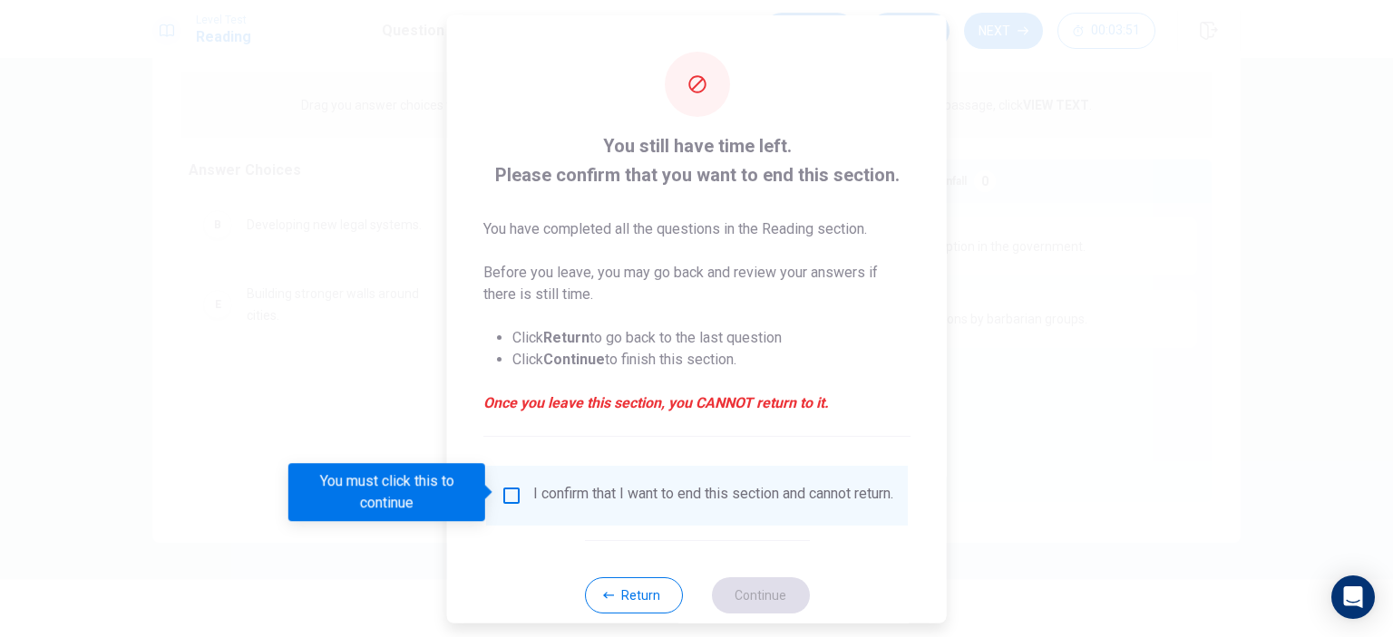
scroll to position [38, 0]
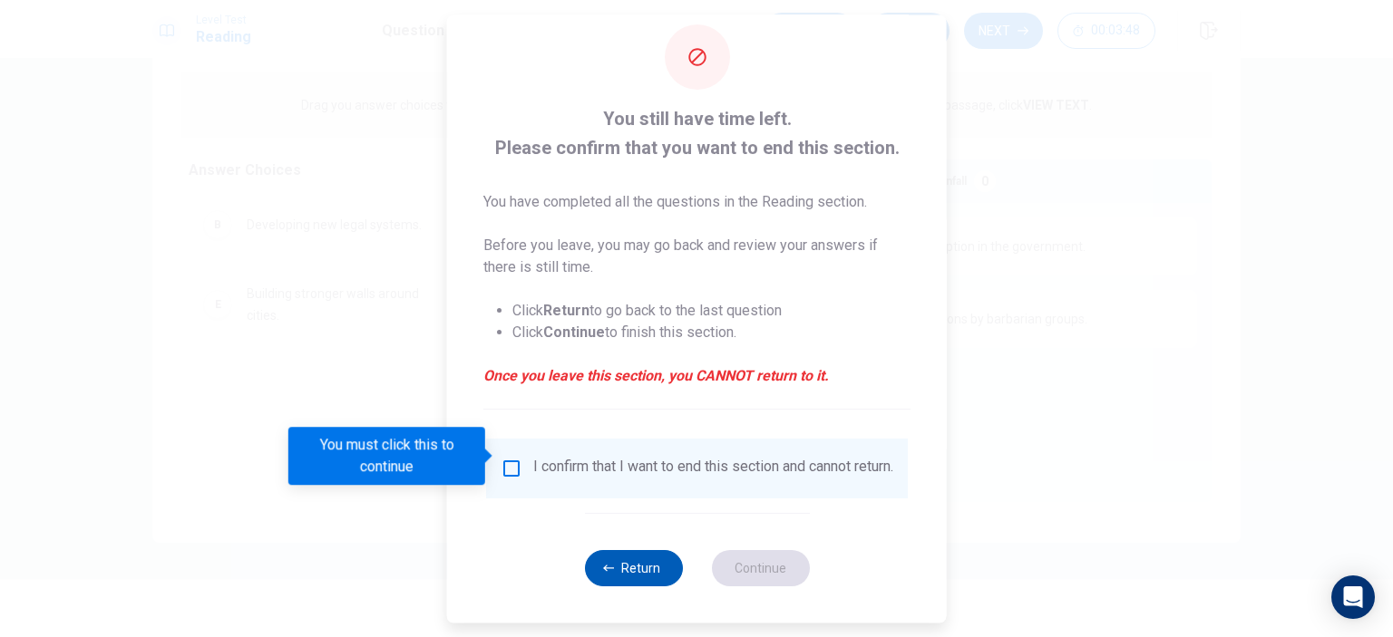
click at [609, 572] on icon "button" at bounding box center [608, 568] width 11 height 11
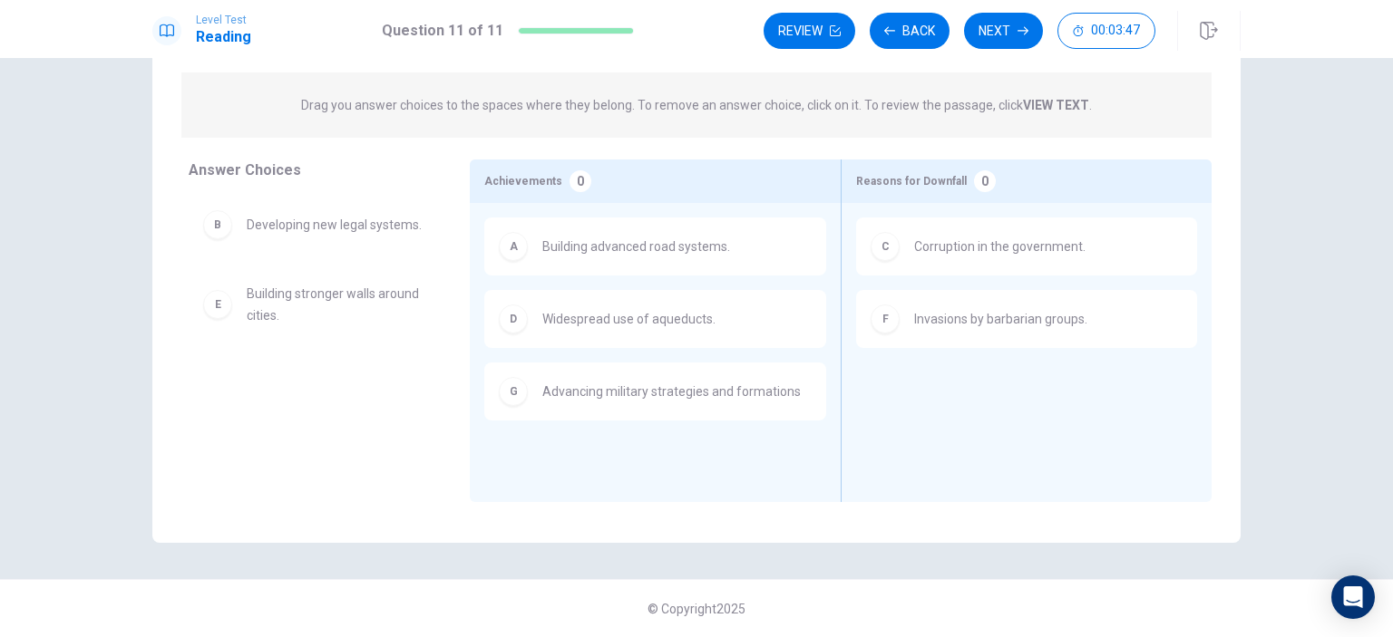
scroll to position [0, 0]
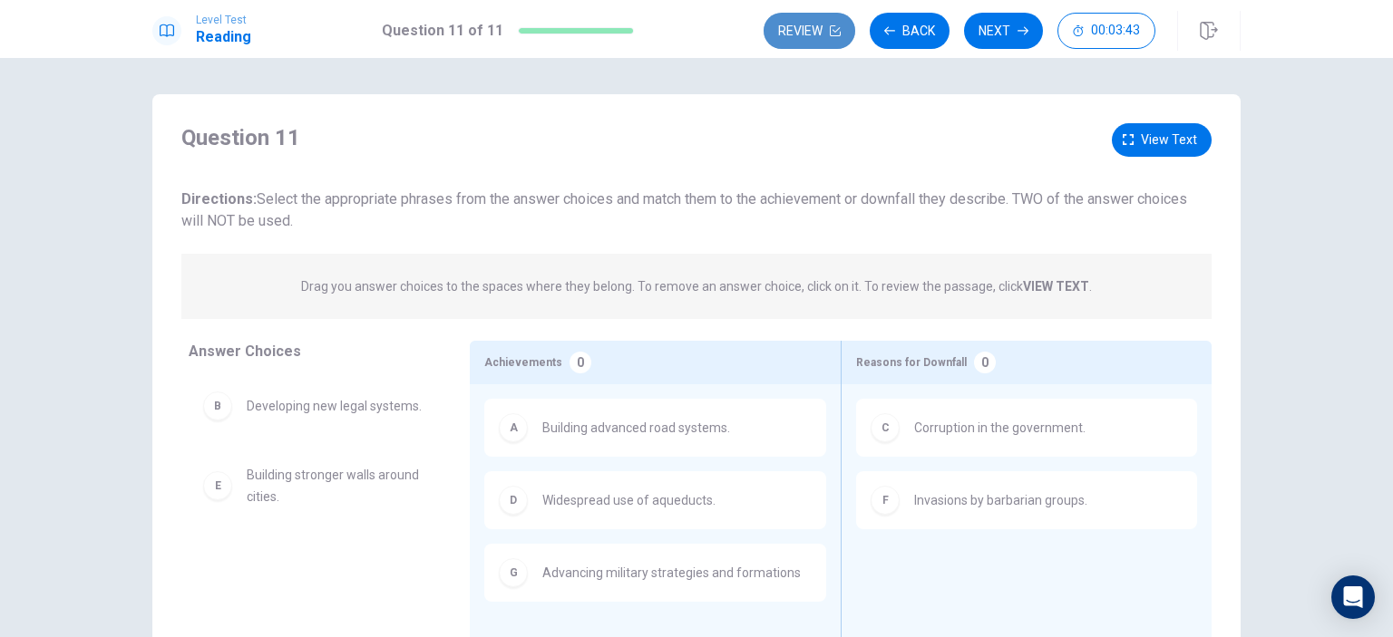
click at [831, 32] on icon "button" at bounding box center [835, 30] width 11 height 11
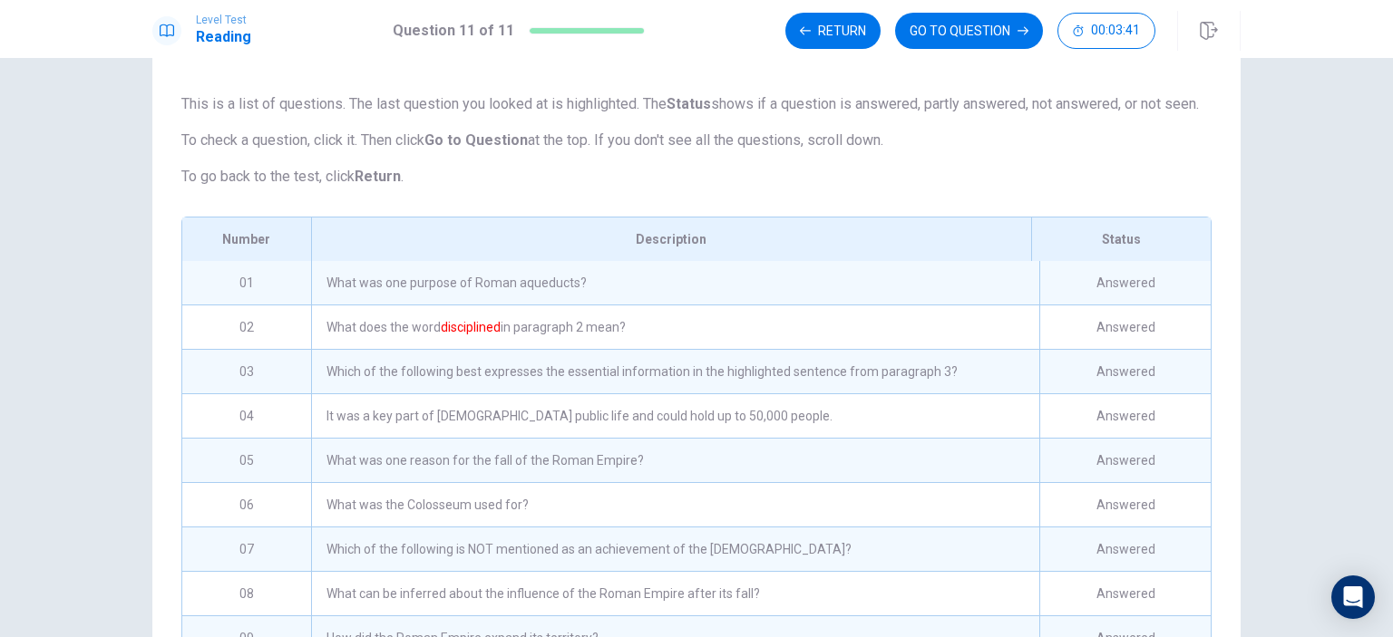
scroll to position [96, 0]
click at [497, 304] on div "What was one purpose of Roman aqueducts?" at bounding box center [675, 282] width 728 height 44
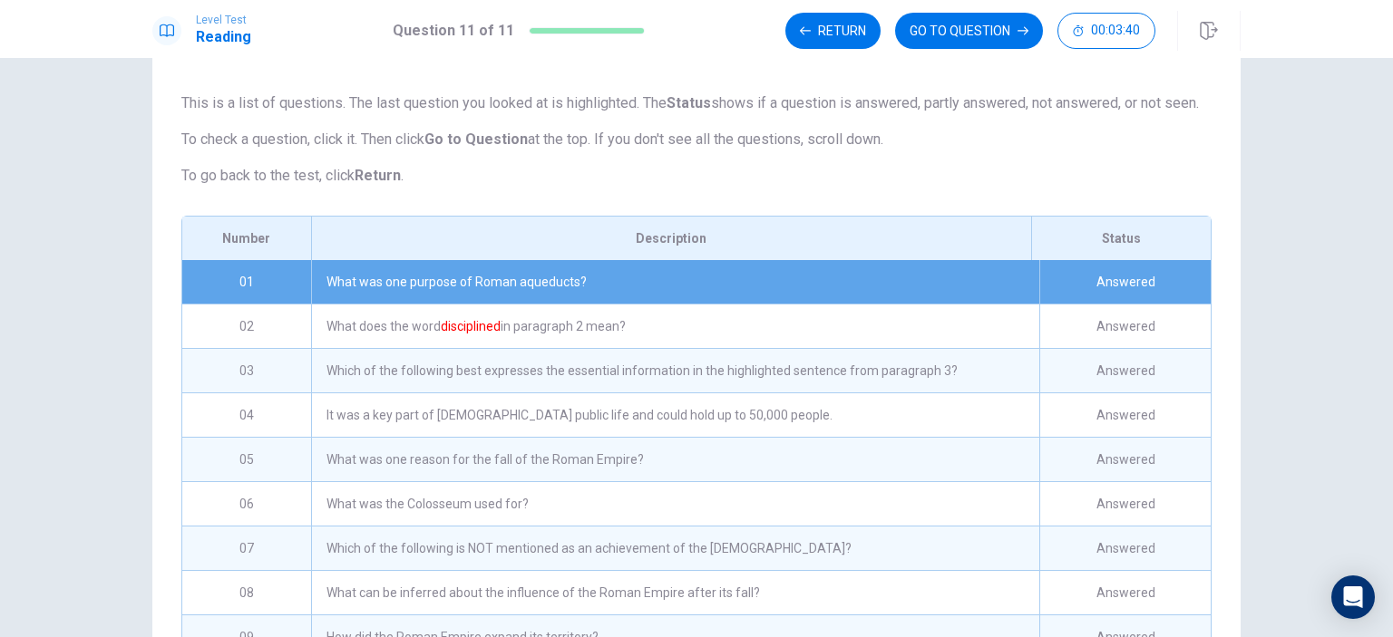
click at [497, 304] on div "What was one purpose of Roman aqueducts?" at bounding box center [675, 282] width 728 height 44
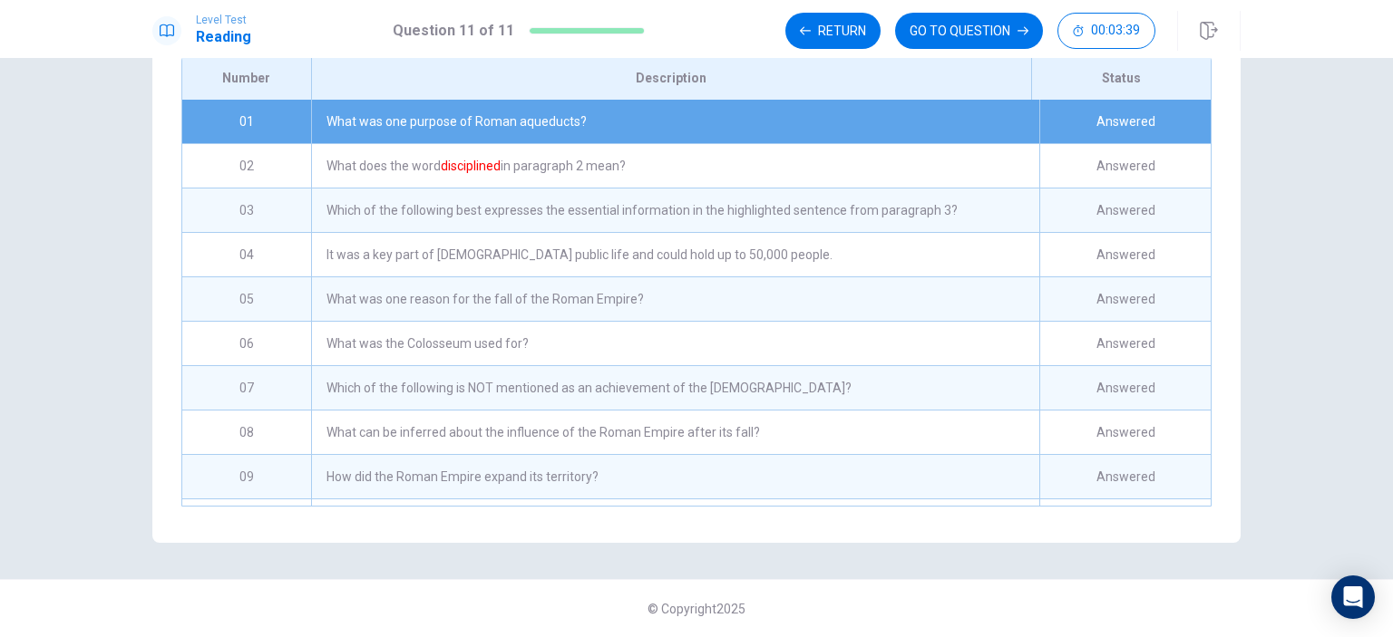
scroll to position [187, 0]
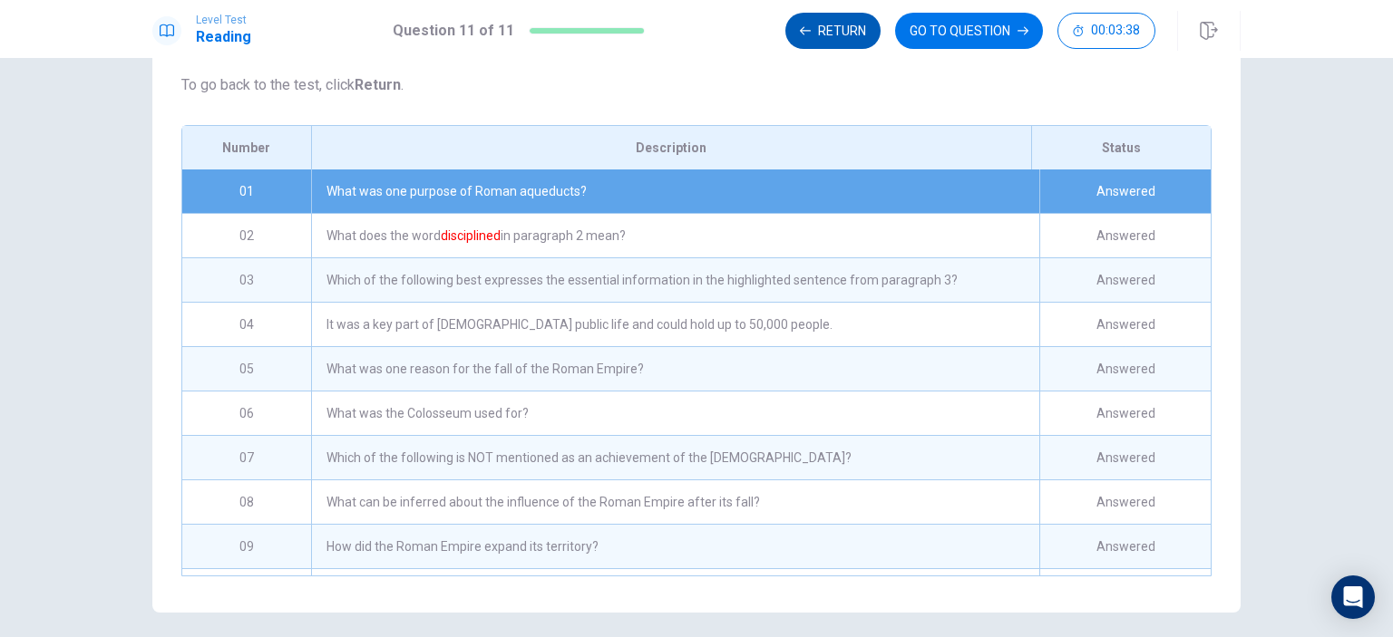
click at [842, 28] on button "Return" at bounding box center [832, 31] width 95 height 36
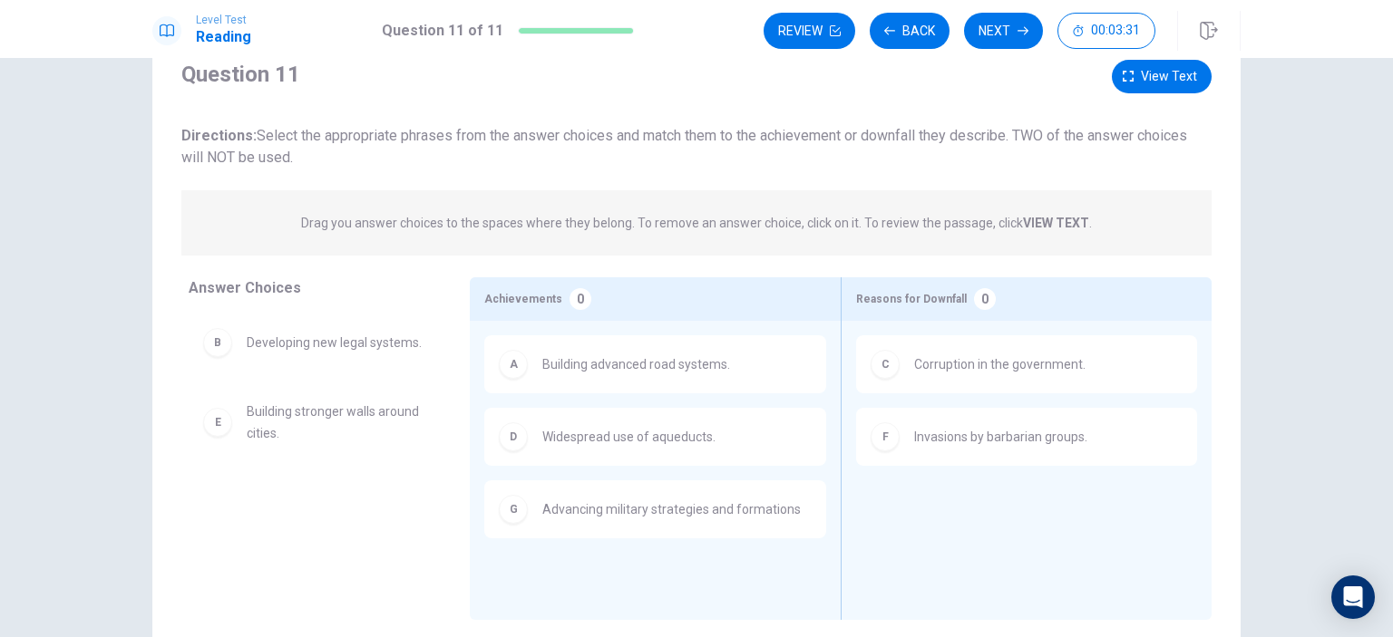
scroll to position [0, 0]
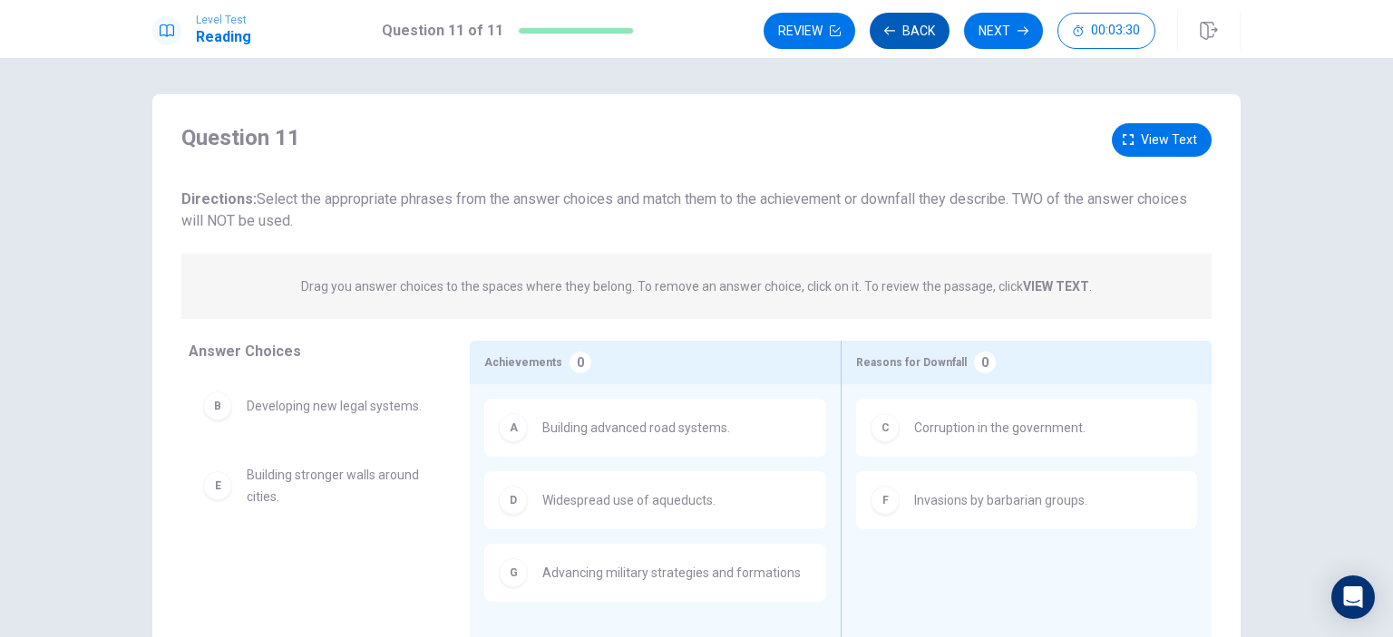
click at [918, 32] on button "Back" at bounding box center [910, 31] width 80 height 36
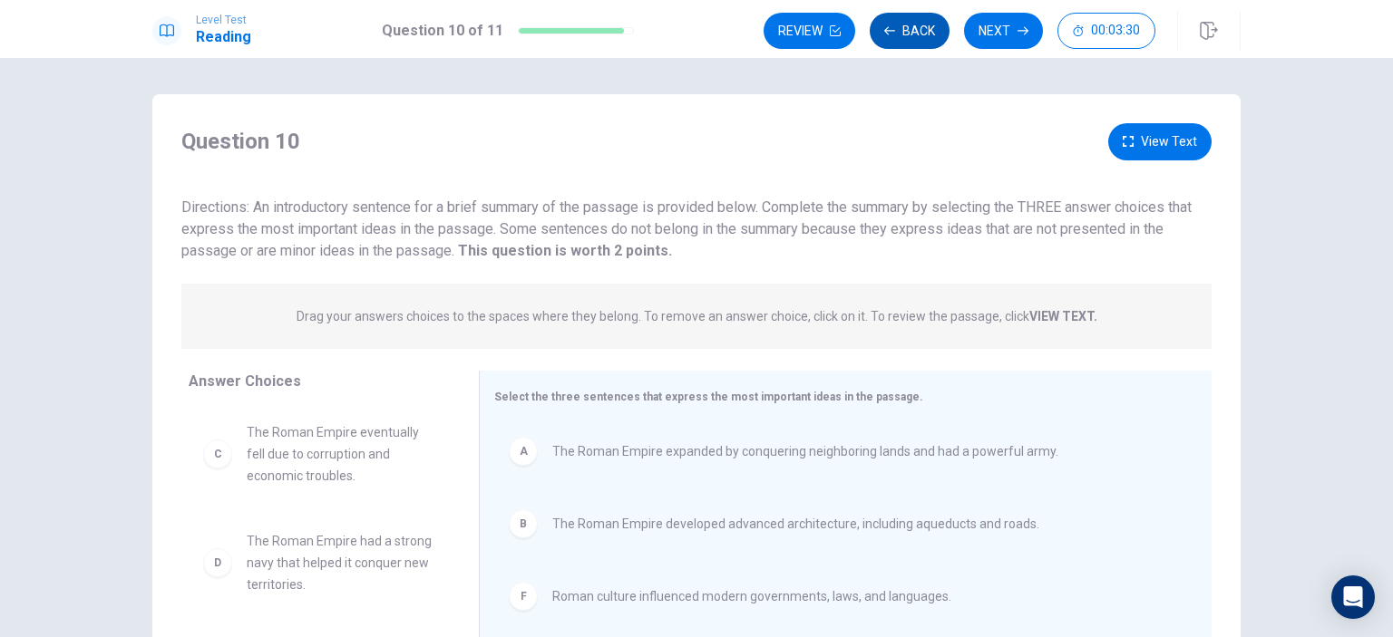
click at [918, 32] on button "Back" at bounding box center [910, 31] width 80 height 36
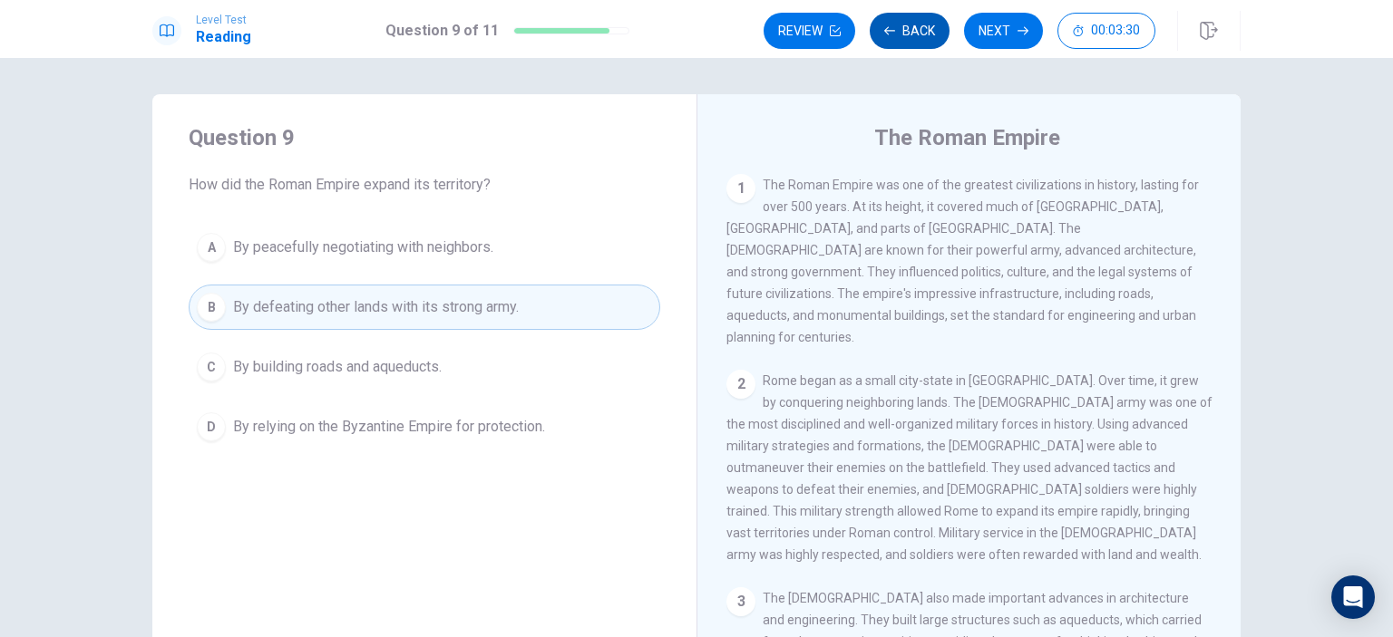
click at [918, 32] on button "Back" at bounding box center [910, 31] width 80 height 36
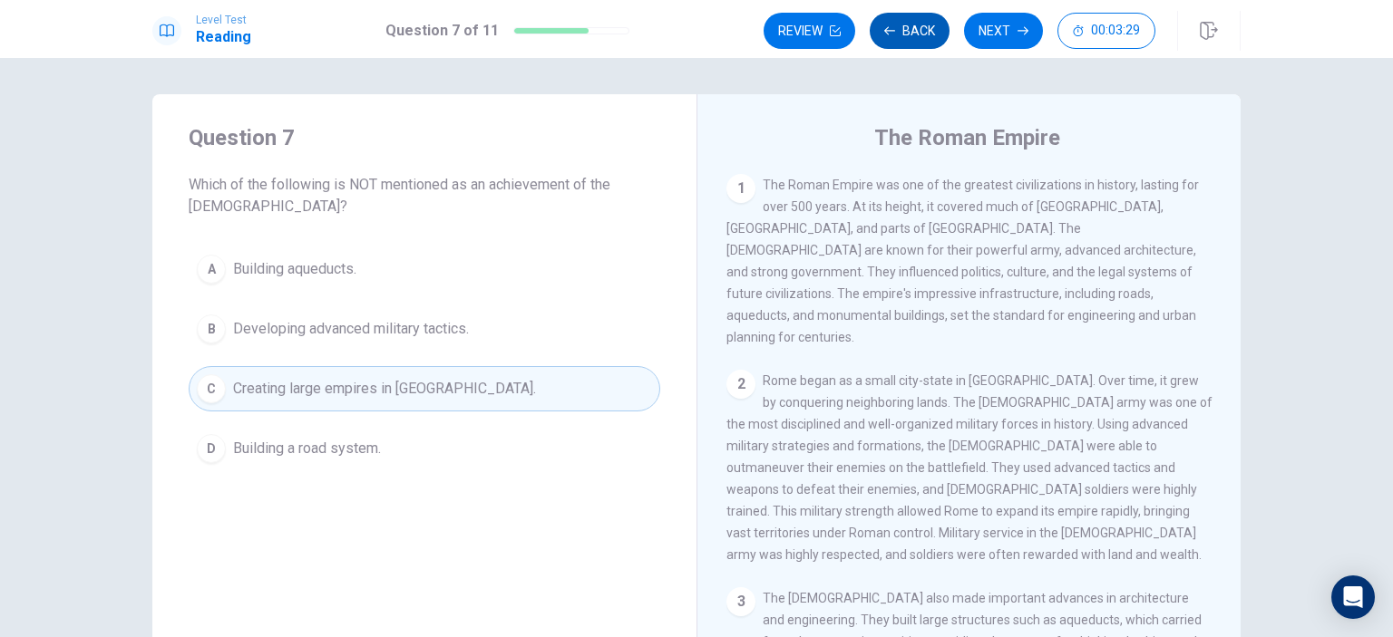
click at [918, 32] on button "Back" at bounding box center [910, 31] width 80 height 36
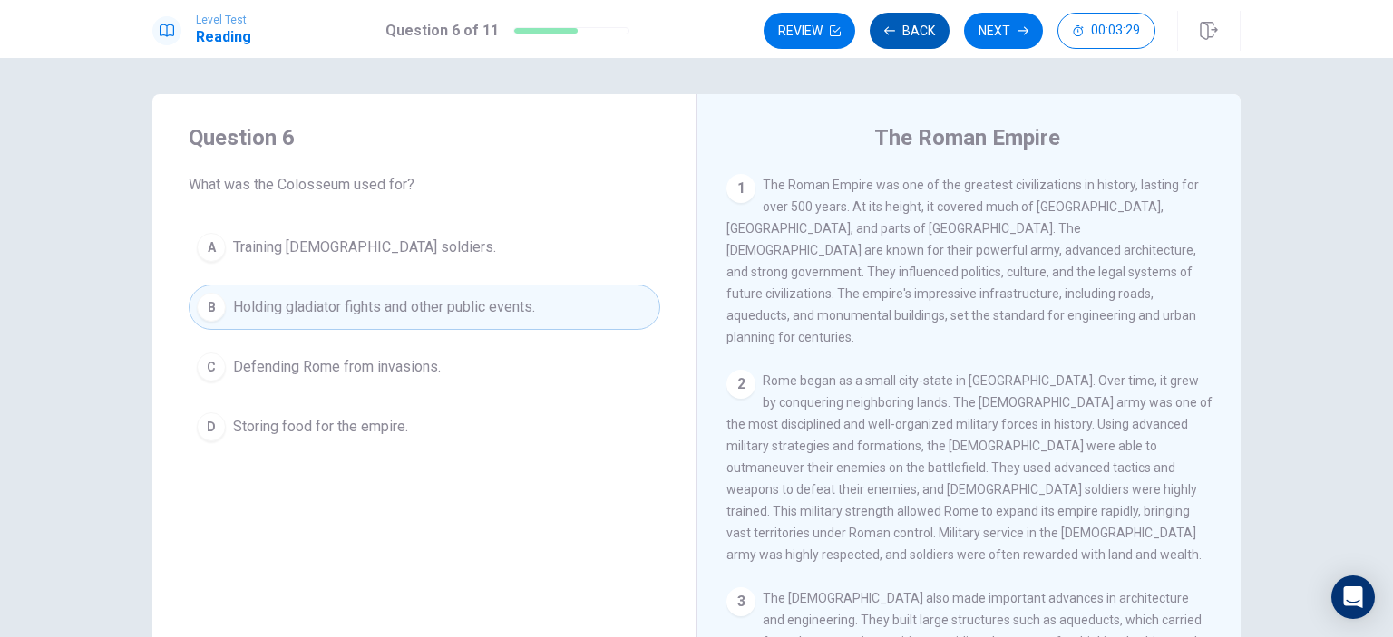
click at [918, 32] on button "Back" at bounding box center [910, 31] width 80 height 36
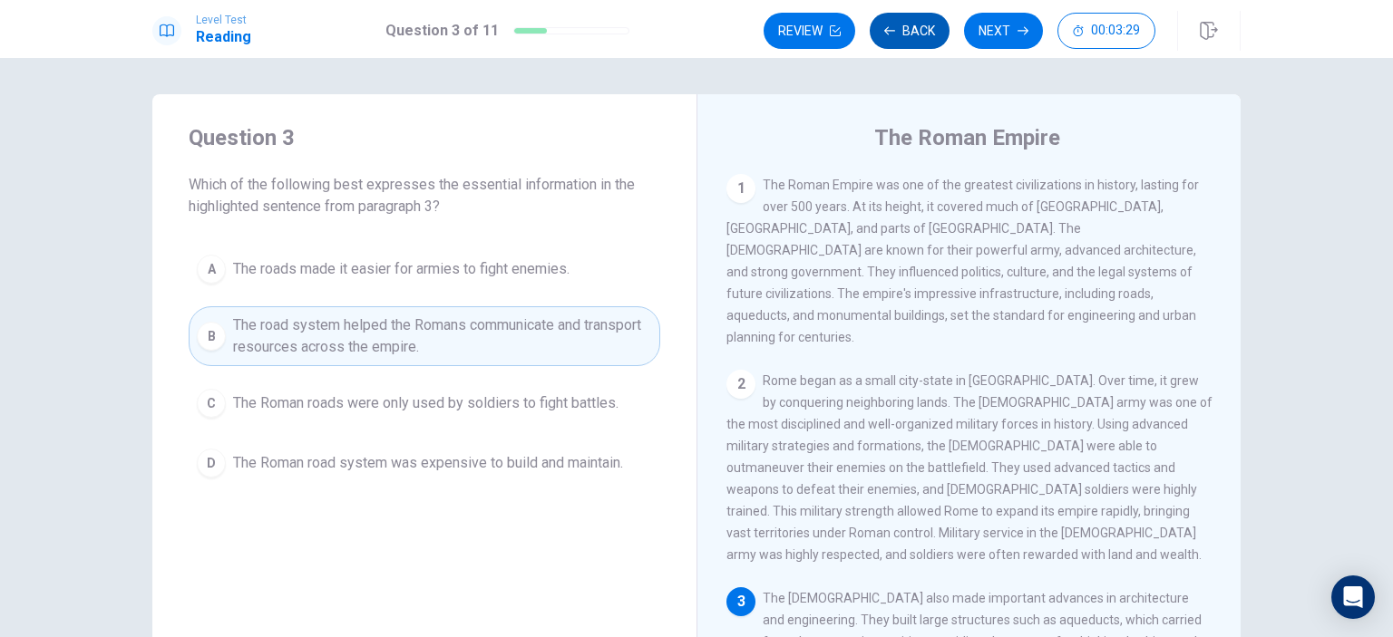
click at [918, 32] on button "Back" at bounding box center [910, 31] width 80 height 36
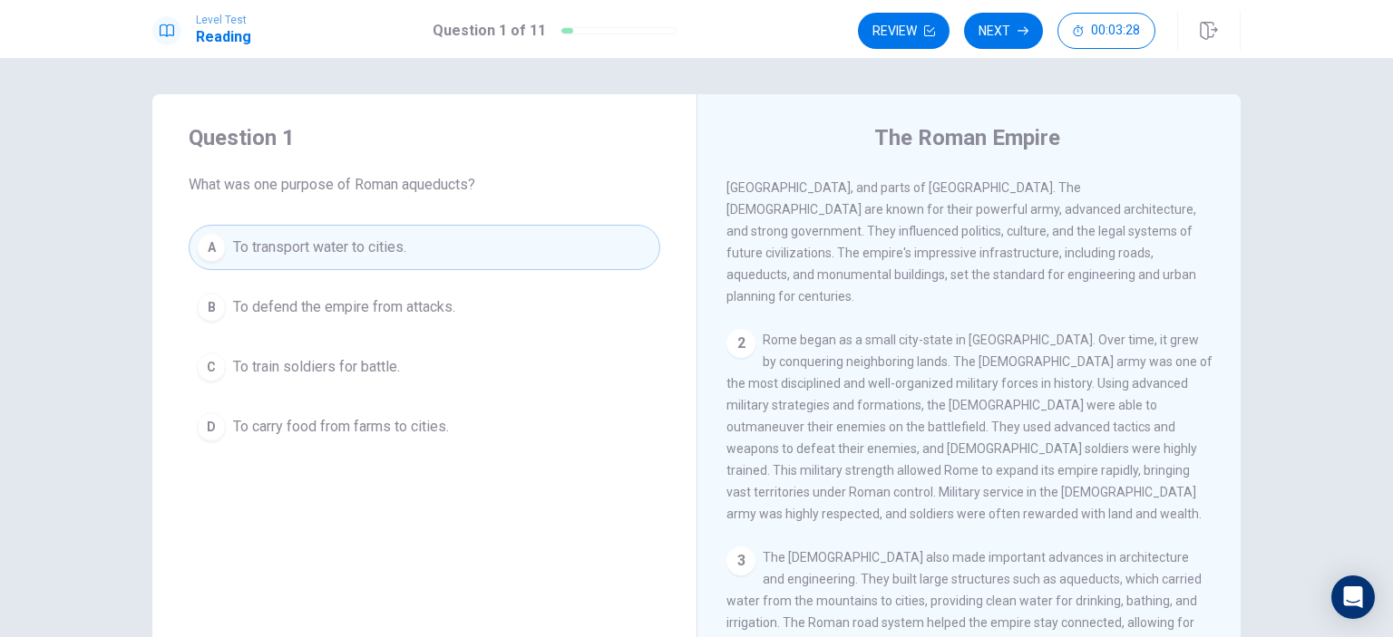
click at [918, 32] on button "Review" at bounding box center [904, 31] width 92 height 36
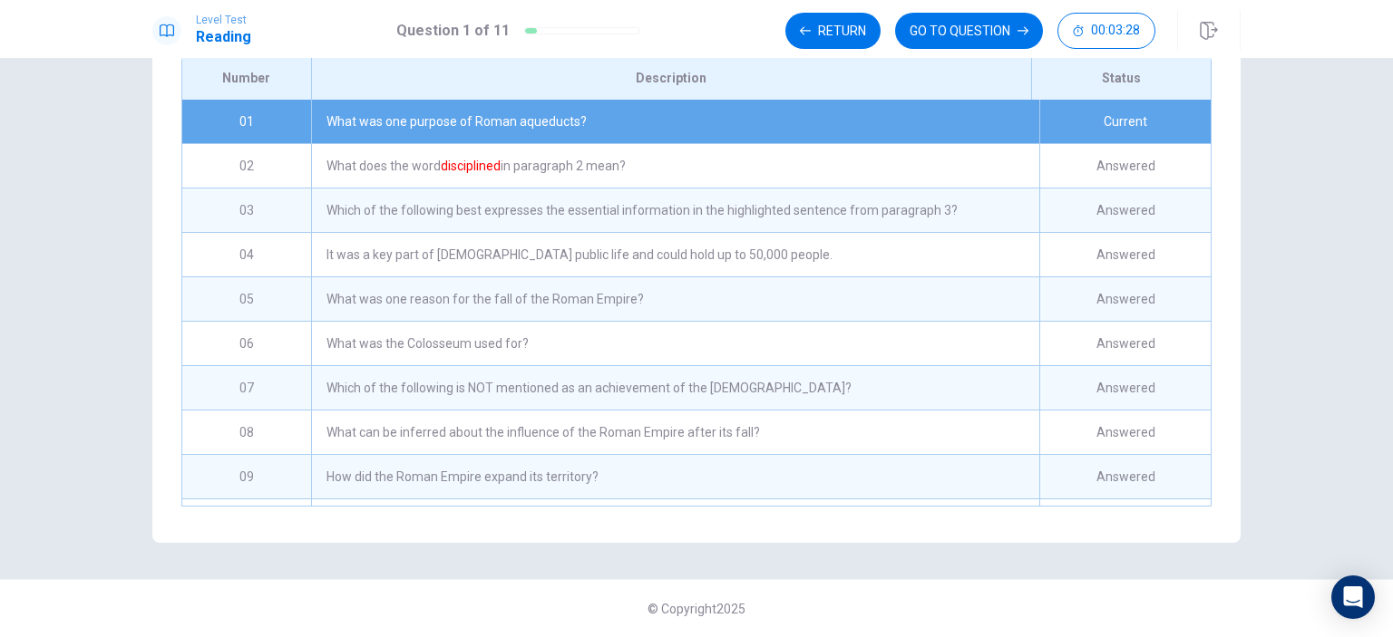
click at [918, 32] on button "GO TO QUESTION" at bounding box center [969, 31] width 148 height 36
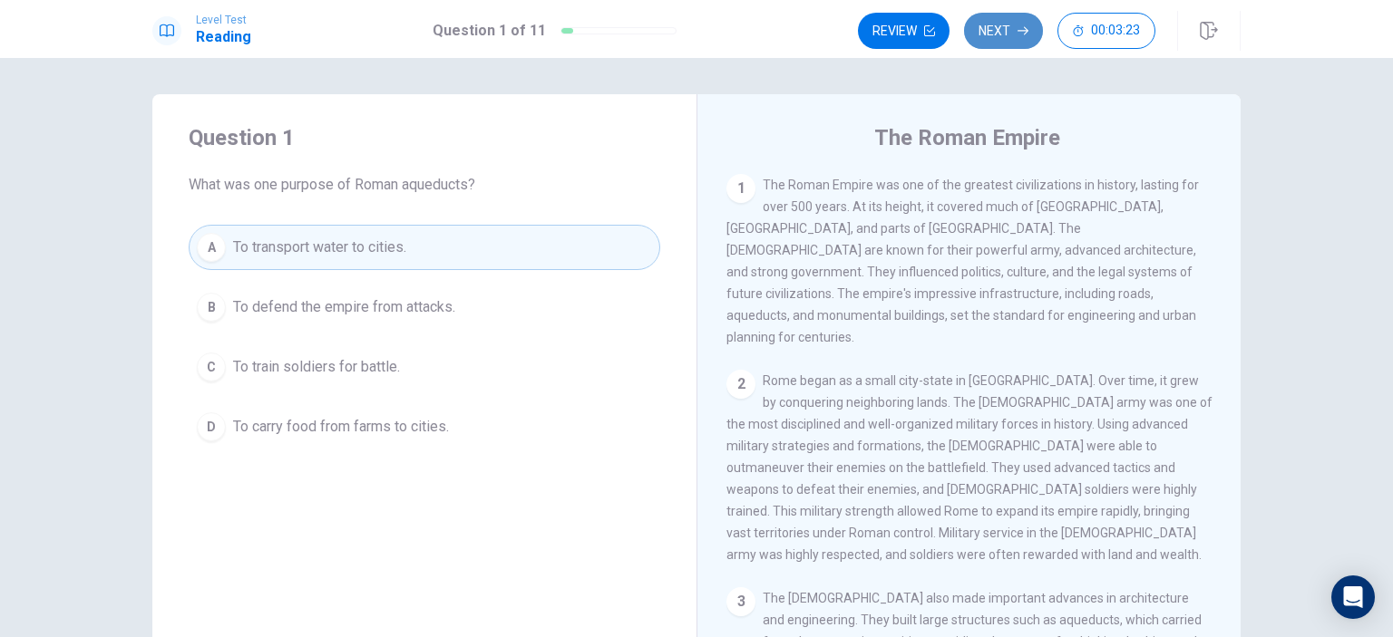
click at [1007, 29] on button "Next" at bounding box center [1003, 31] width 79 height 36
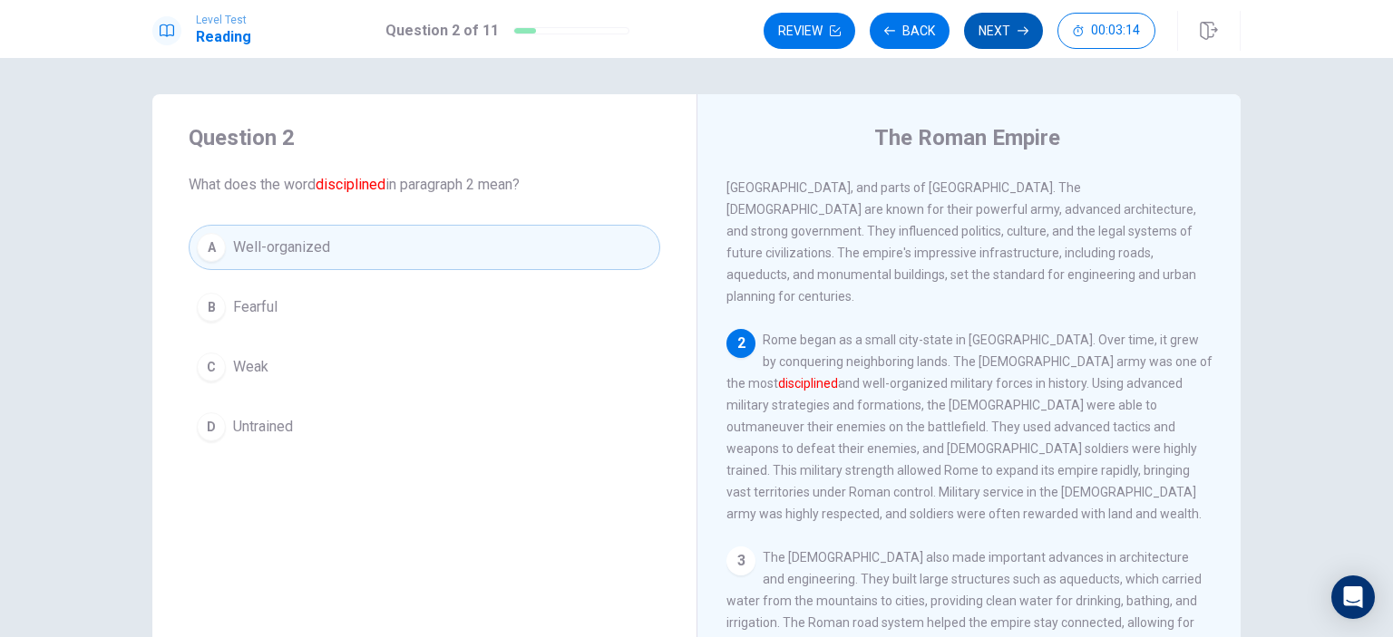
click at [1004, 28] on button "Next" at bounding box center [1003, 31] width 79 height 36
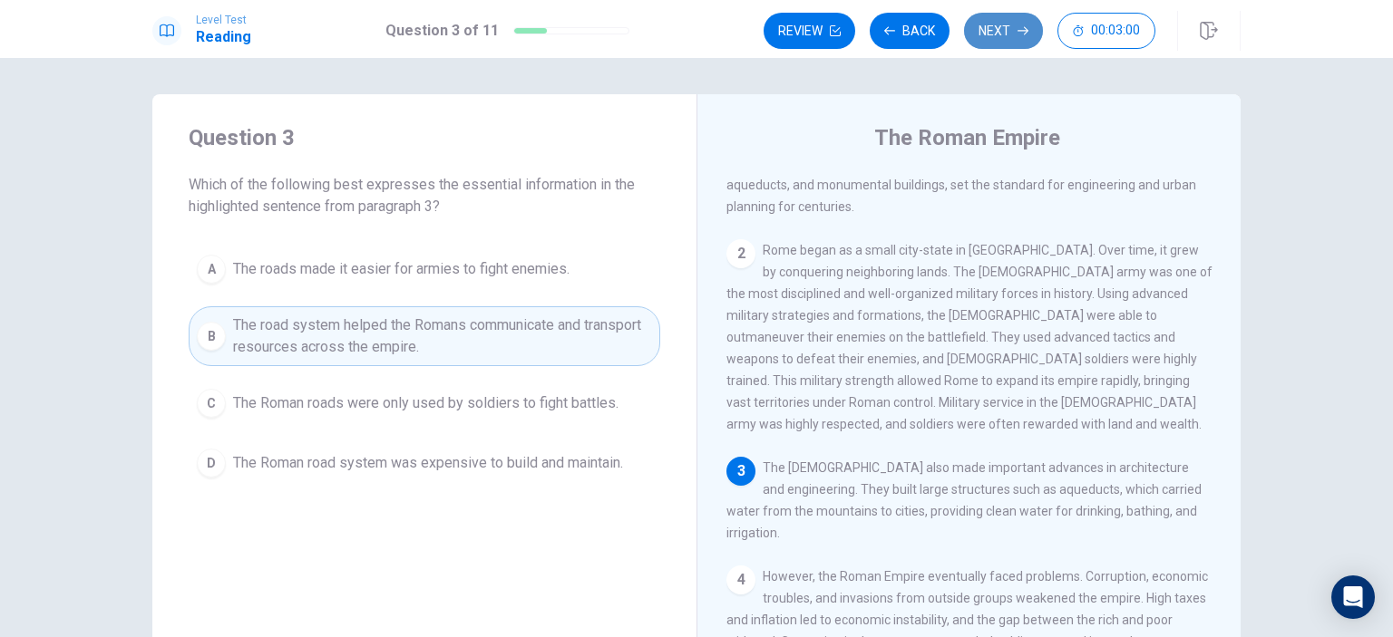
click at [1004, 29] on button "Next" at bounding box center [1003, 31] width 79 height 36
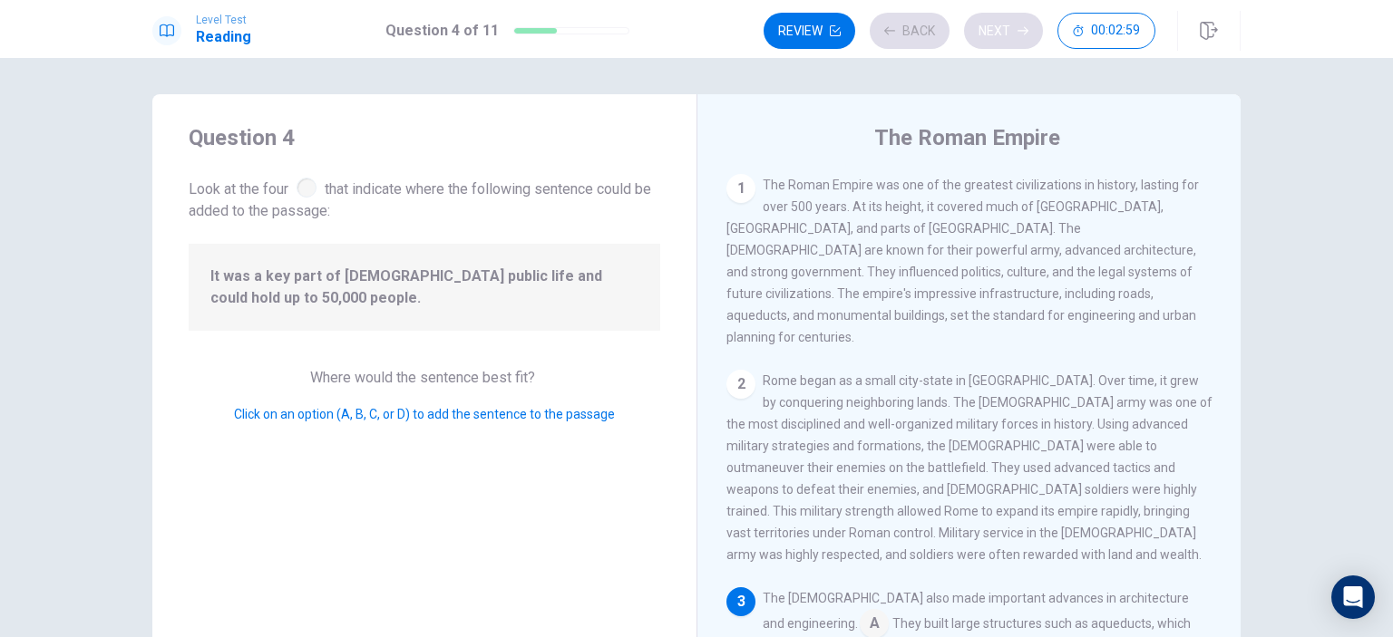
scroll to position [309, 0]
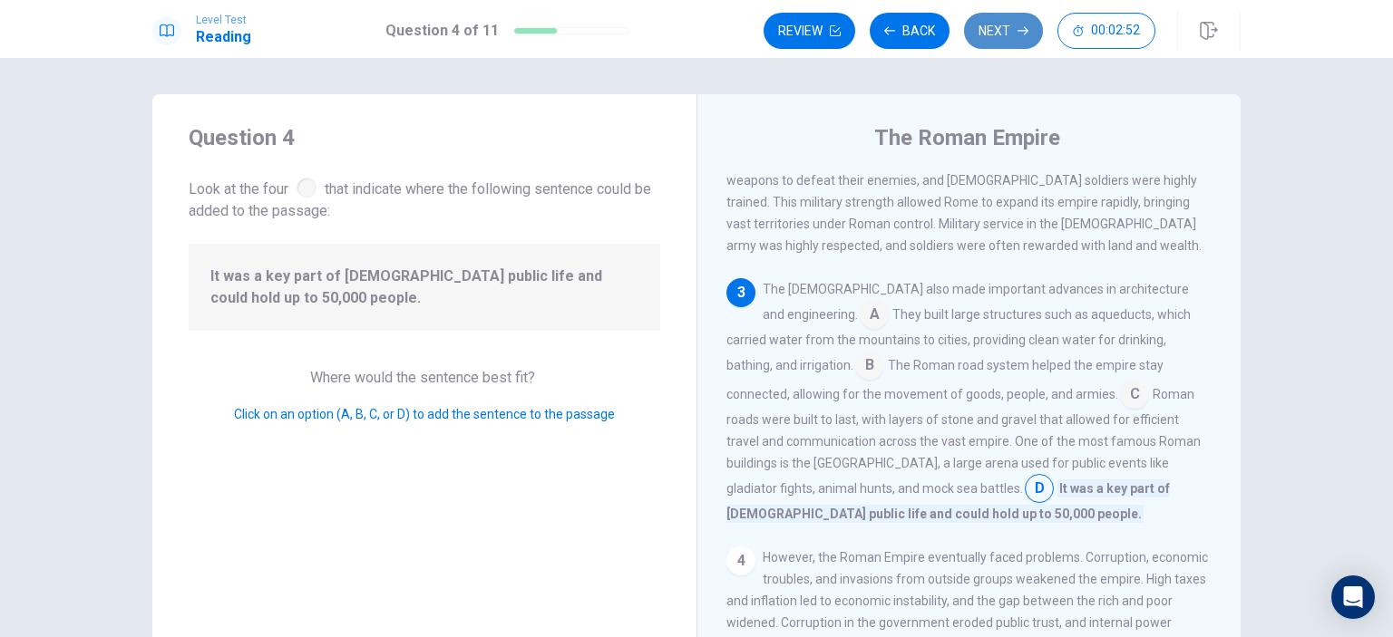
click at [1004, 29] on button "Next" at bounding box center [1003, 31] width 79 height 36
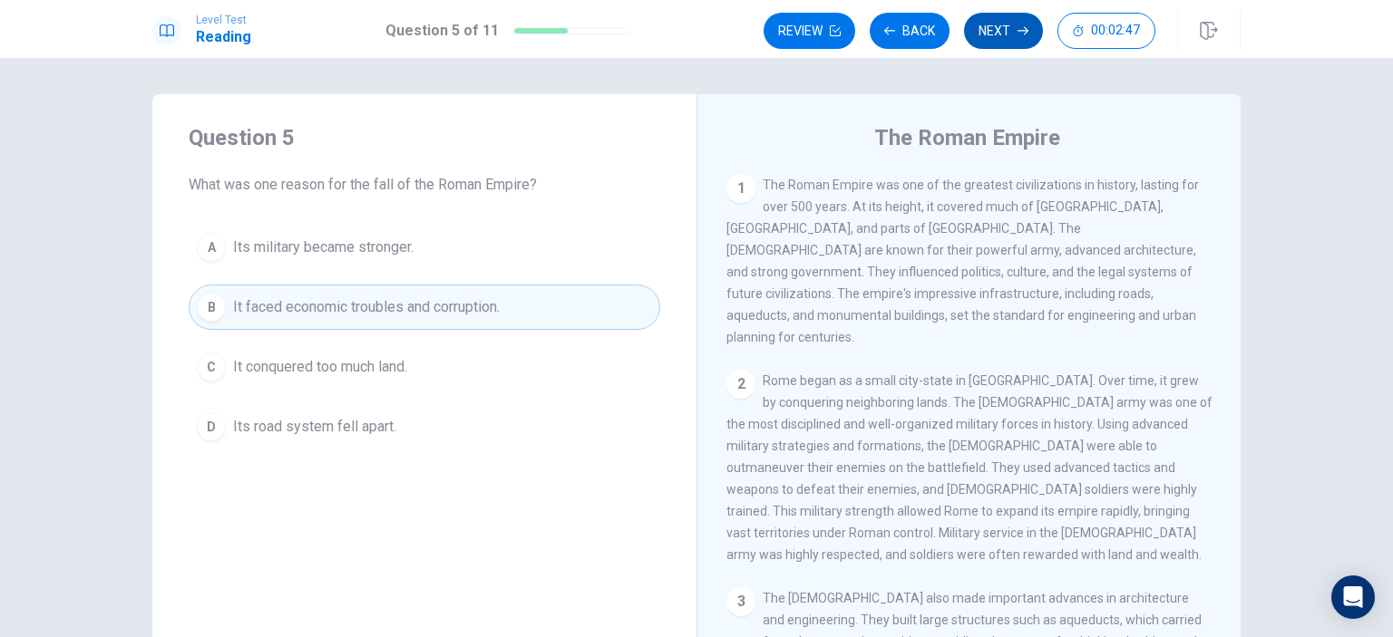
click at [1004, 29] on button "Next" at bounding box center [1003, 31] width 79 height 36
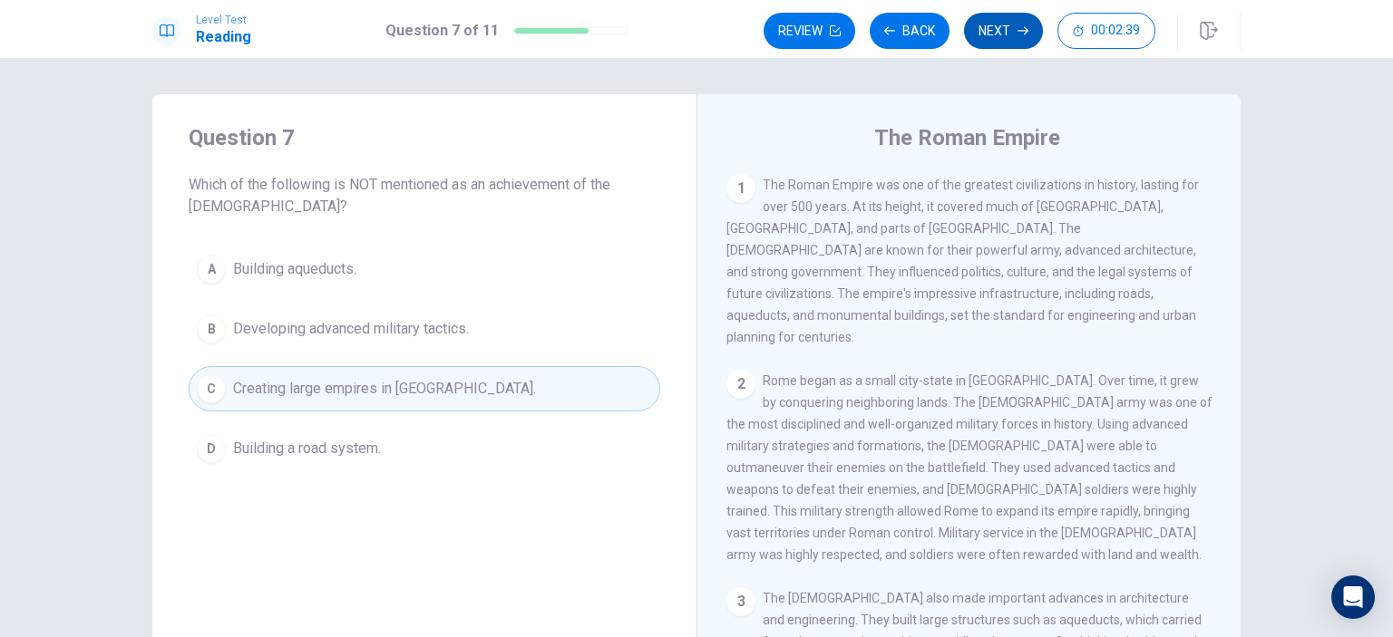
click at [1004, 29] on button "Next" at bounding box center [1003, 31] width 79 height 36
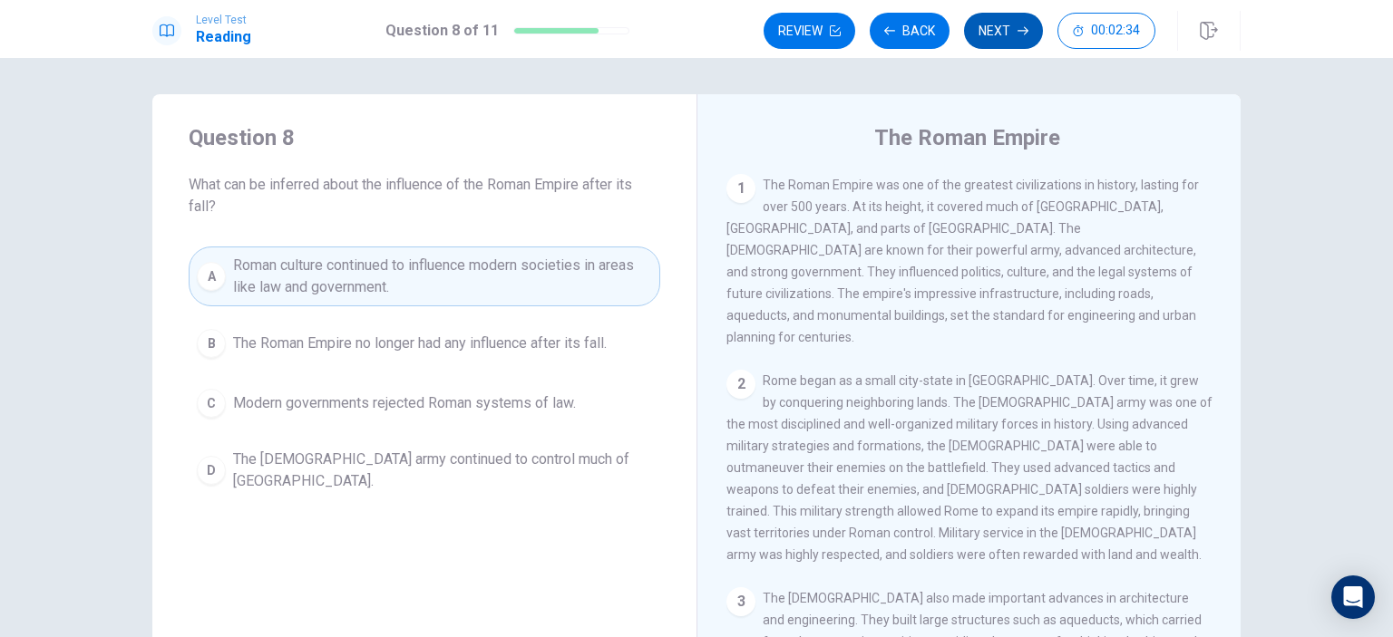
click at [1004, 29] on button "Next" at bounding box center [1003, 31] width 79 height 36
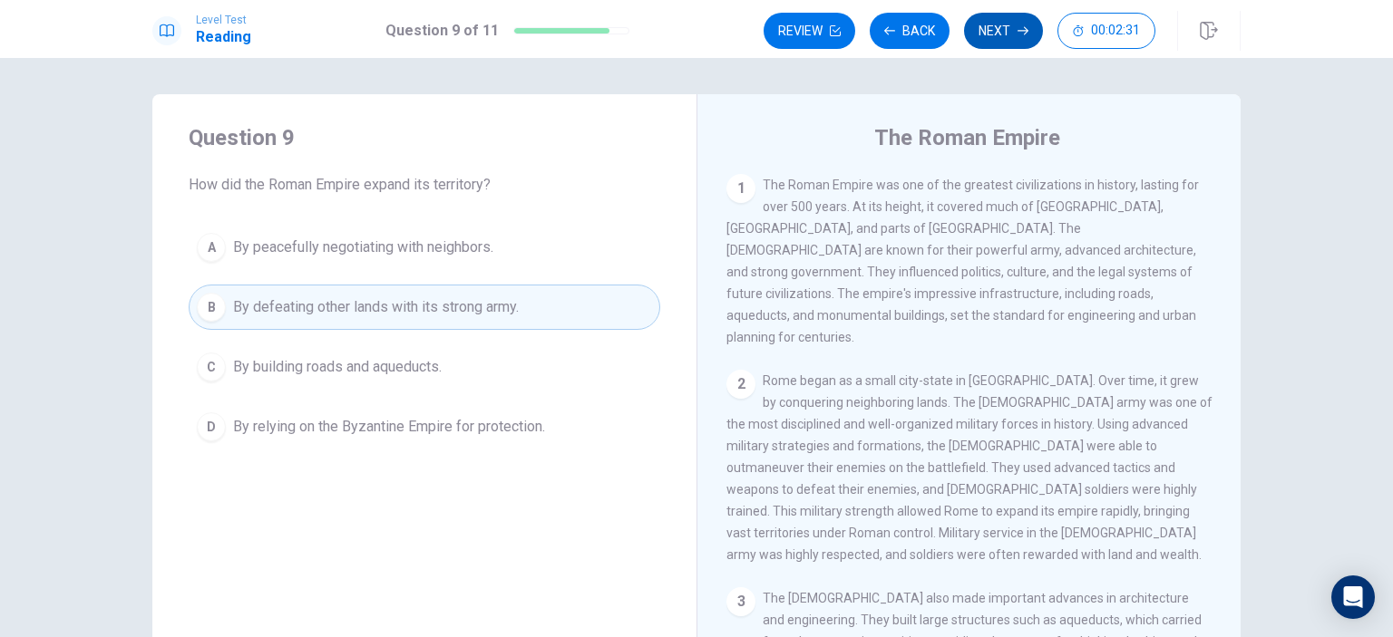
click at [1004, 29] on button "Next" at bounding box center [1003, 31] width 79 height 36
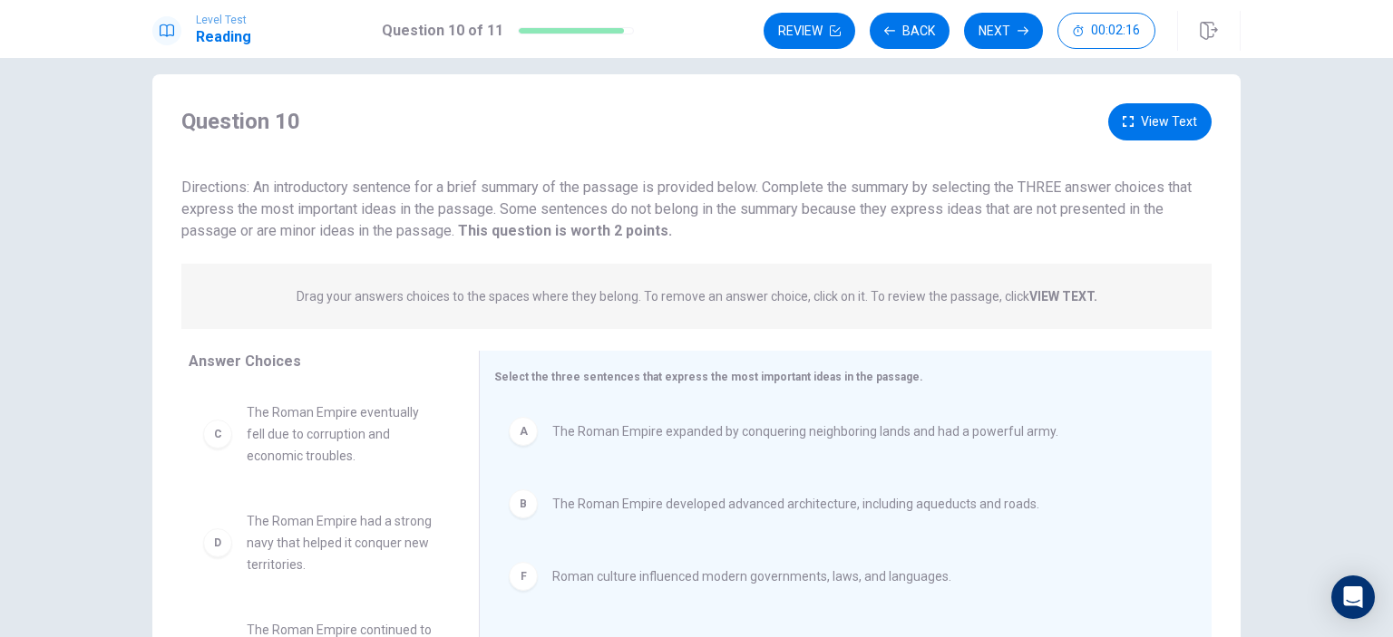
scroll to position [0, 0]
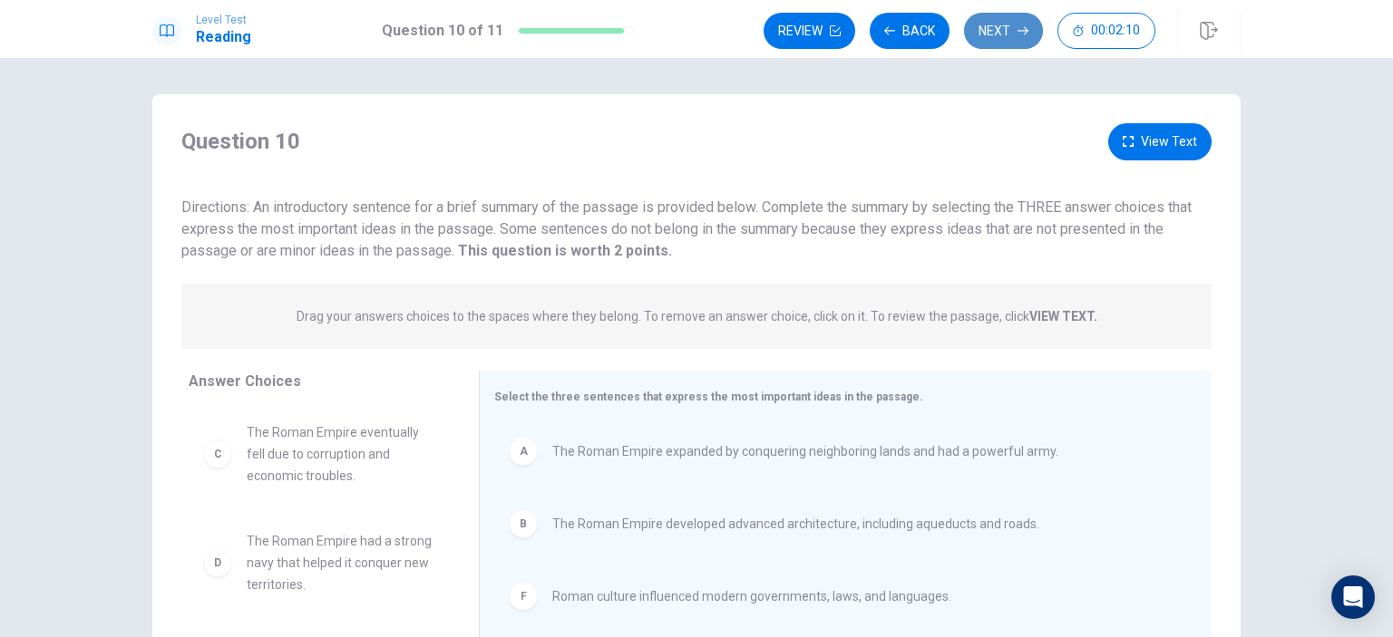
click at [1005, 30] on button "Next" at bounding box center [1003, 31] width 79 height 36
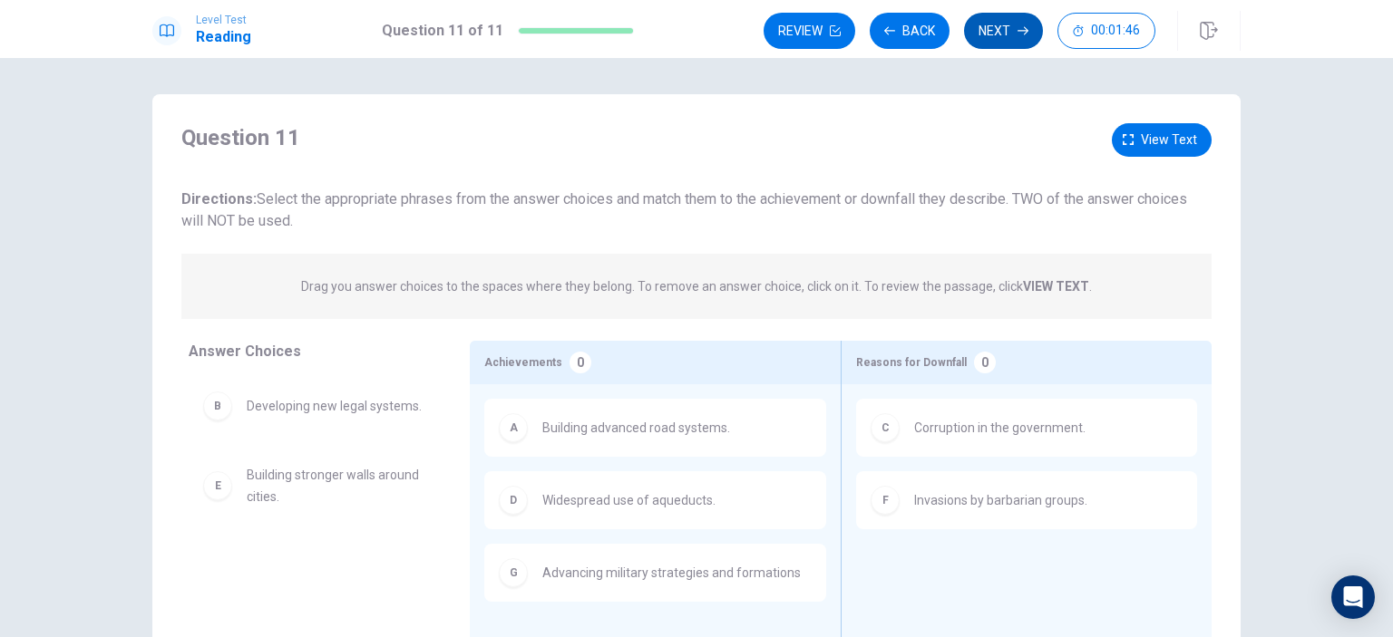
click at [1007, 28] on button "Next" at bounding box center [1003, 31] width 79 height 36
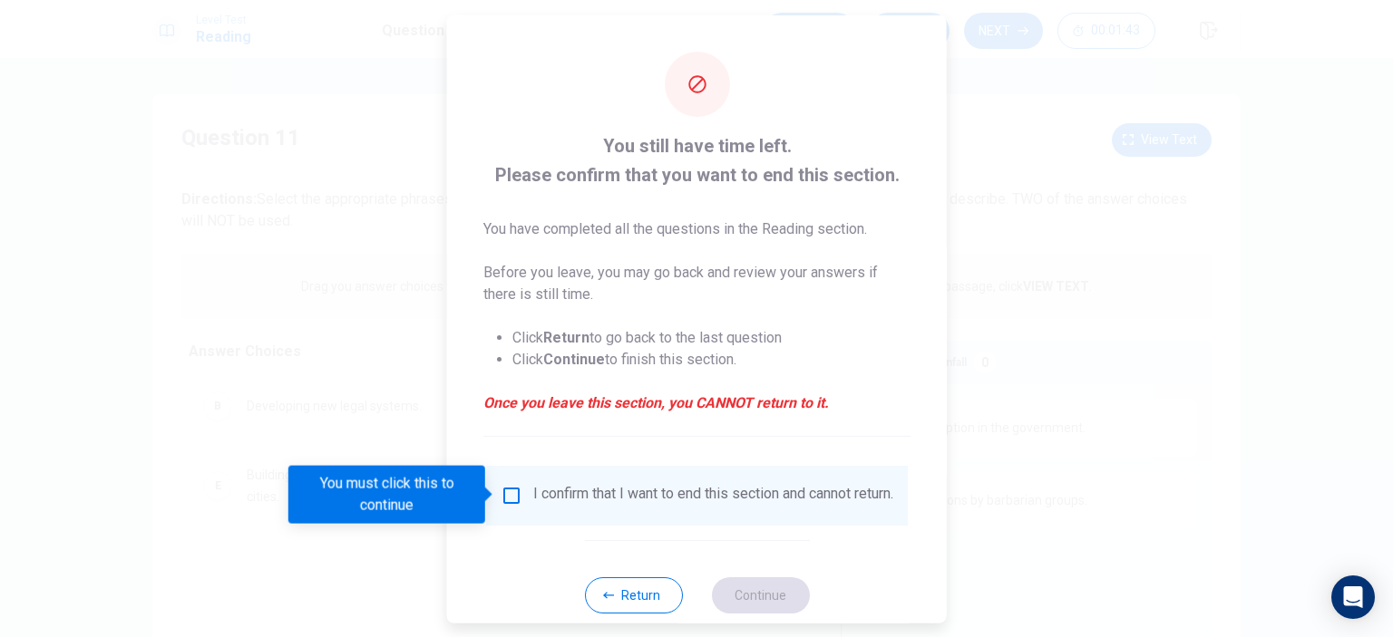
click at [512, 492] on input "You must click this to continue" at bounding box center [512, 495] width 22 height 22
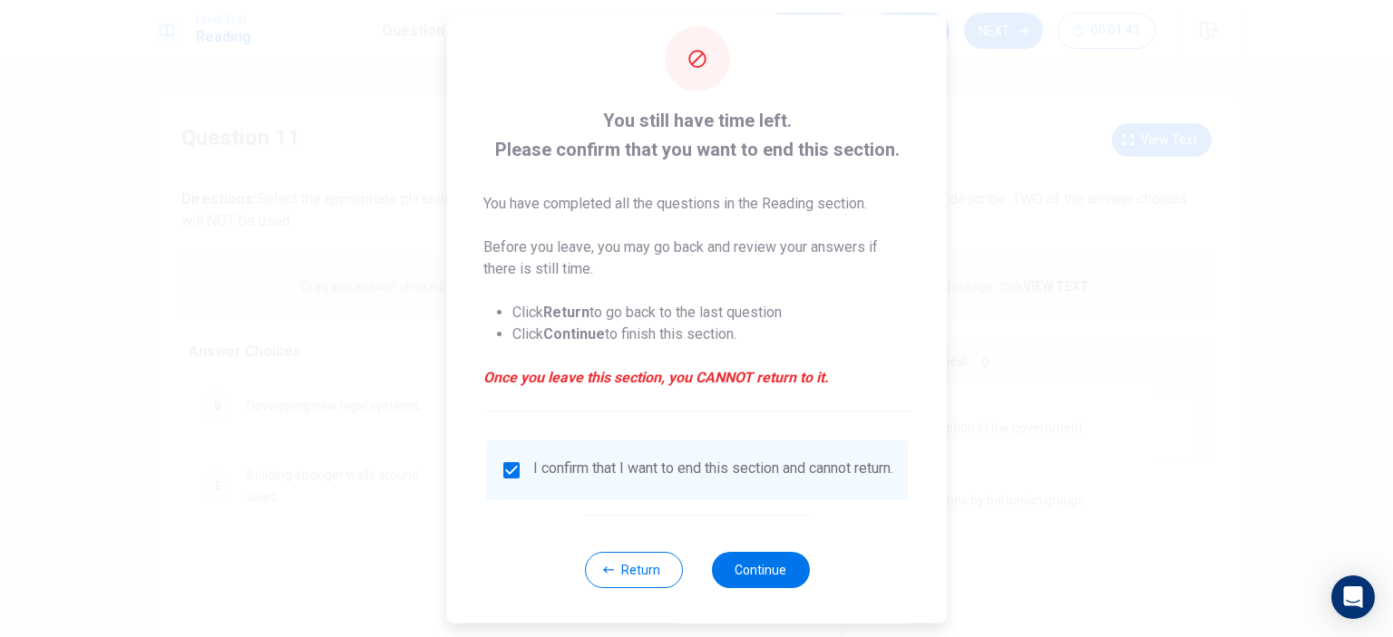
scroll to position [38, 0]
click at [759, 565] on button "Continue" at bounding box center [760, 568] width 98 height 36
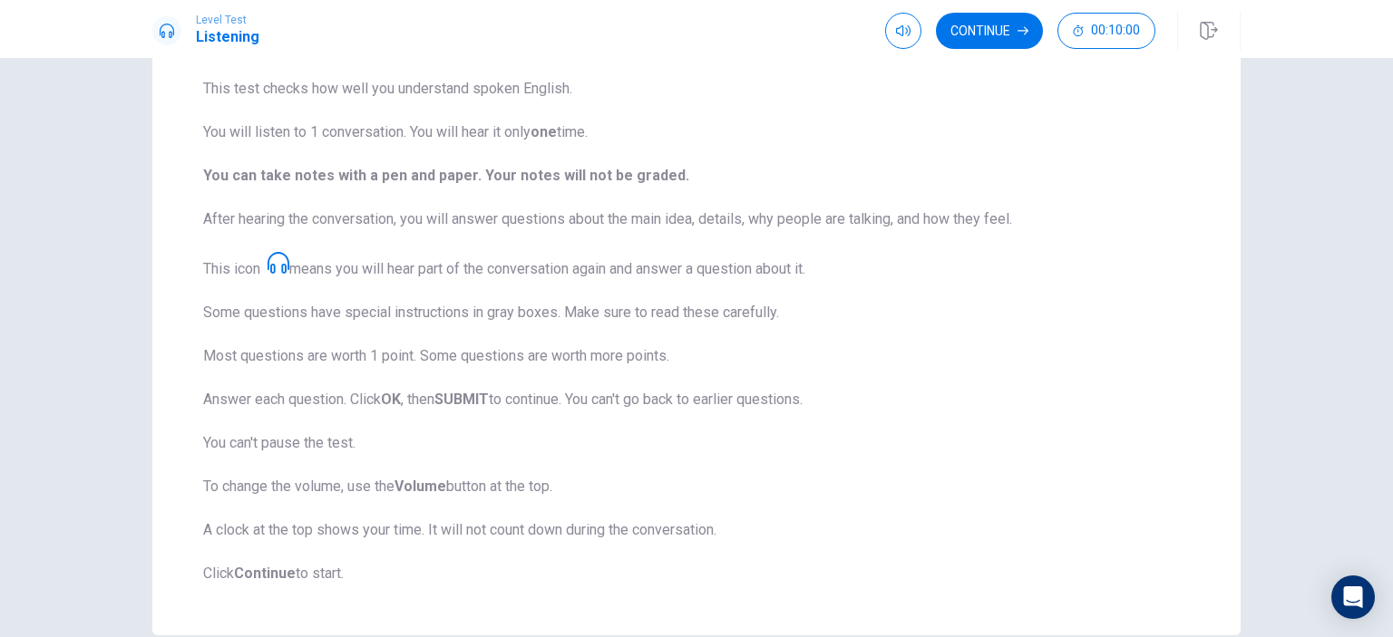
scroll to position [141, 0]
drag, startPoint x: 458, startPoint y: 217, endPoint x: 686, endPoint y: 221, distance: 227.7
click at [686, 221] on span "This test checks how well you understand spoken English. You will listen to 1 c…" at bounding box center [696, 330] width 987 height 507
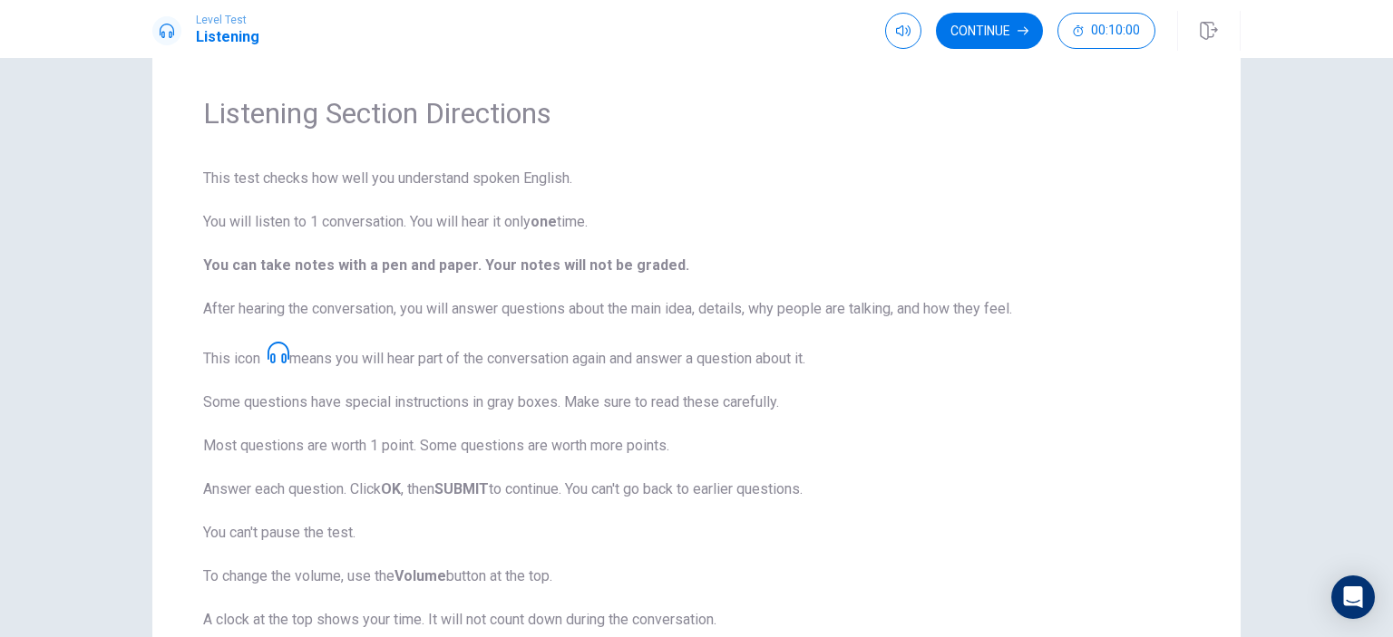
scroll to position [0, 0]
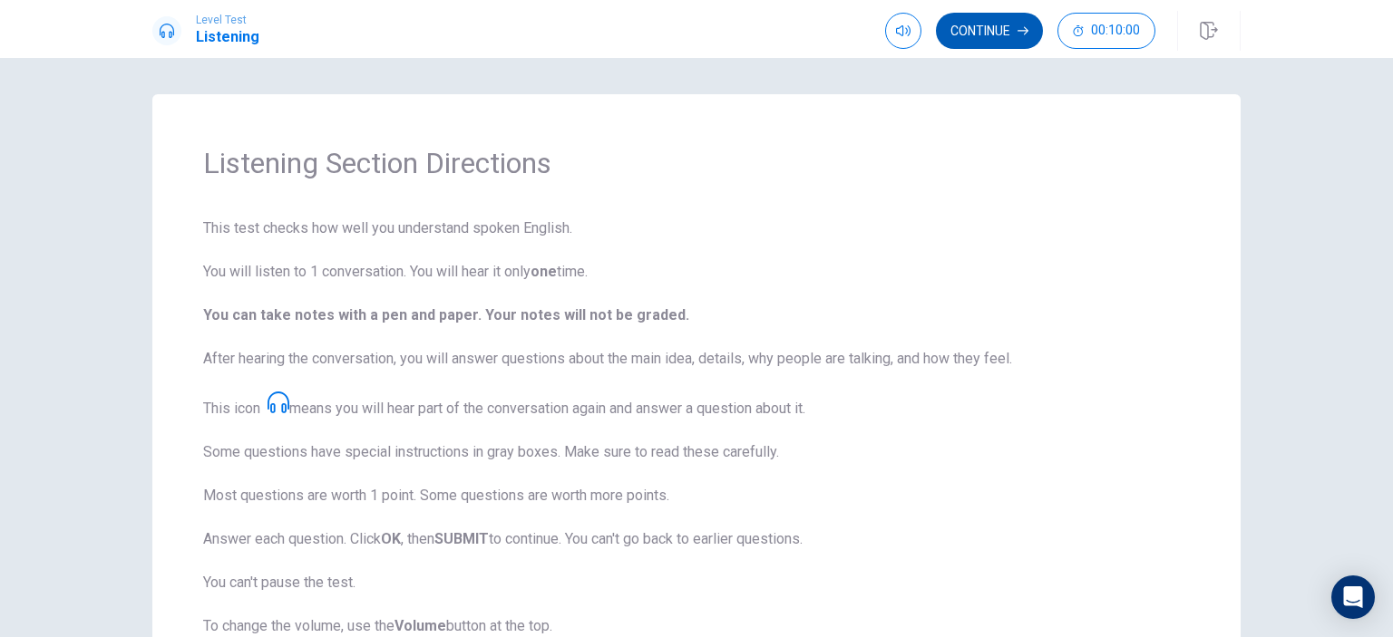
click at [1001, 39] on button "Continue" at bounding box center [989, 31] width 107 height 36
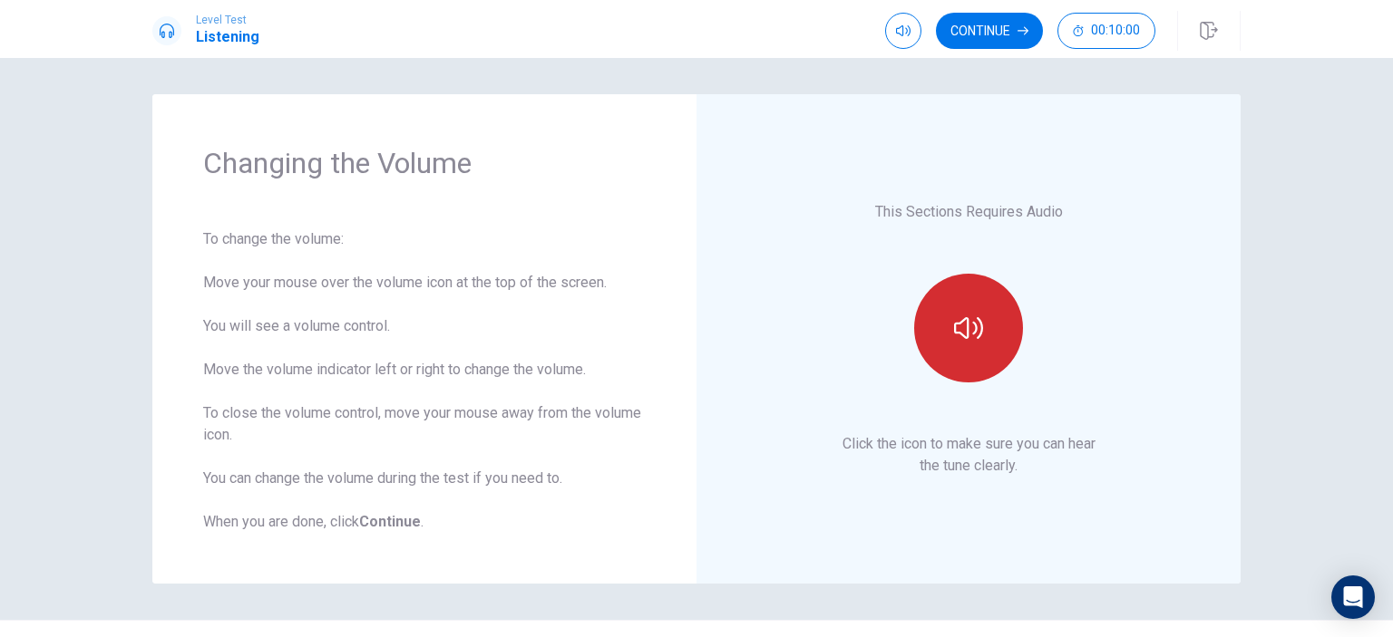
click at [973, 346] on button "button" at bounding box center [968, 328] width 109 height 109
click at [963, 330] on icon "button" at bounding box center [968, 328] width 29 height 22
click at [958, 321] on icon "button" at bounding box center [968, 328] width 29 height 22
click at [971, 325] on icon "button" at bounding box center [968, 328] width 29 height 22
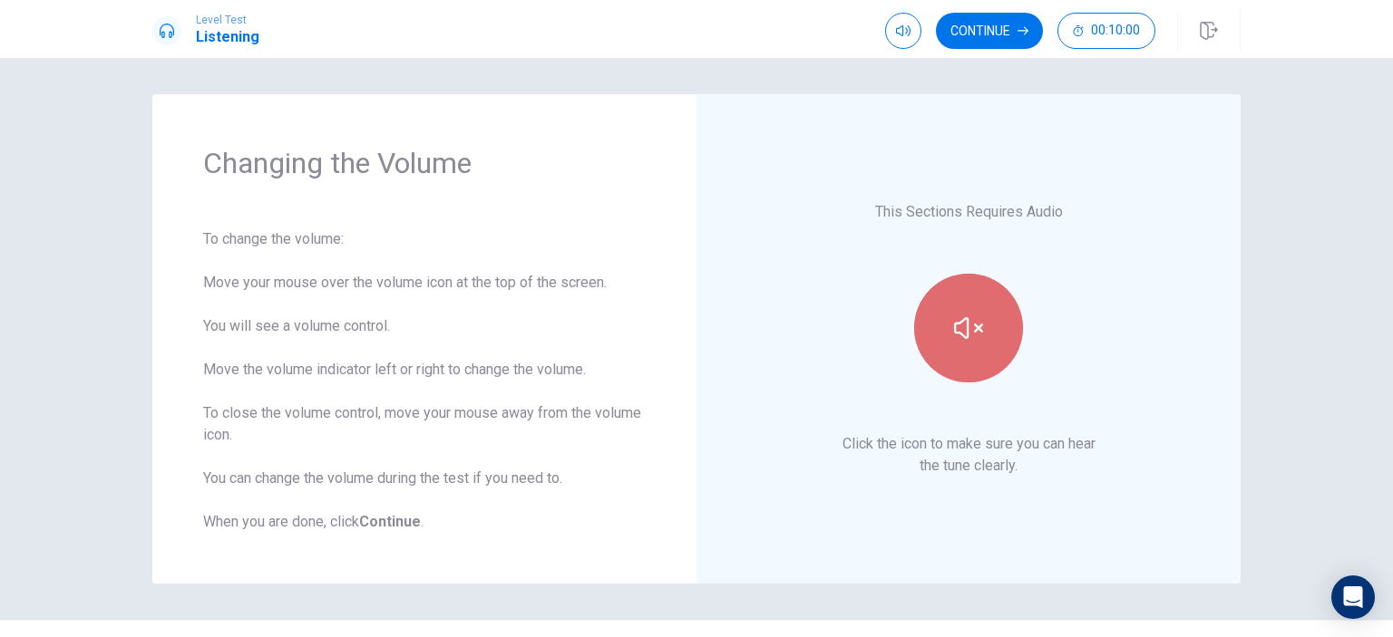
click at [965, 325] on icon "button" at bounding box center [968, 328] width 29 height 29
click at [963, 322] on icon "button" at bounding box center [968, 328] width 29 height 22
click at [978, 326] on icon "button" at bounding box center [968, 328] width 29 height 22
click at [972, 337] on icon "button" at bounding box center [968, 328] width 29 height 22
click at [974, 327] on icon "button" at bounding box center [968, 328] width 29 height 22
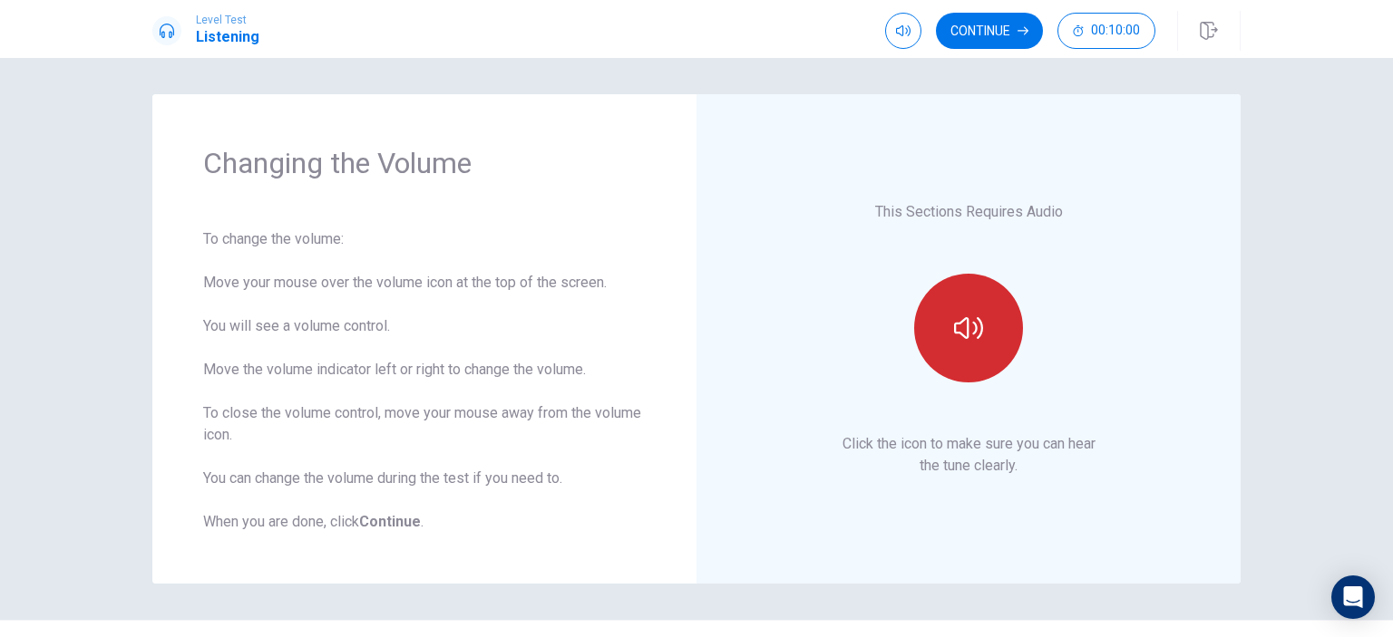
click at [976, 327] on icon "button" at bounding box center [968, 328] width 29 height 22
click at [973, 330] on icon "button" at bounding box center [968, 328] width 29 height 29
click at [968, 327] on icon "button" at bounding box center [968, 328] width 29 height 29
click at [974, 311] on button "button" at bounding box center [968, 328] width 109 height 109
click at [954, 342] on icon "button" at bounding box center [968, 328] width 29 height 29
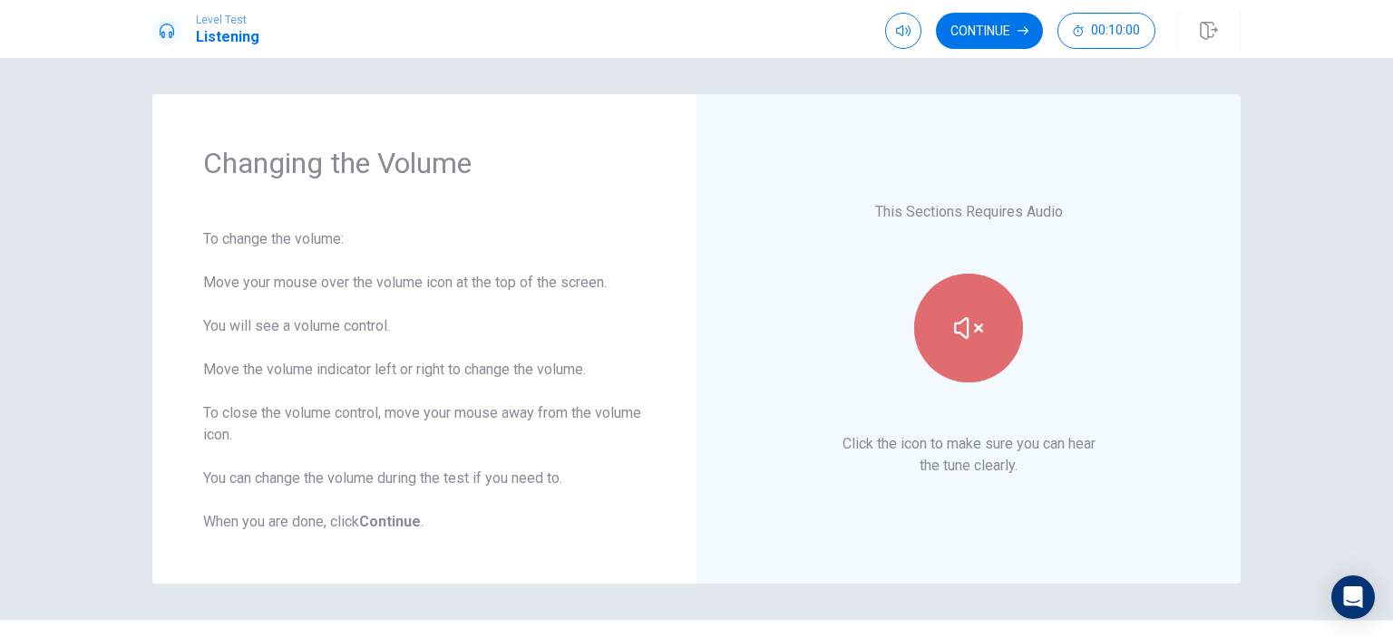
click at [963, 339] on icon "button" at bounding box center [968, 328] width 29 height 29
click at [972, 331] on icon "button" at bounding box center [968, 328] width 29 height 29
click at [967, 329] on icon "button" at bounding box center [968, 328] width 29 height 29
click at [1018, 229] on div "This Sections Requires Audio Click the icon to make sure you can hear the tune …" at bounding box center [968, 339] width 443 height 388
click at [972, 333] on icon "button" at bounding box center [968, 328] width 29 height 29
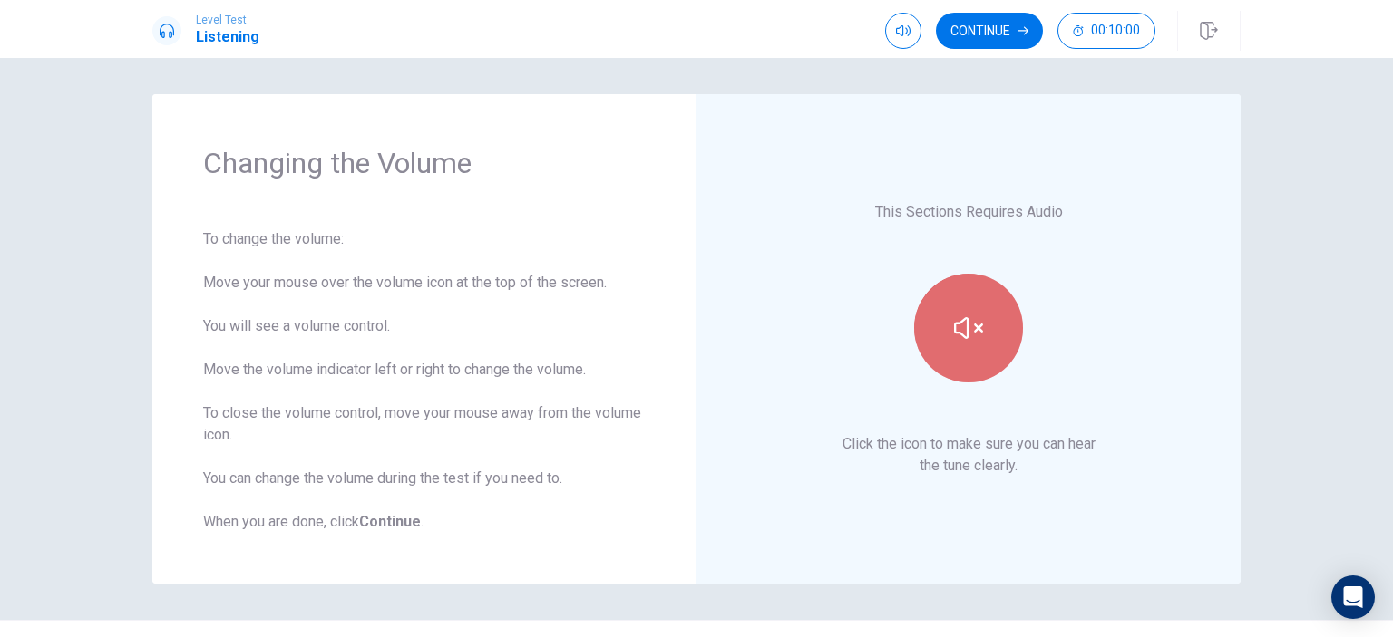
click at [972, 333] on icon "button" at bounding box center [968, 328] width 29 height 29
click at [959, 329] on icon "button" at bounding box center [968, 328] width 29 height 29
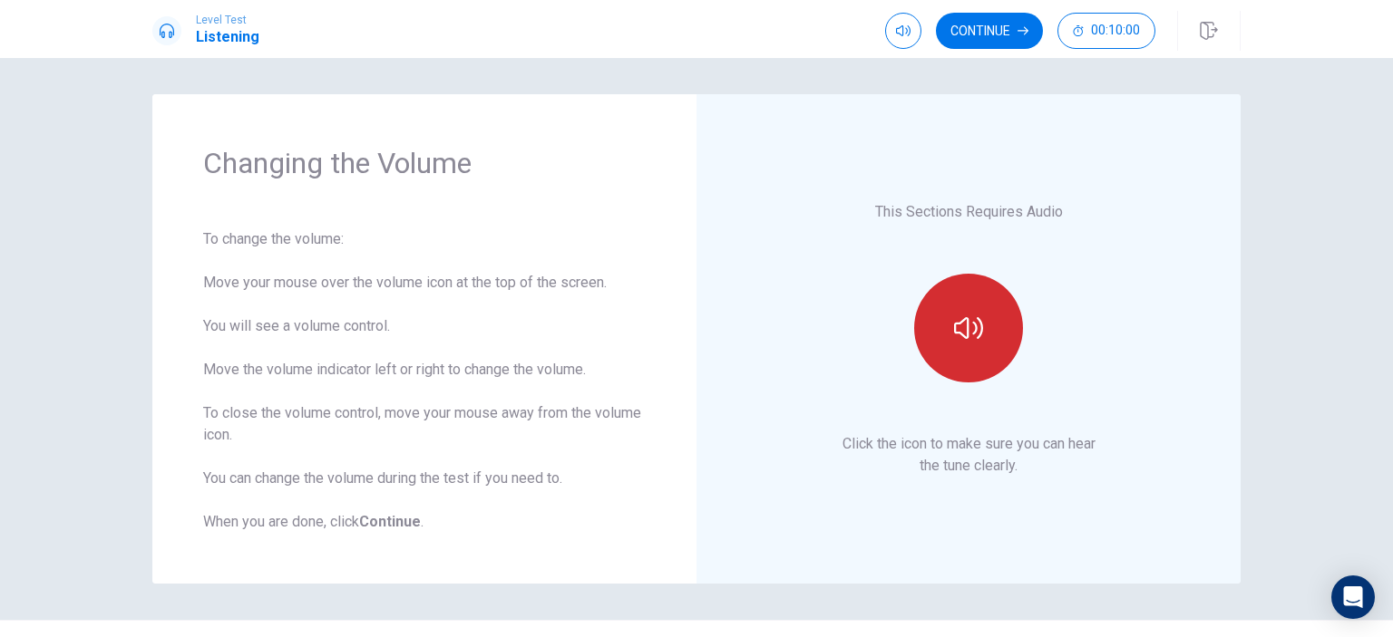
click at [959, 329] on icon "button" at bounding box center [968, 328] width 29 height 29
click at [962, 326] on icon "button" at bounding box center [968, 328] width 29 height 22
click at [976, 333] on icon "button" at bounding box center [968, 328] width 29 height 29
click at [974, 333] on icon "button" at bounding box center [968, 328] width 29 height 29
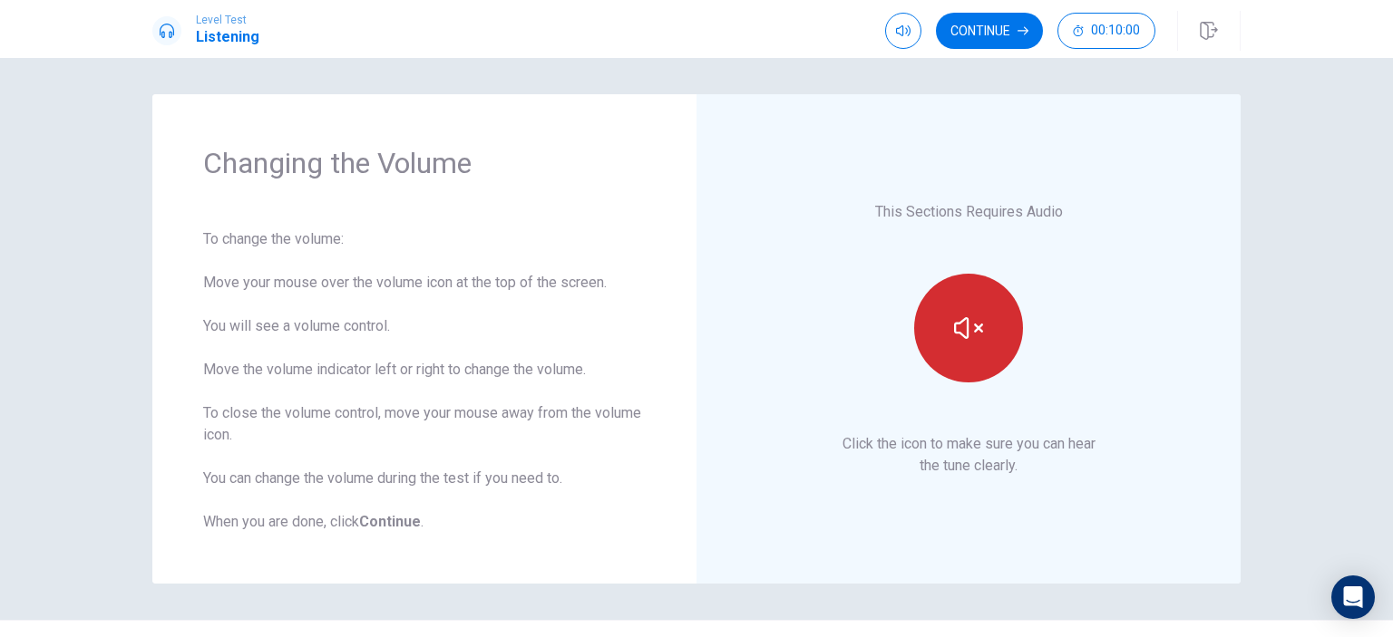
click at [974, 333] on icon "button" at bounding box center [968, 328] width 29 height 29
click at [978, 328] on icon "button" at bounding box center [968, 328] width 29 height 22
click at [987, 337] on button "button" at bounding box center [968, 328] width 109 height 109
click at [977, 335] on icon "button" at bounding box center [968, 328] width 29 height 29
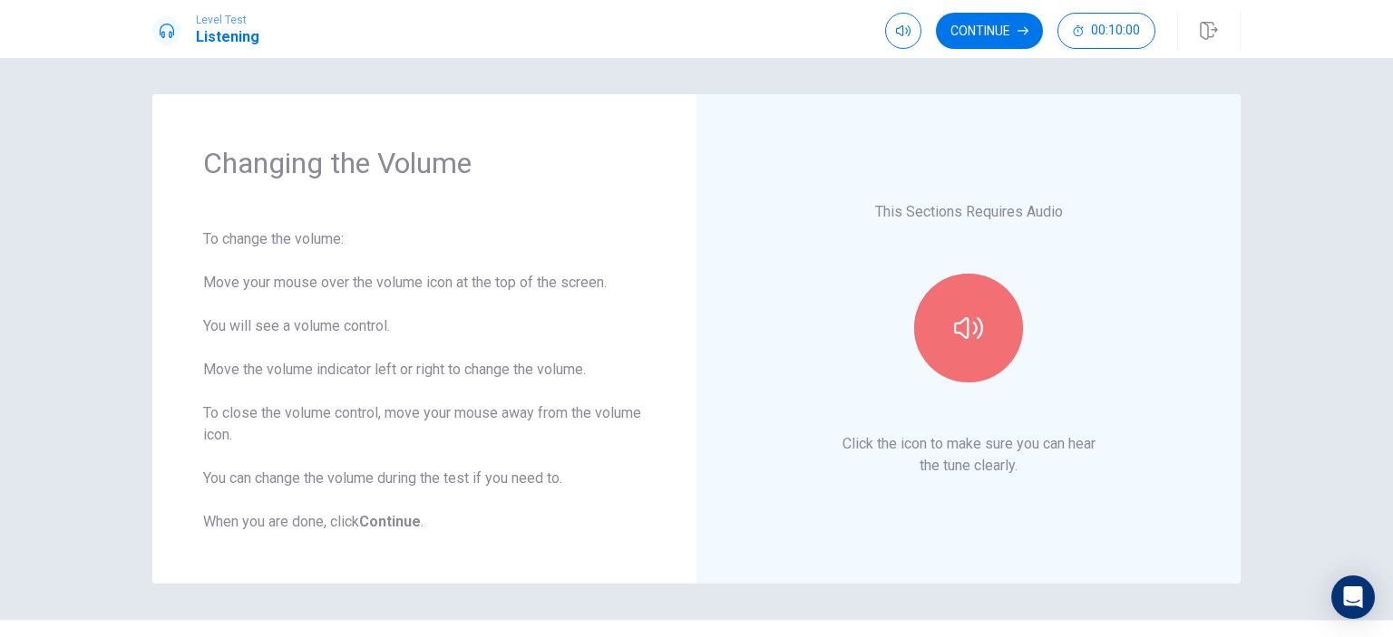
click at [979, 336] on button "button" at bounding box center [968, 328] width 109 height 109
drag, startPoint x: 1193, startPoint y: 409, endPoint x: 1162, endPoint y: 387, distance: 38.5
click at [1192, 409] on div "This Sections Requires Audio Click the icon to make sure you can hear the tune …" at bounding box center [968, 339] width 544 height 490
click at [976, 336] on icon "button" at bounding box center [968, 328] width 29 height 22
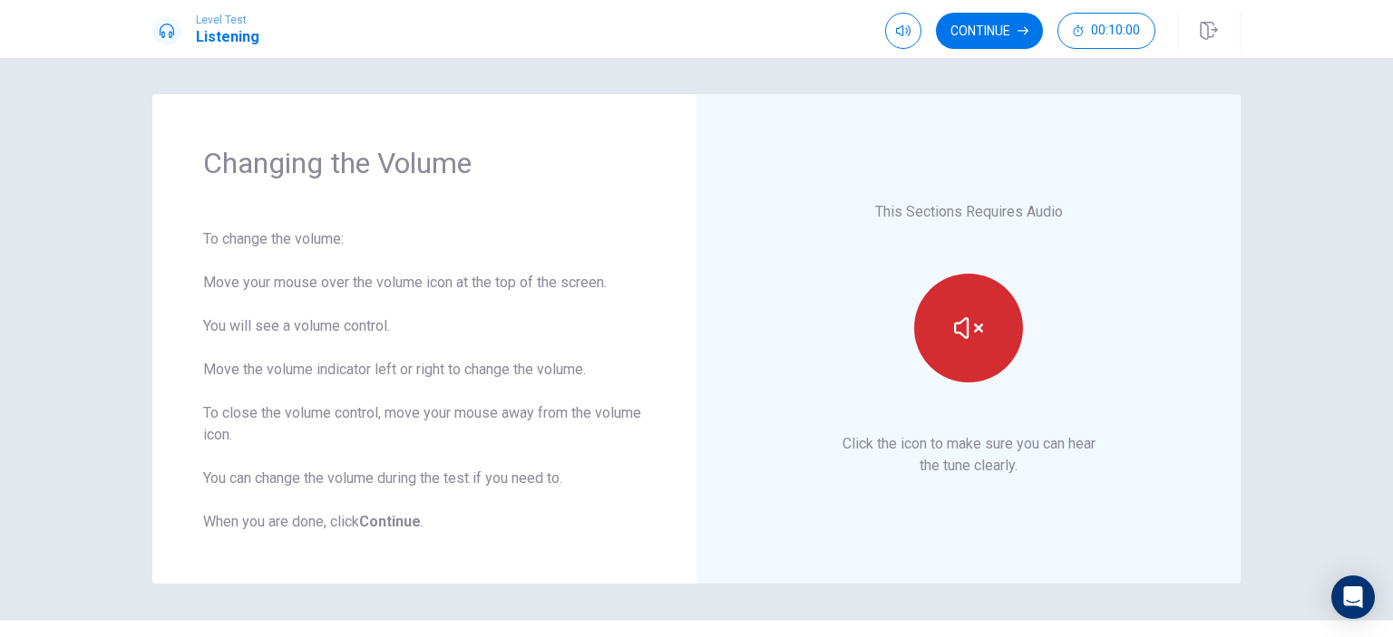
click at [976, 336] on icon "button" at bounding box center [968, 328] width 29 height 29
click at [963, 329] on icon "button" at bounding box center [968, 328] width 29 height 22
click at [967, 414] on div "This Sections Requires Audio Click the icon to make sure you can hear the tune …" at bounding box center [968, 339] width 443 height 388
click at [973, 331] on icon "button" at bounding box center [968, 328] width 29 height 29
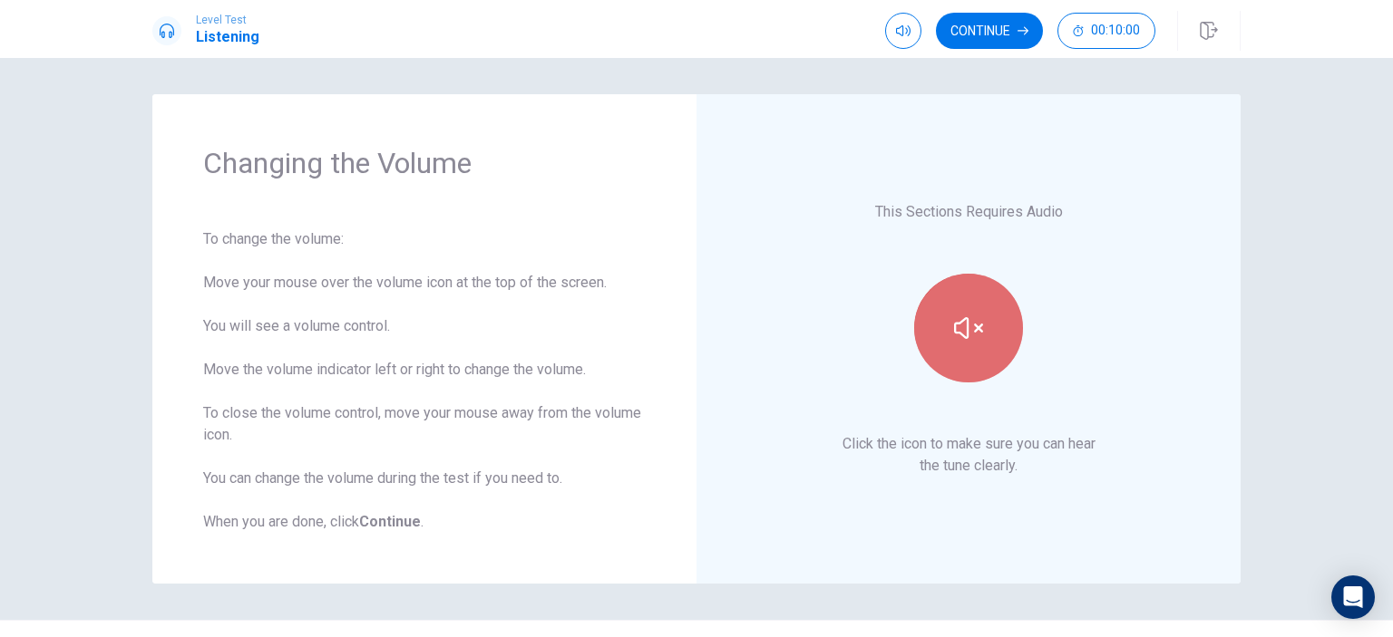
click at [973, 331] on icon "button" at bounding box center [968, 328] width 29 height 29
click at [970, 330] on icon "button" at bounding box center [968, 328] width 29 height 22
click at [912, 34] on button "button" at bounding box center [903, 31] width 36 height 36
click at [1012, 227] on div "This Sections Requires Audio Click the icon to make sure you can hear the tune …" at bounding box center [968, 339] width 443 height 388
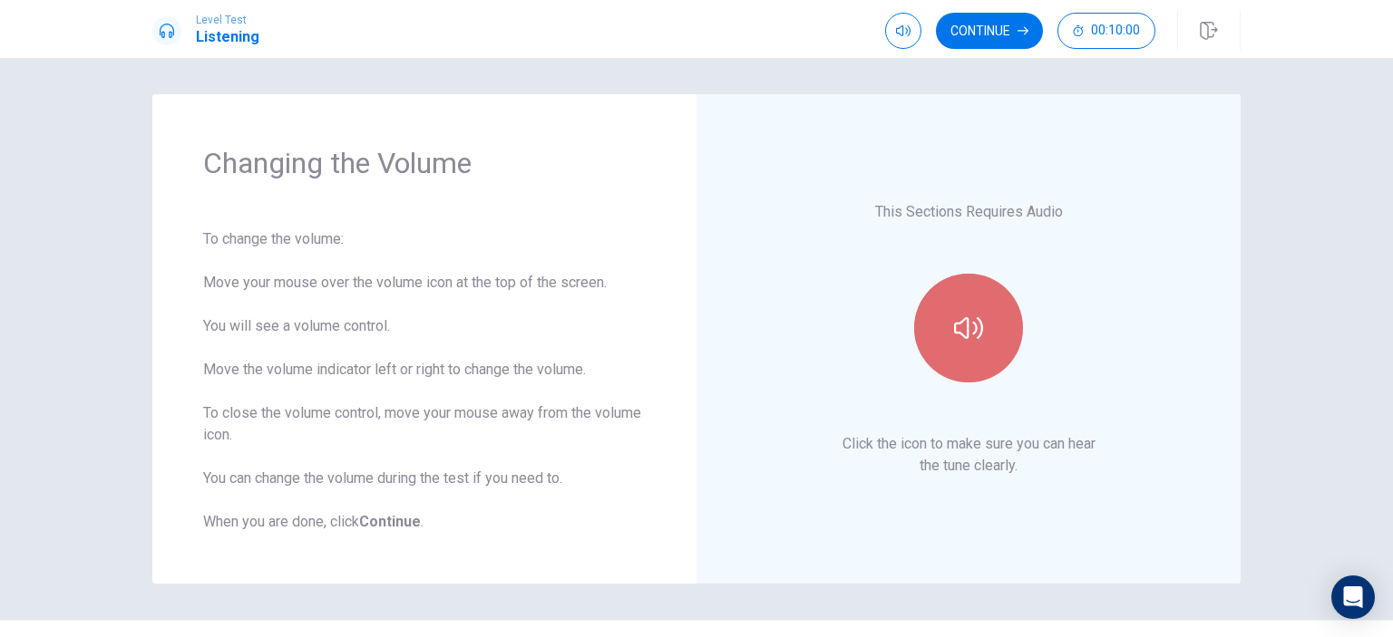
click at [965, 326] on icon "button" at bounding box center [968, 328] width 29 height 29
click at [963, 326] on icon "button" at bounding box center [968, 328] width 29 height 22
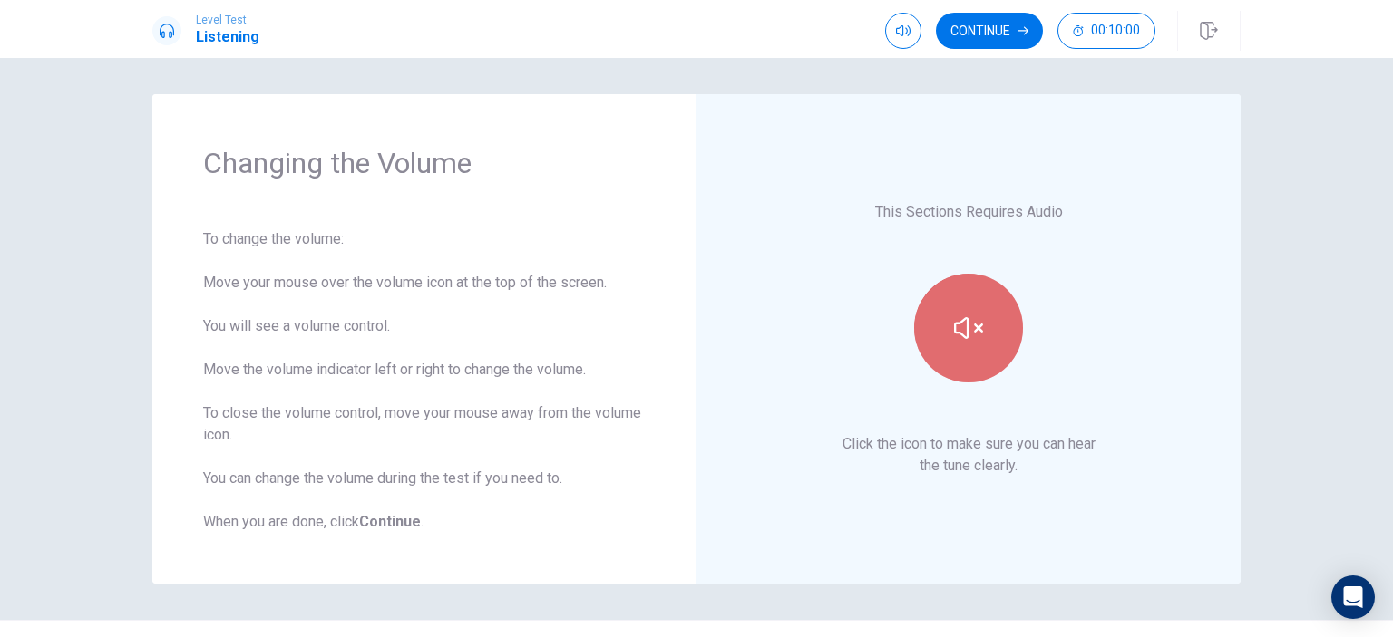
click at [963, 326] on icon "button" at bounding box center [968, 328] width 29 height 22
click at [966, 316] on icon "button" at bounding box center [968, 328] width 29 height 29
click at [965, 316] on icon "button" at bounding box center [968, 328] width 29 height 29
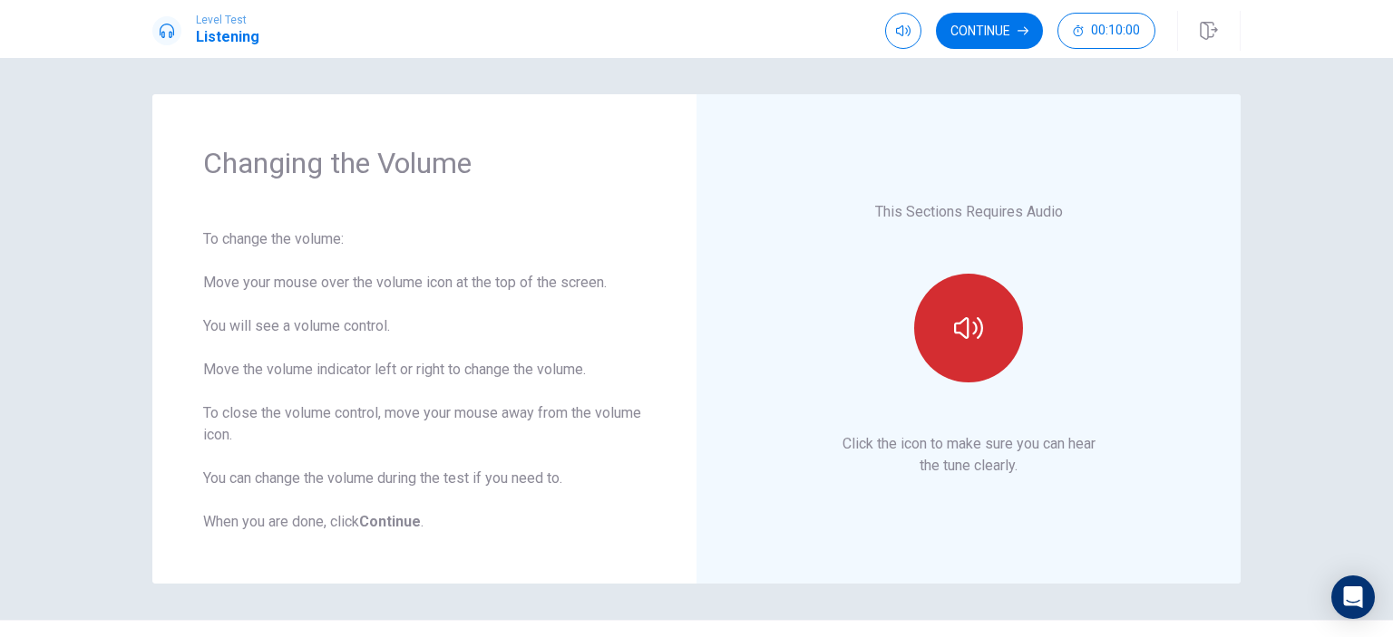
click at [968, 322] on icon "button" at bounding box center [968, 328] width 29 height 22
click at [971, 322] on icon "button" at bounding box center [968, 328] width 29 height 29
click at [962, 329] on icon "button" at bounding box center [968, 328] width 29 height 22
click at [962, 328] on icon "button" at bounding box center [968, 328] width 29 height 22
click at [958, 325] on icon "button" at bounding box center [968, 328] width 29 height 29
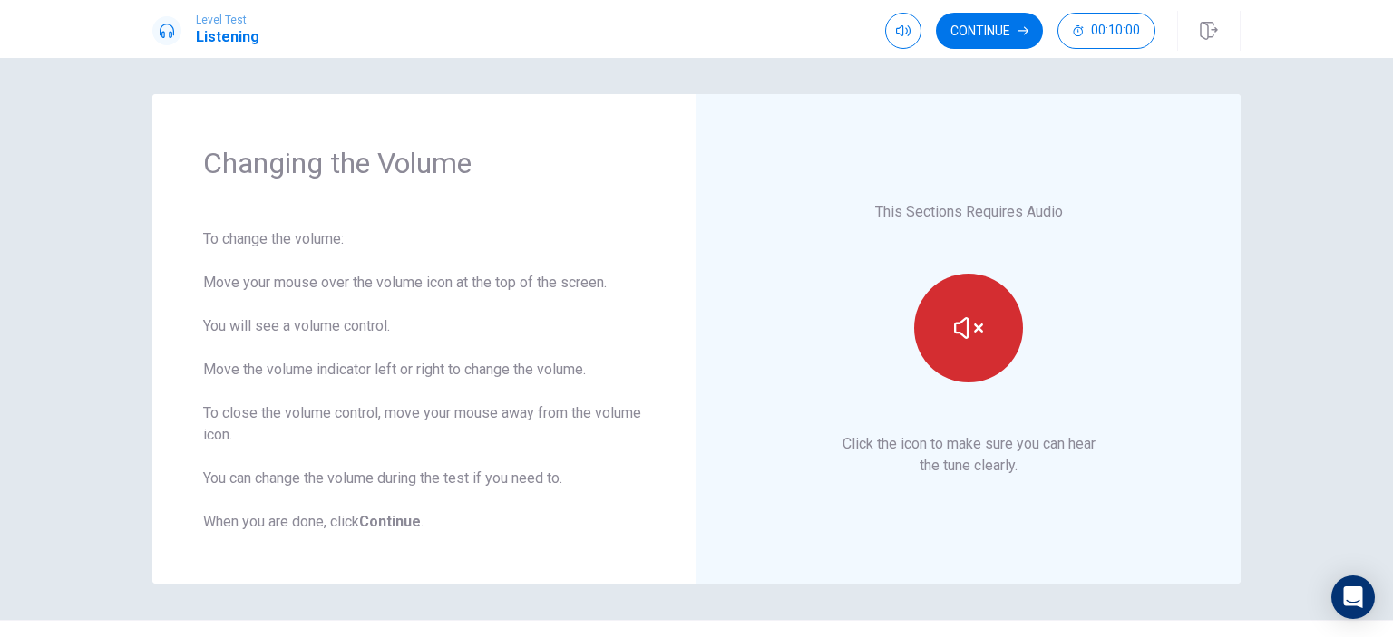
click at [958, 325] on icon "button" at bounding box center [968, 328] width 29 height 29
click at [958, 328] on icon "button" at bounding box center [968, 328] width 29 height 29
click at [988, 333] on button "button" at bounding box center [968, 328] width 109 height 109
click at [980, 333] on button "button" at bounding box center [968, 328] width 109 height 109
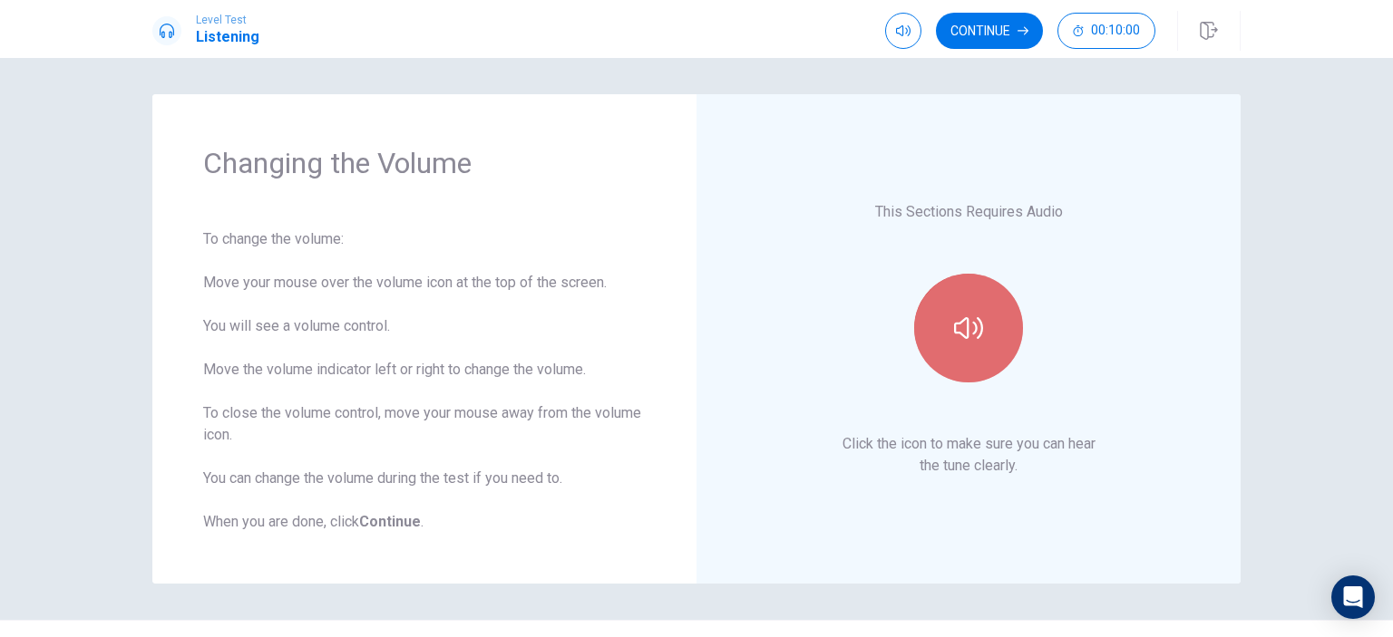
click at [979, 336] on button "button" at bounding box center [968, 328] width 109 height 109
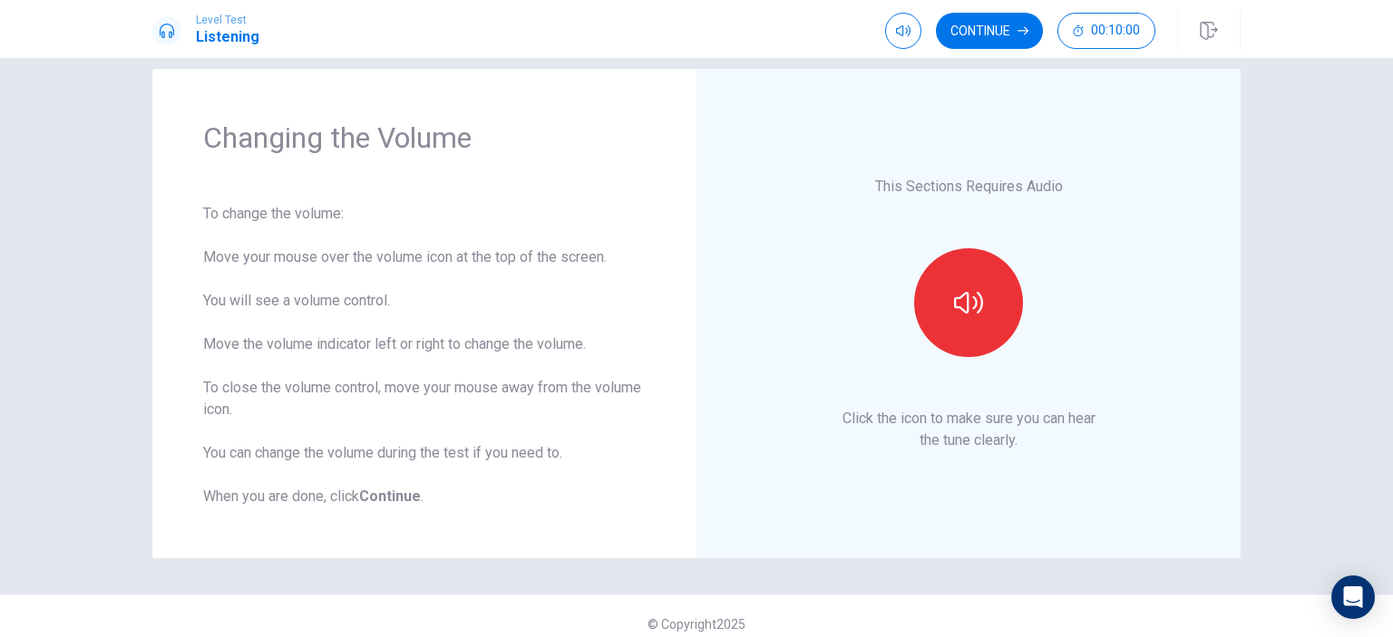
scroll to position [40, 0]
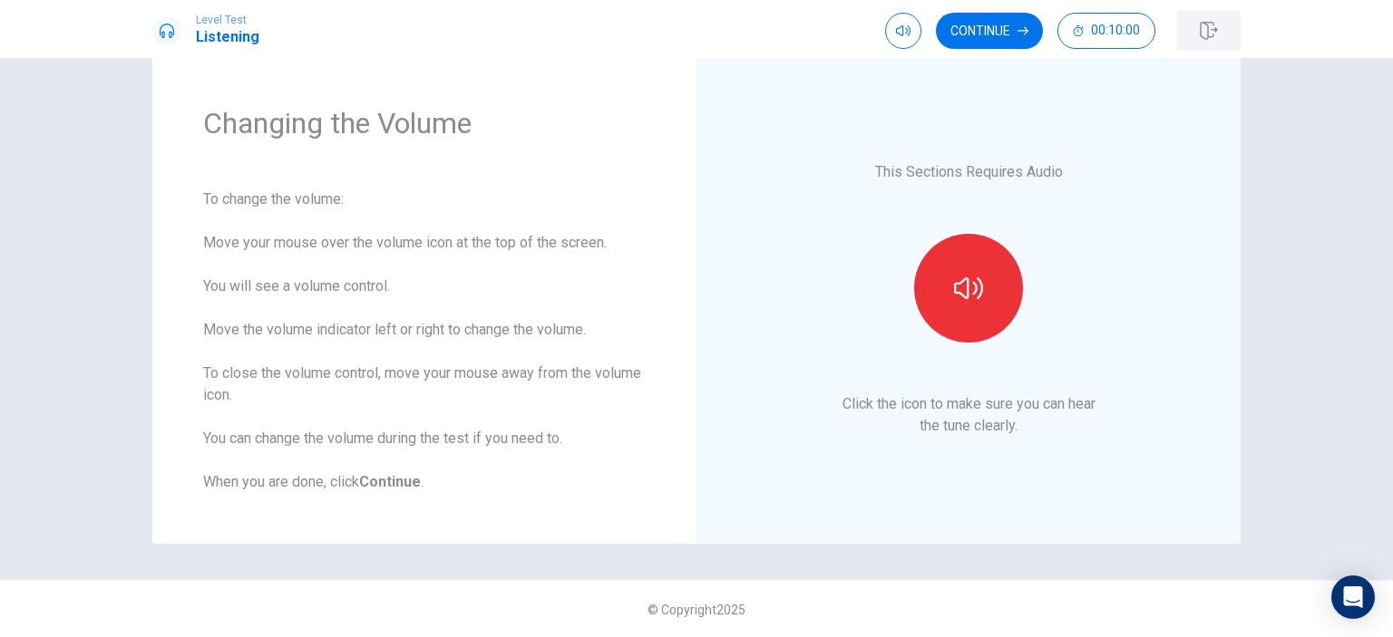
click at [1201, 30] on icon "button" at bounding box center [1208, 31] width 17 height 18
